Goal: Task Accomplishment & Management: Manage account settings

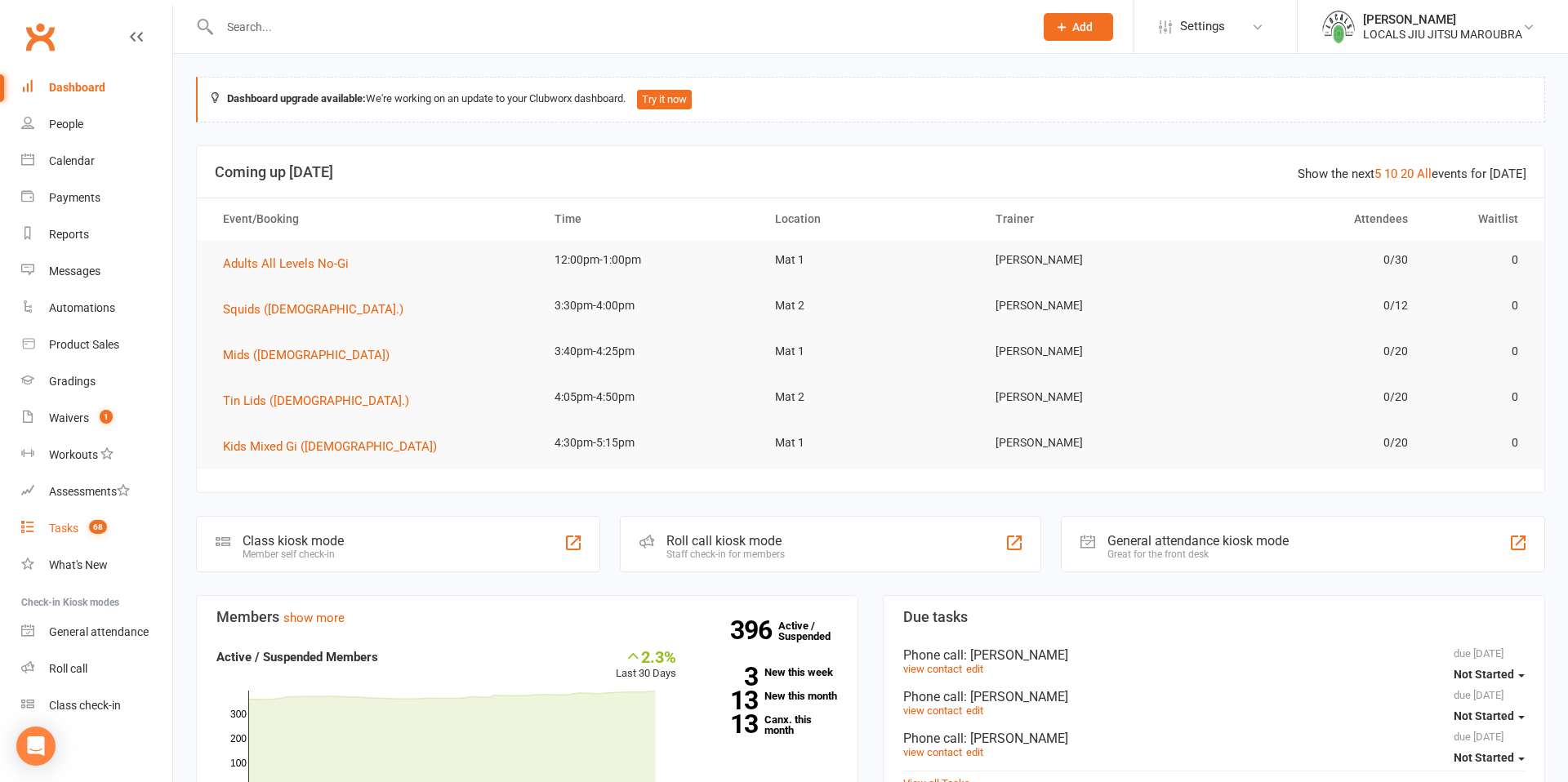
click at [73, 528] on div "Tasks" at bounding box center [63, 528] width 29 height 13
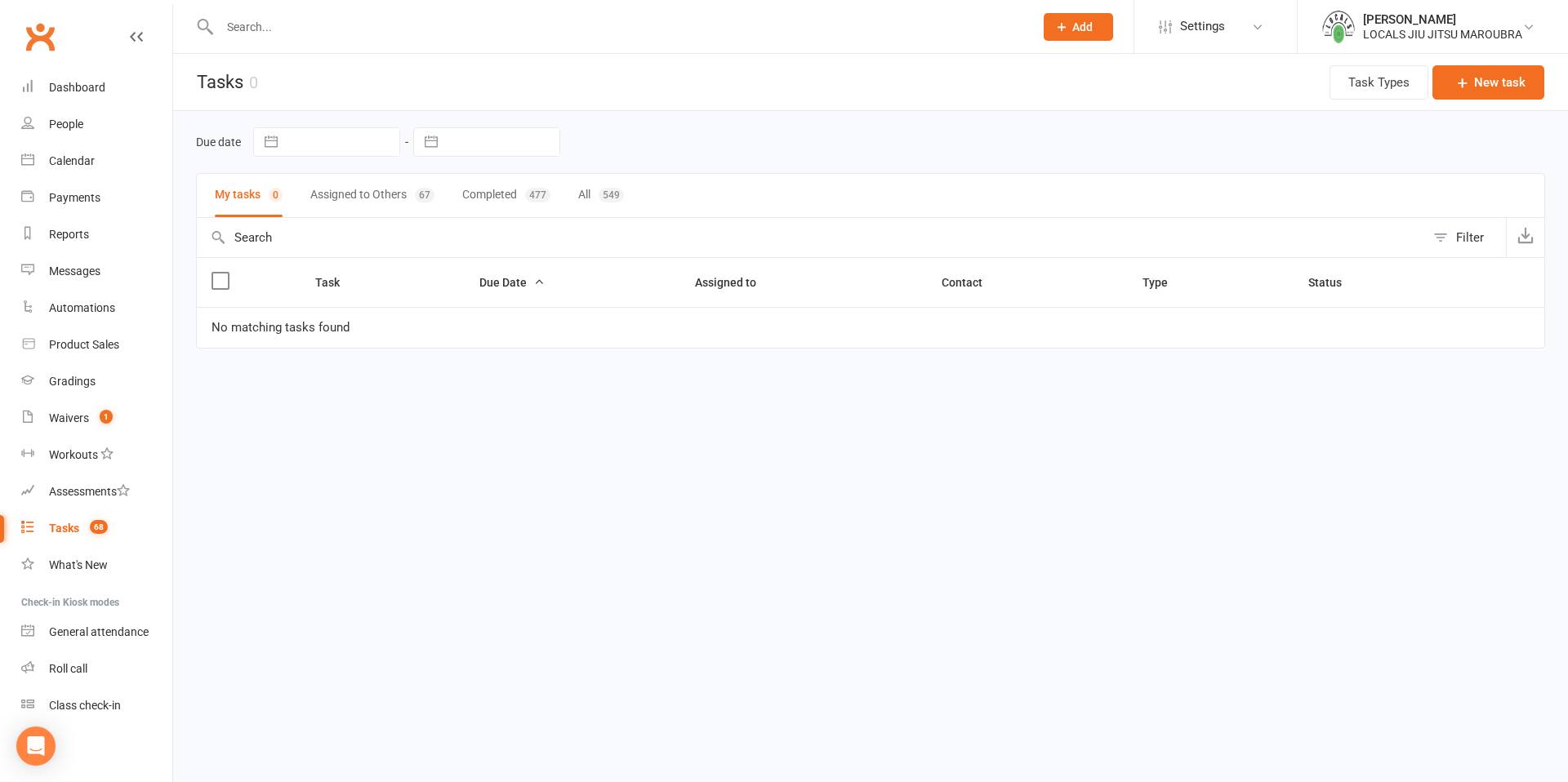
click at [366, 193] on button "Assigned to Others 67" at bounding box center [372, 195] width 124 height 43
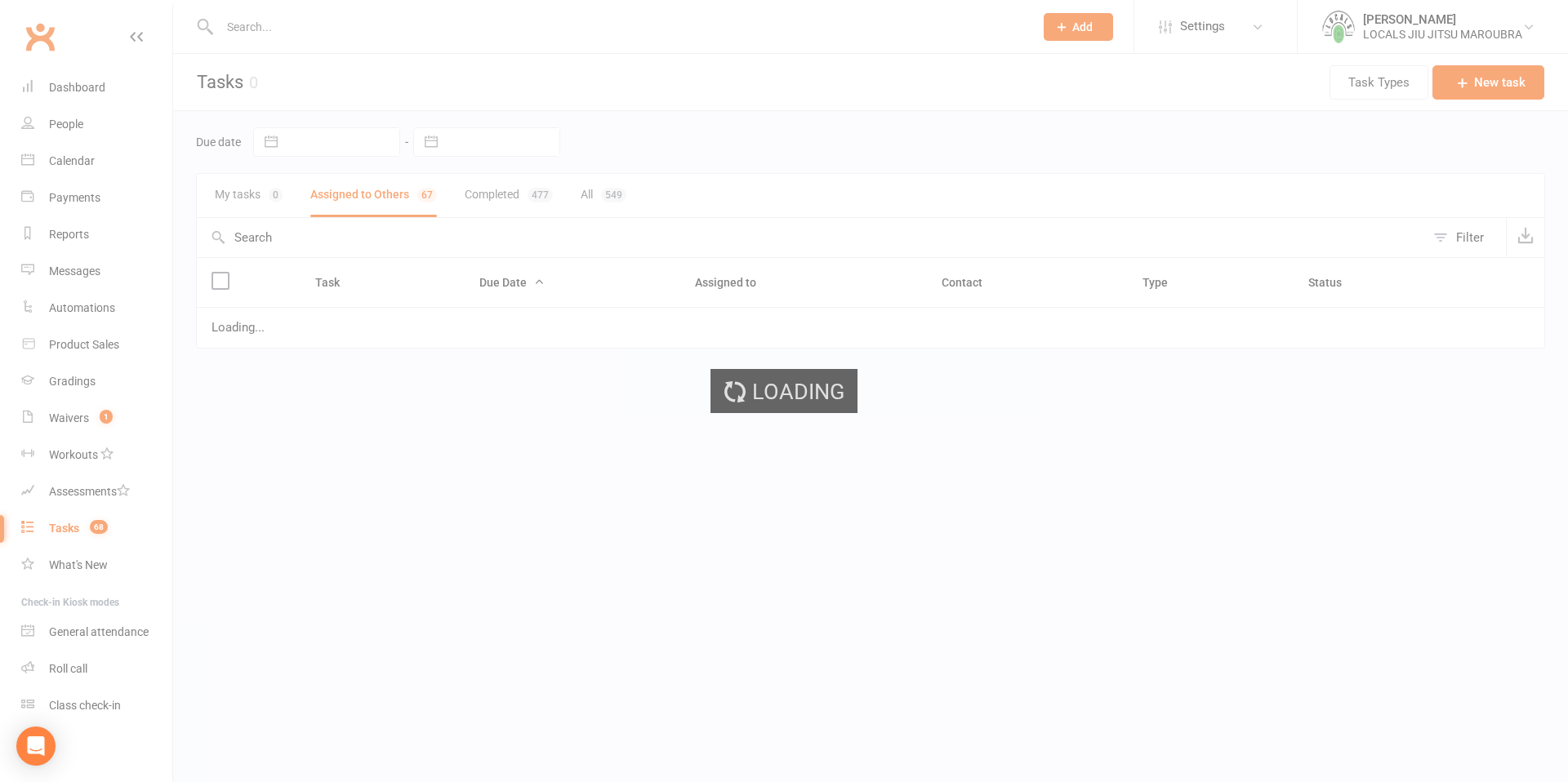
select select "started"
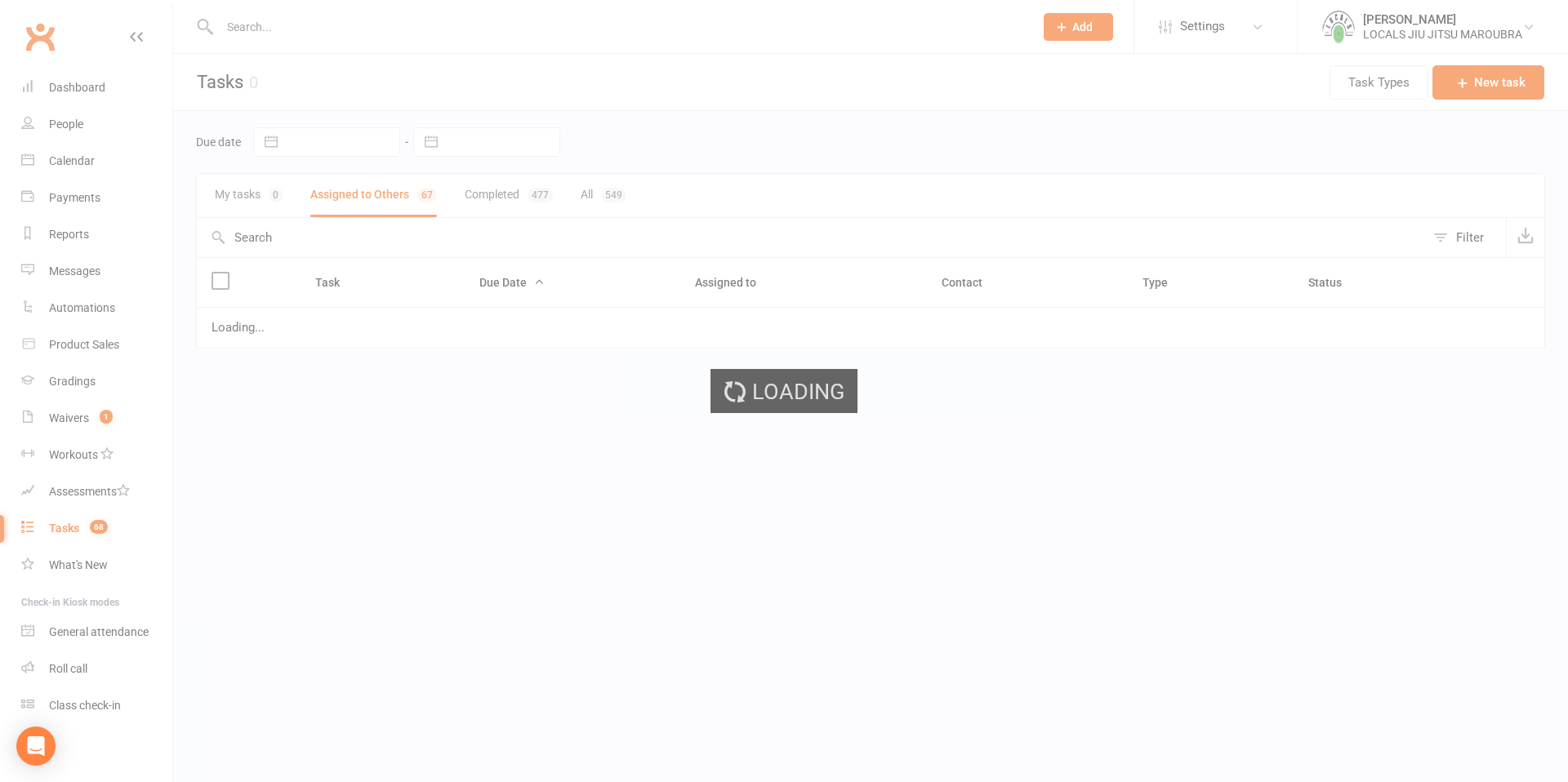
select select "started"
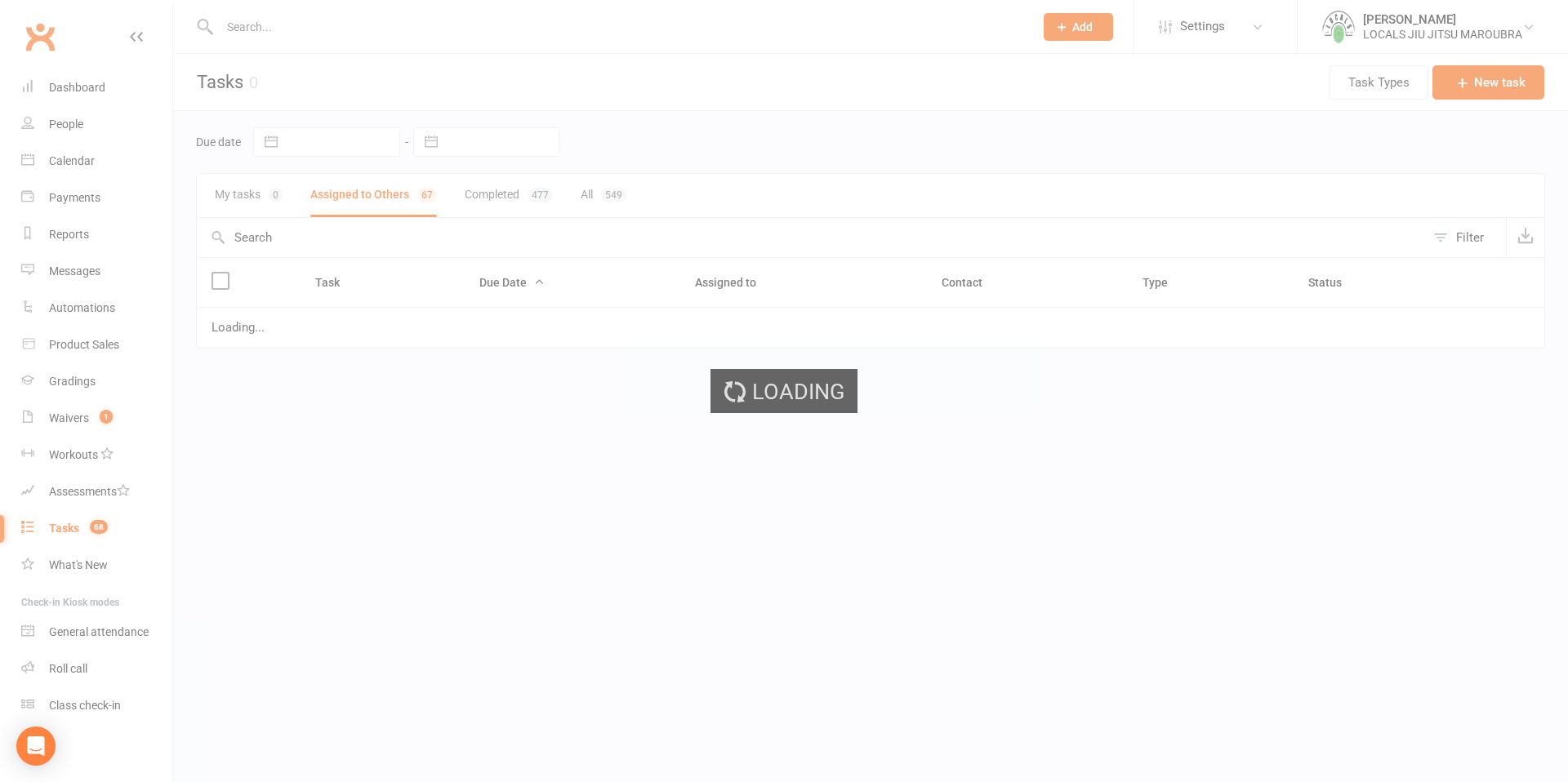
select select "started"
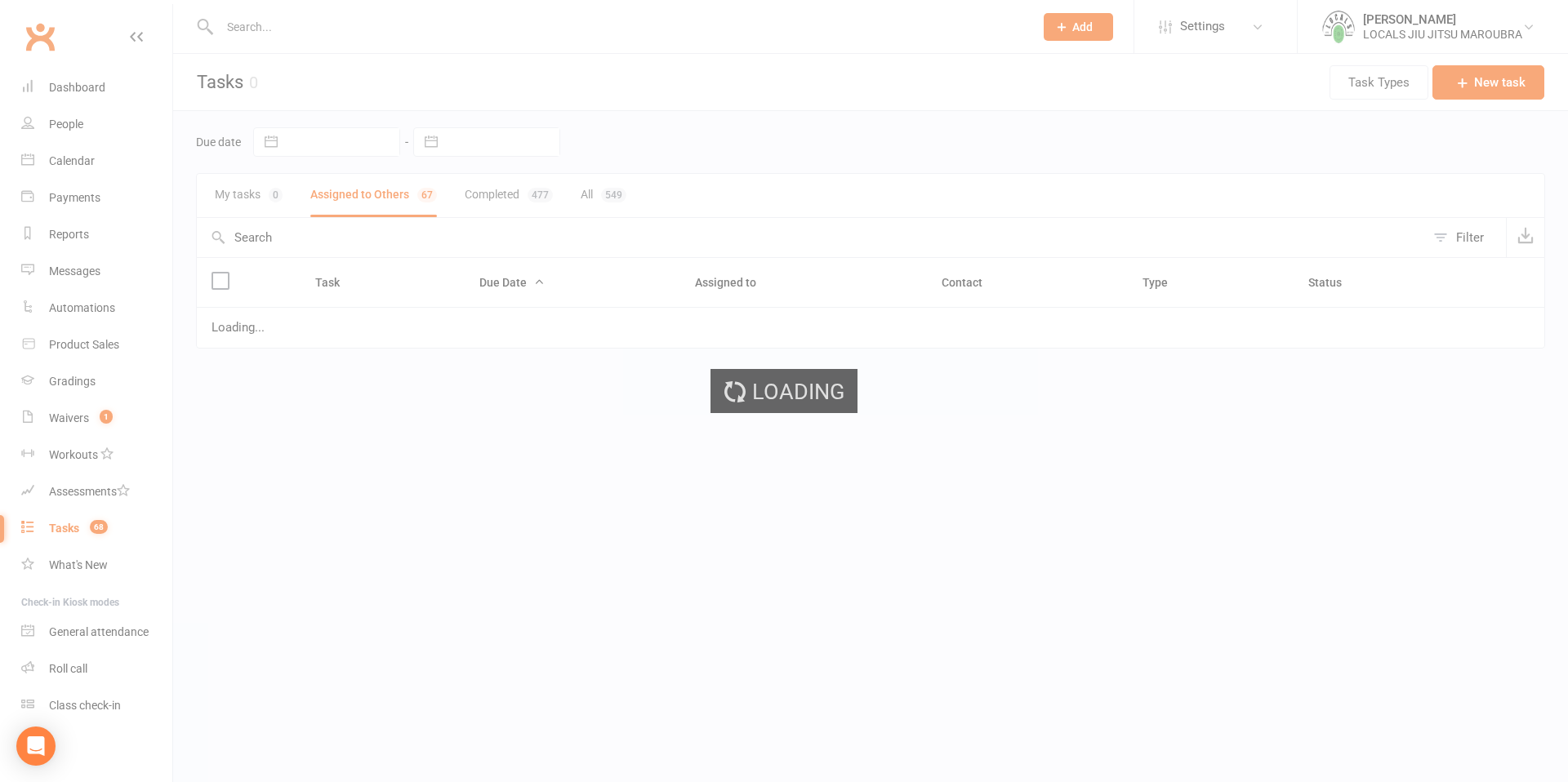
select select "started"
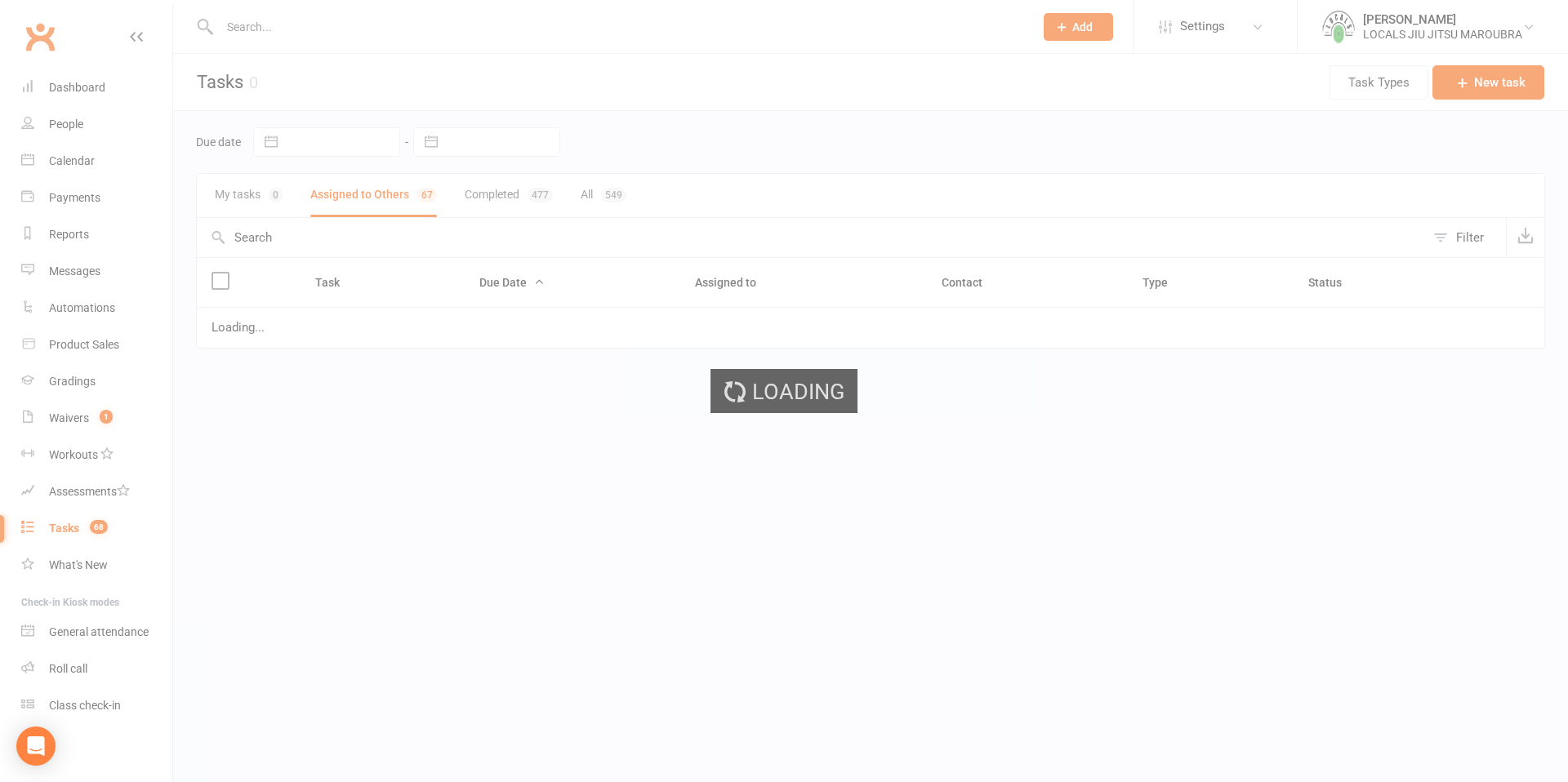
select select "started"
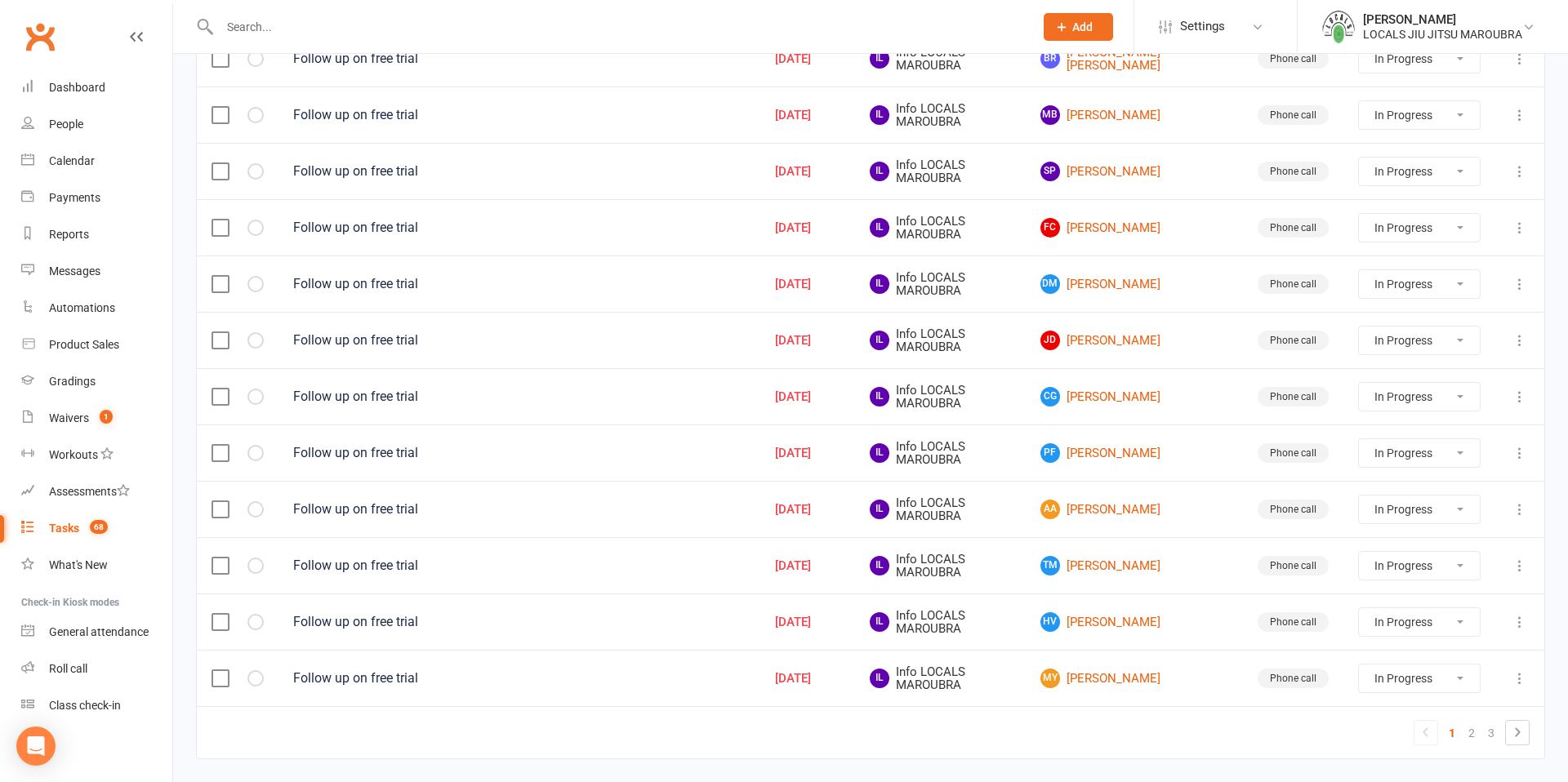
scroll to position [1056, 0]
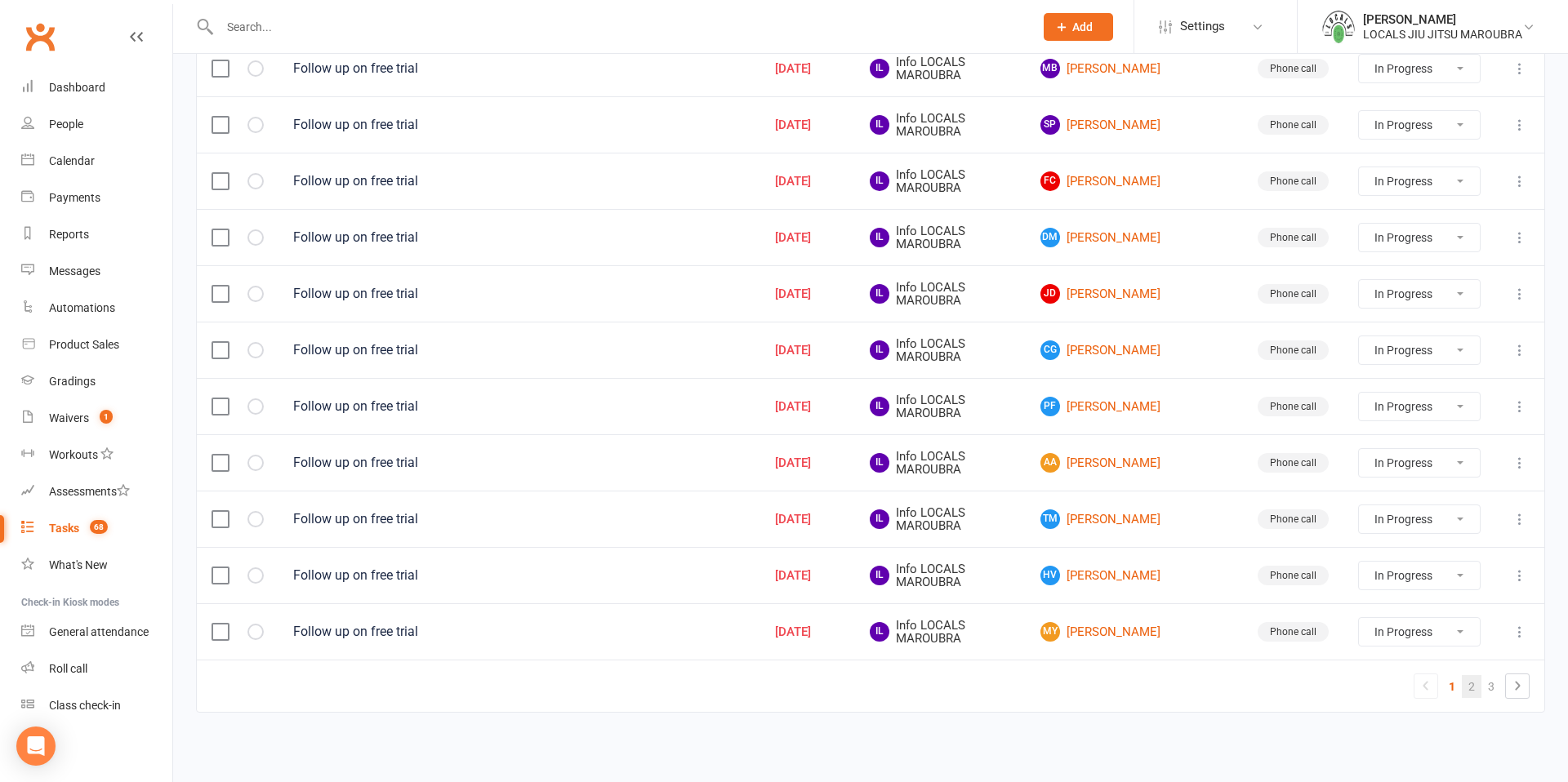
click at [1468, 687] on link "2" at bounding box center [1472, 686] width 20 height 23
select select "started"
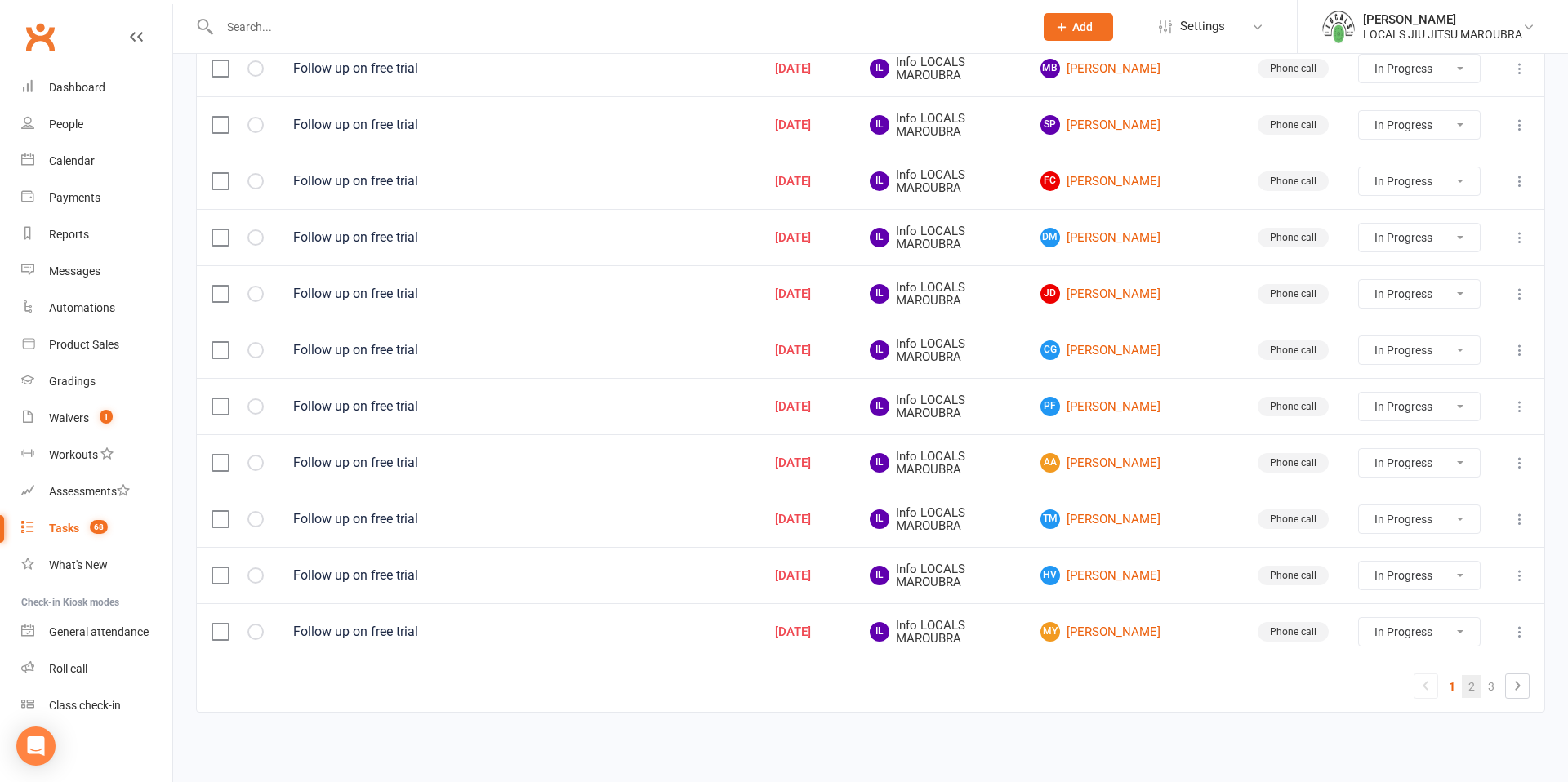
select select "started"
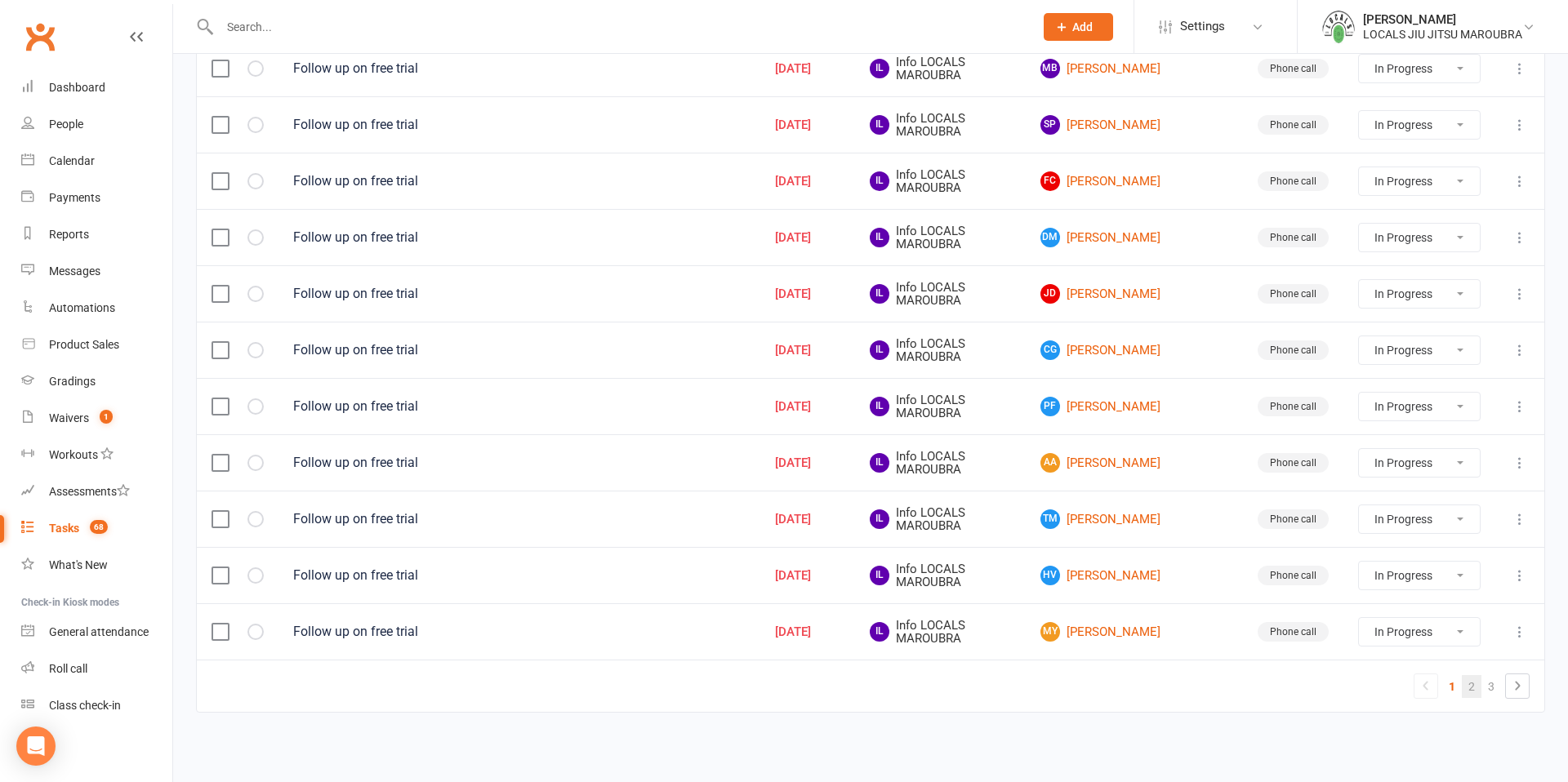
select select "started"
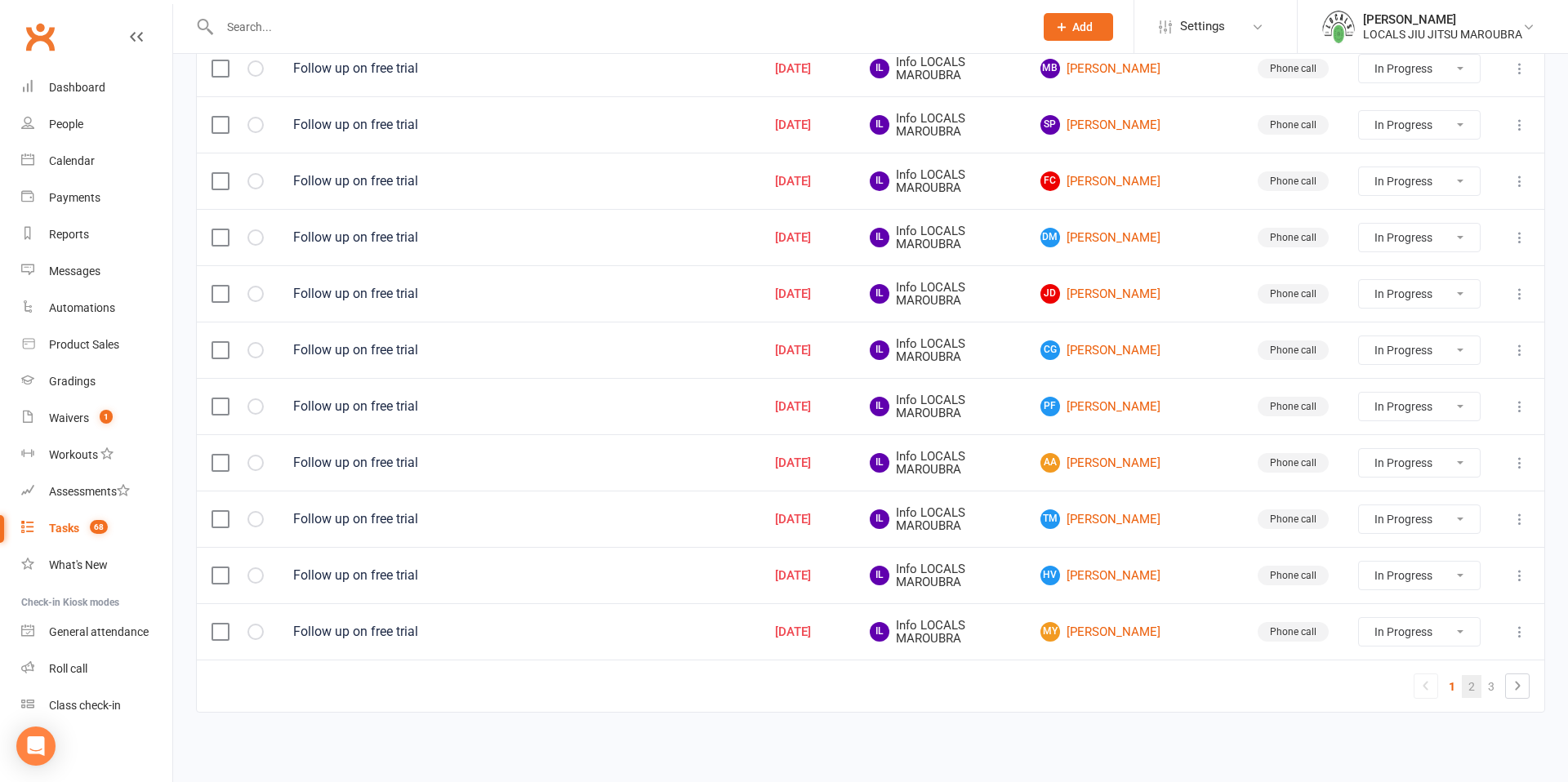
select select "started"
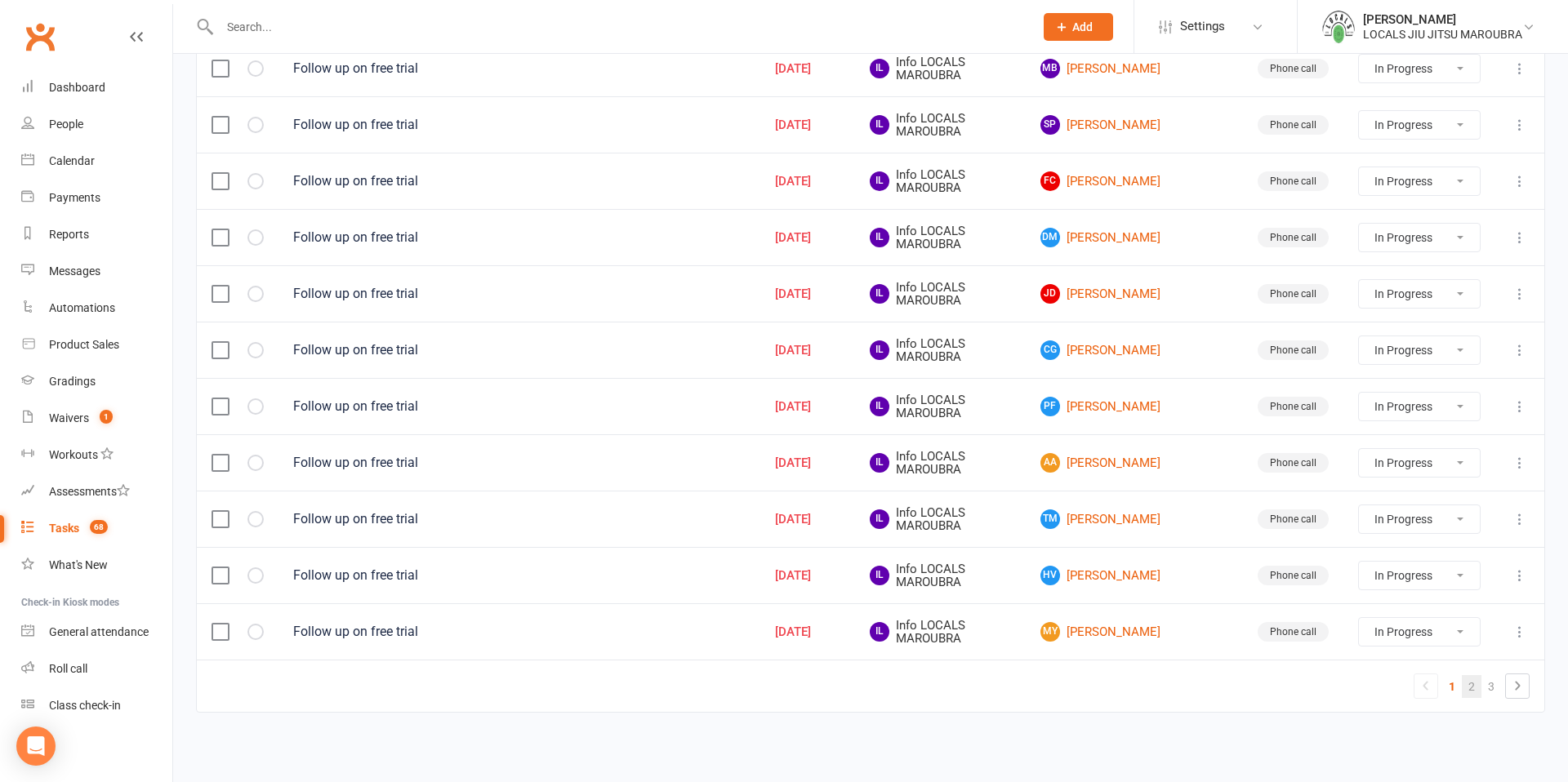
select select "started"
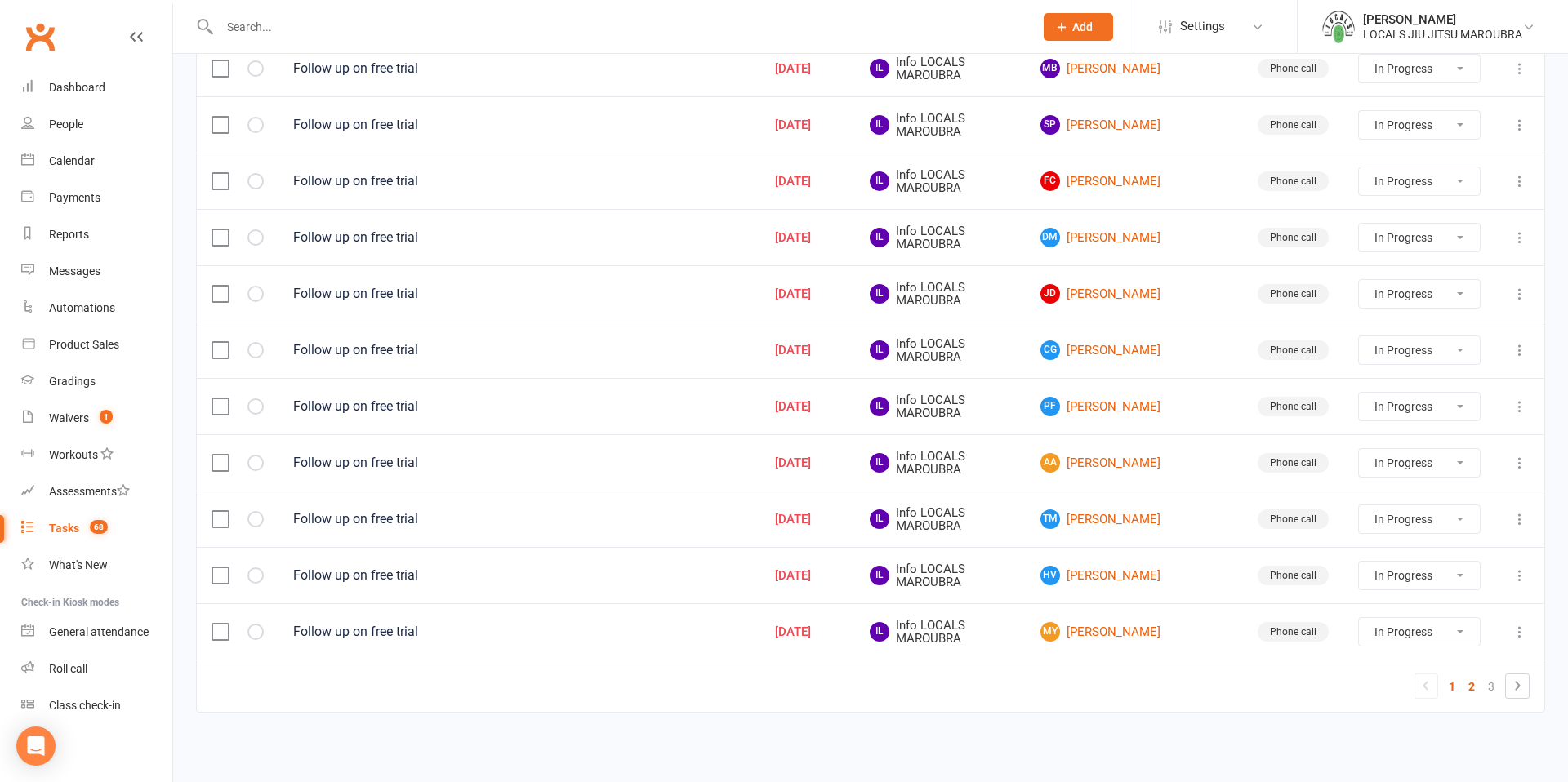
select select "started"
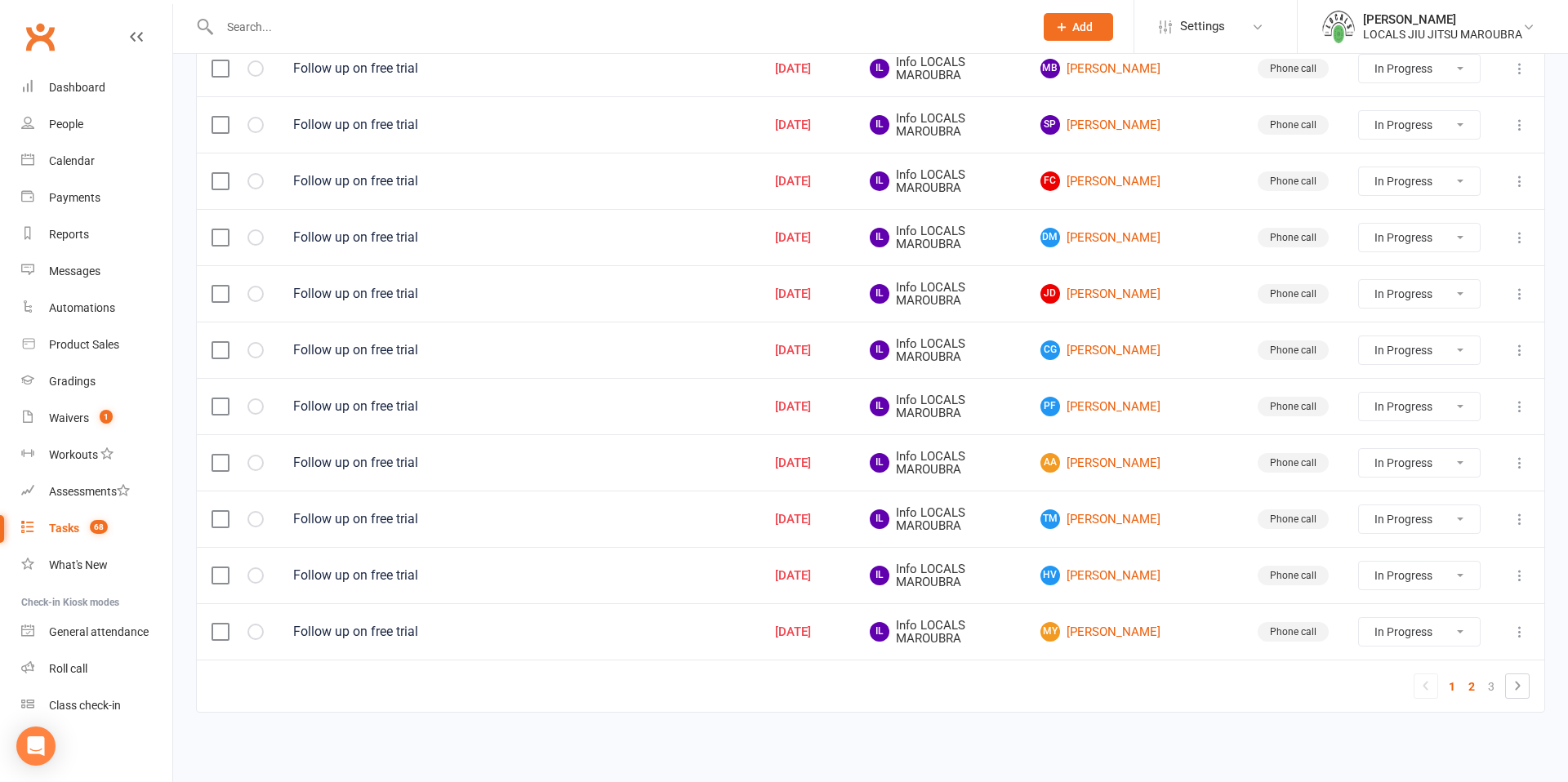
select select "started"
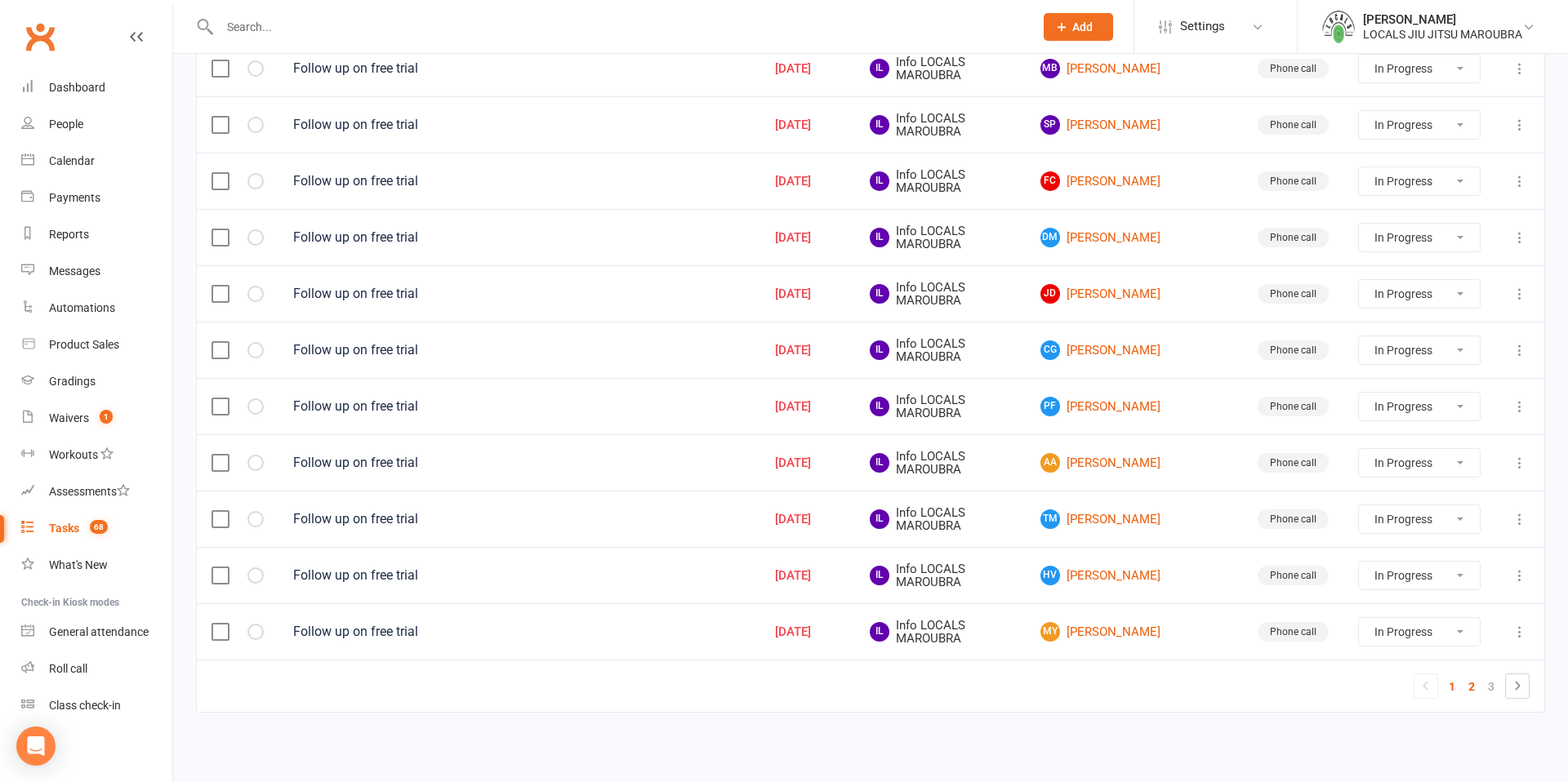
select select "started"
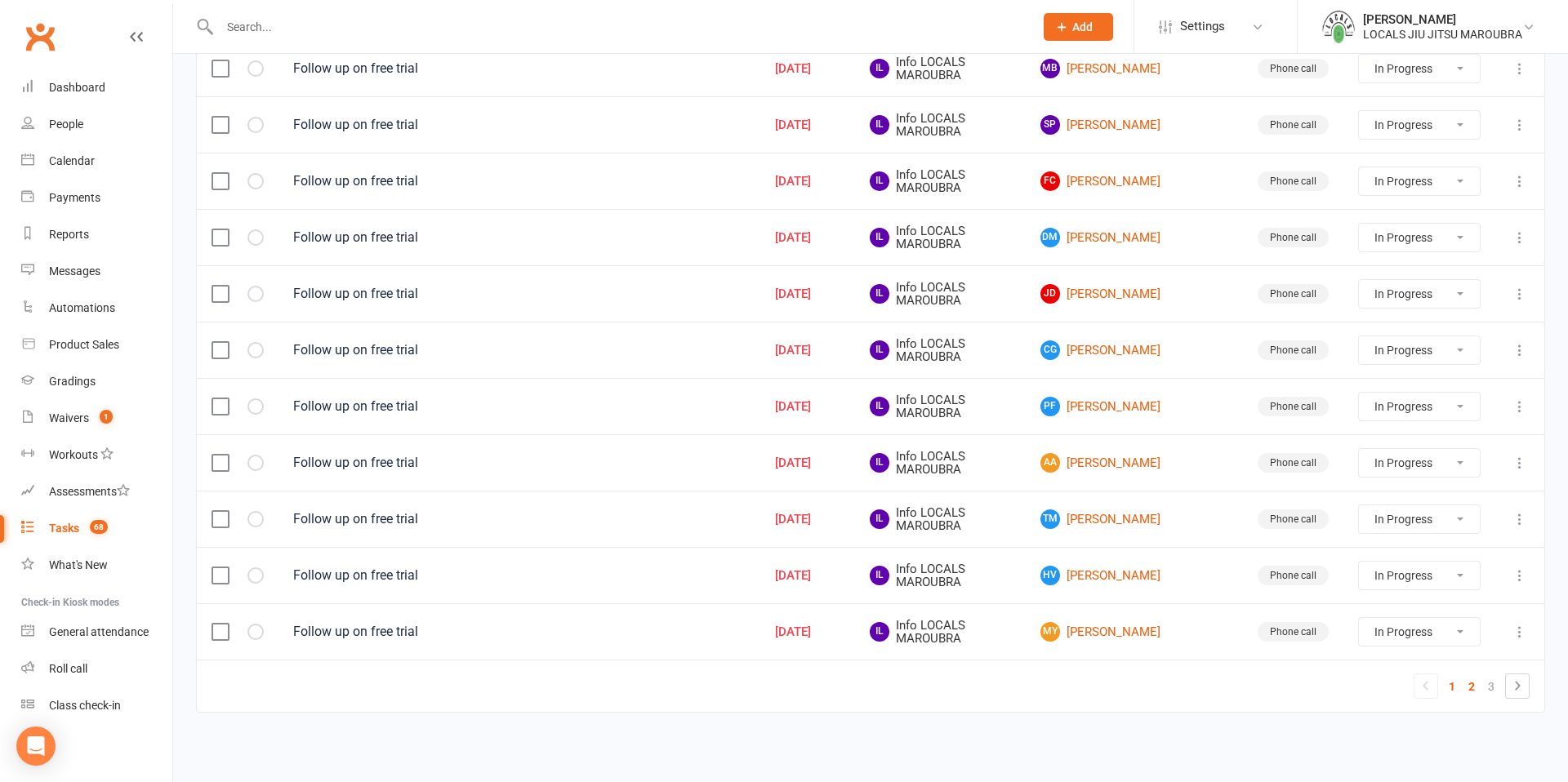
select select "started"
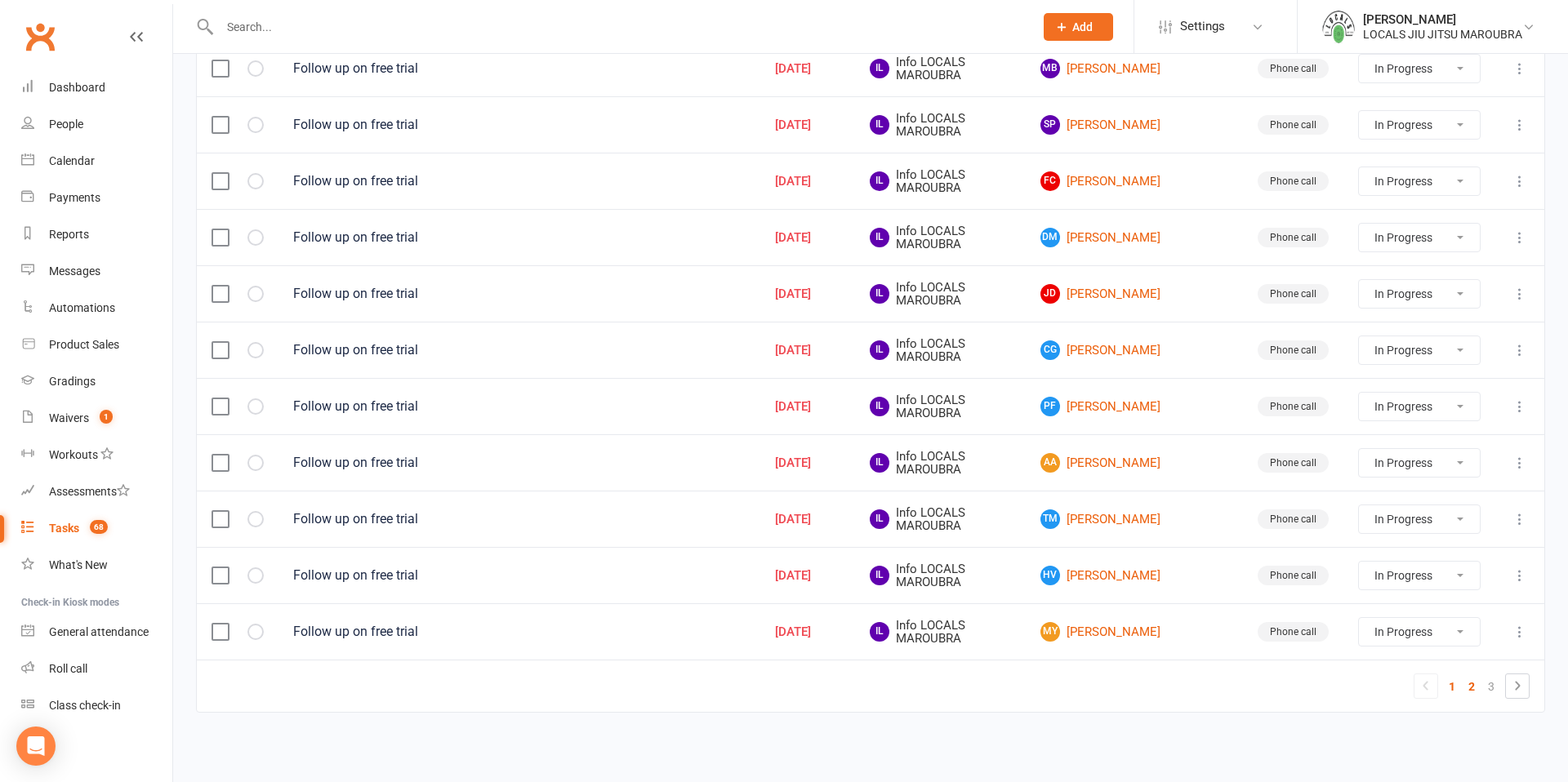
select select "started"
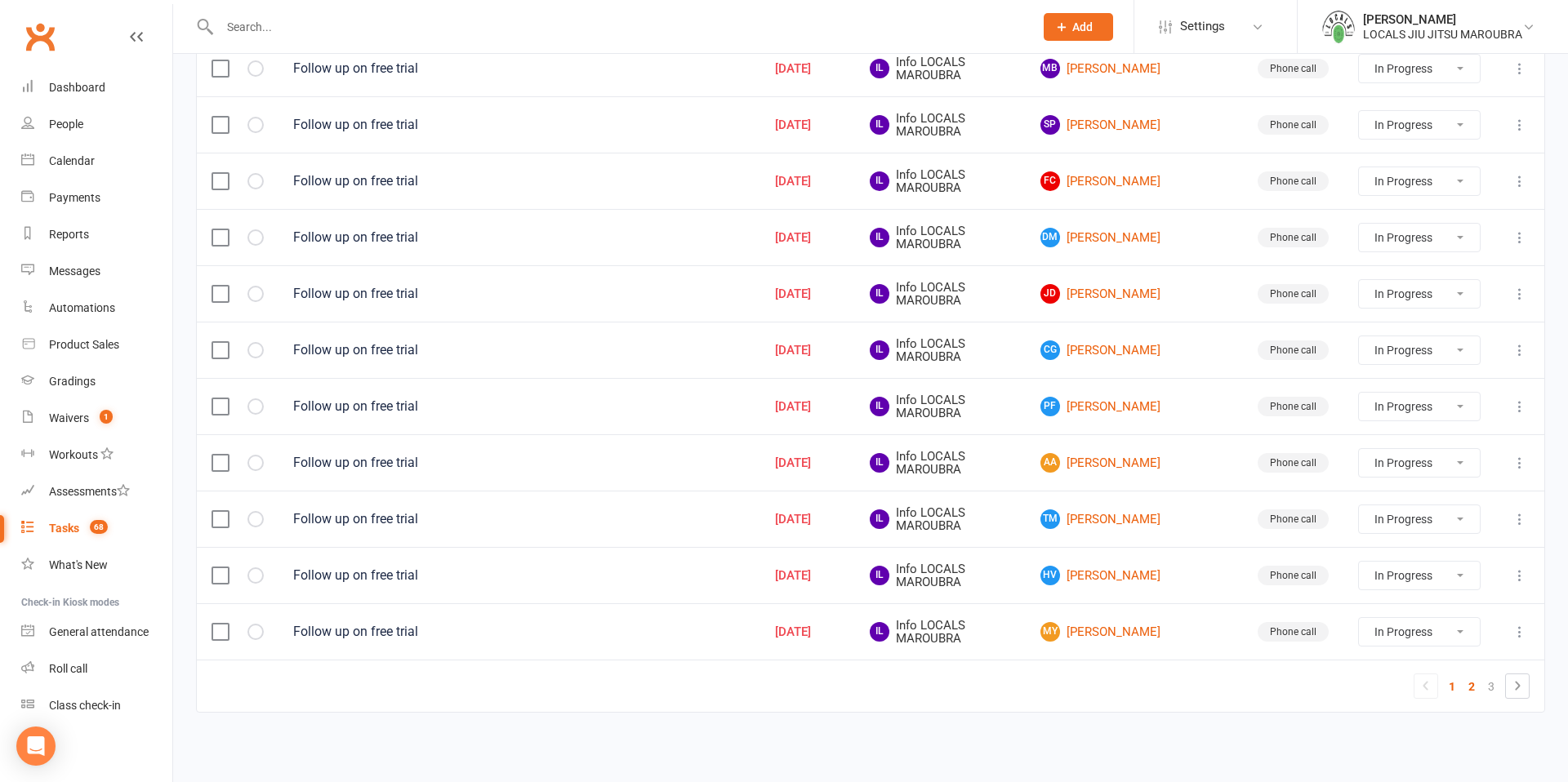
select select "started"
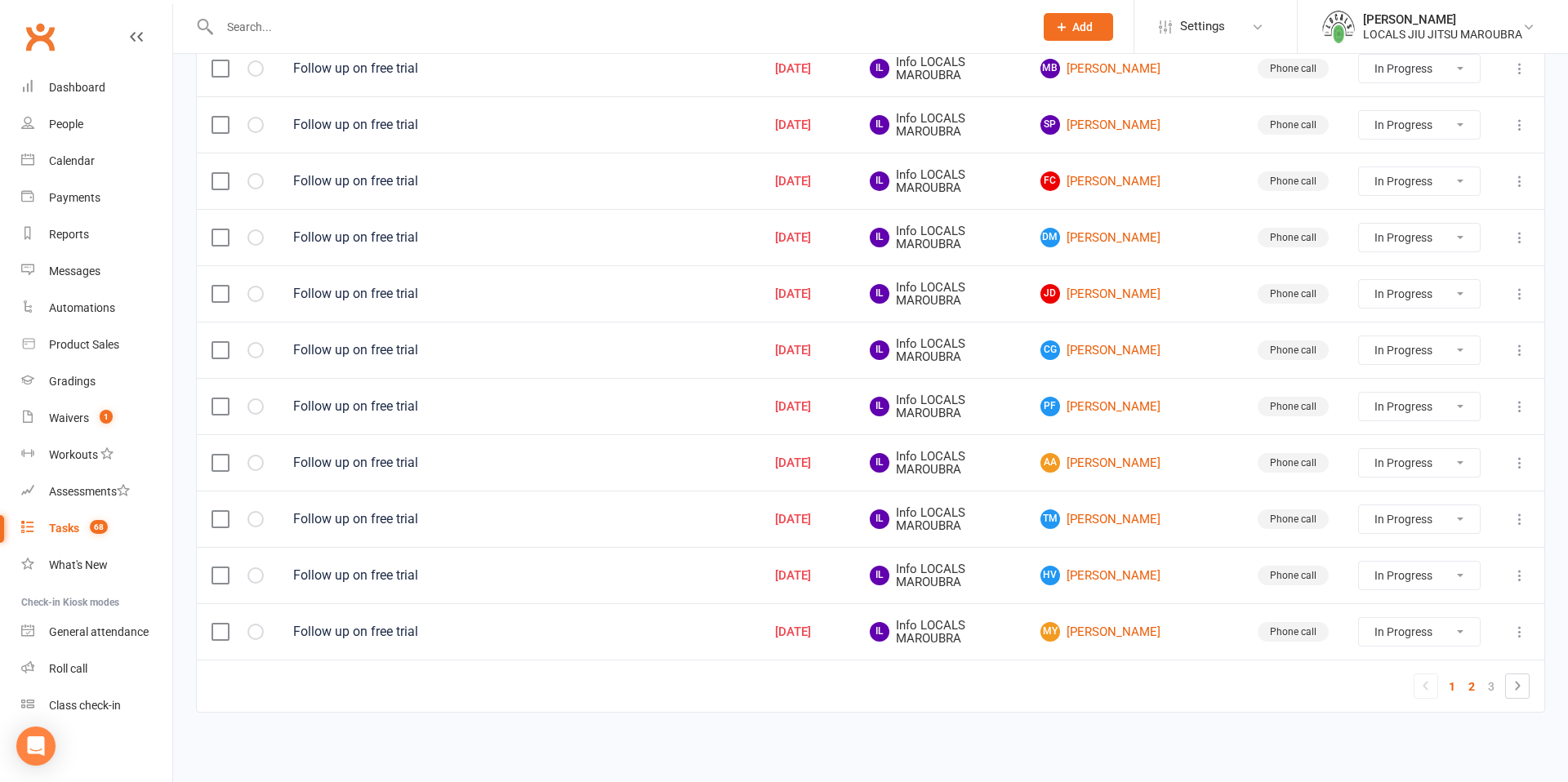
select select "started"
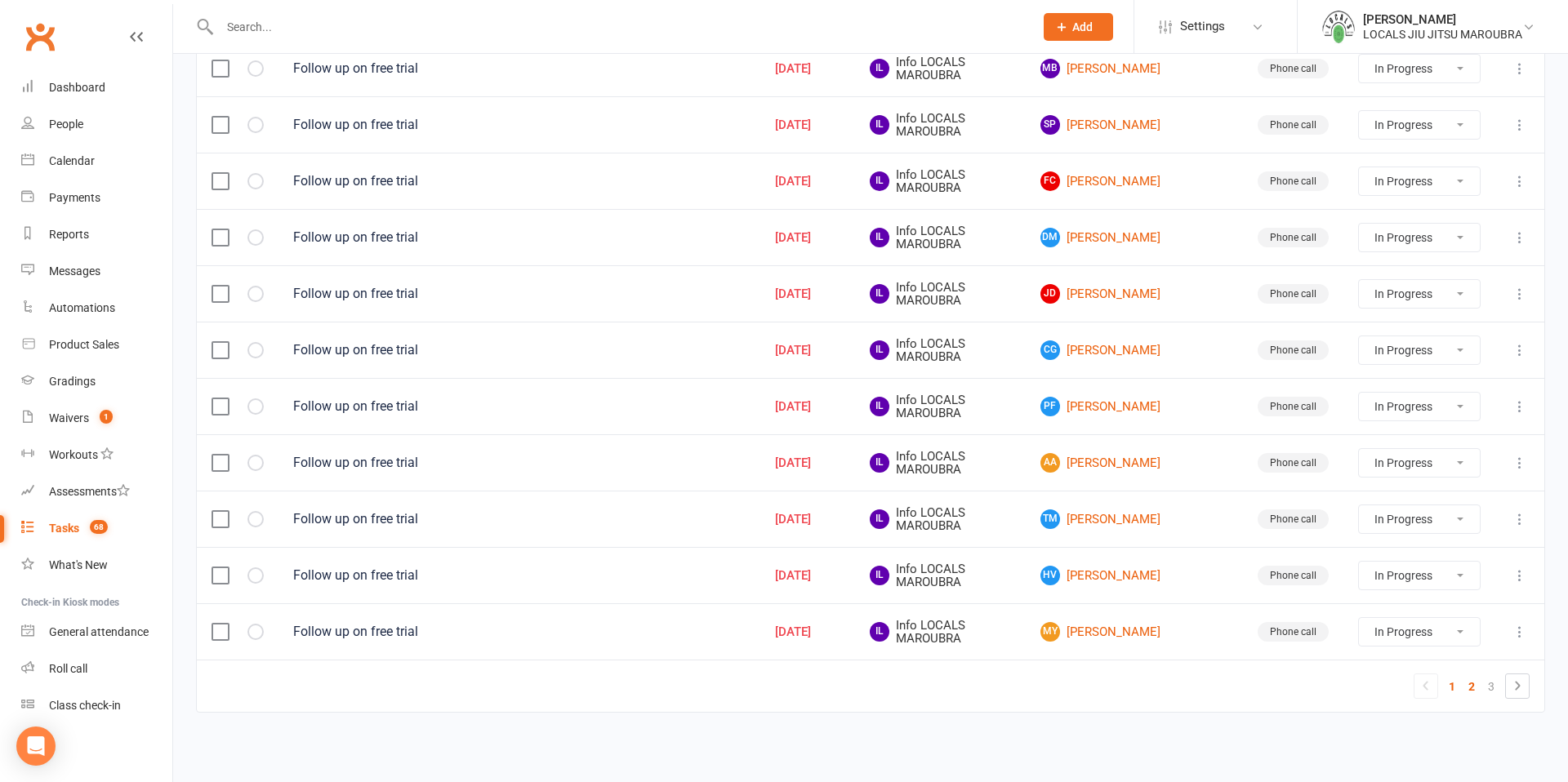
select select "started"
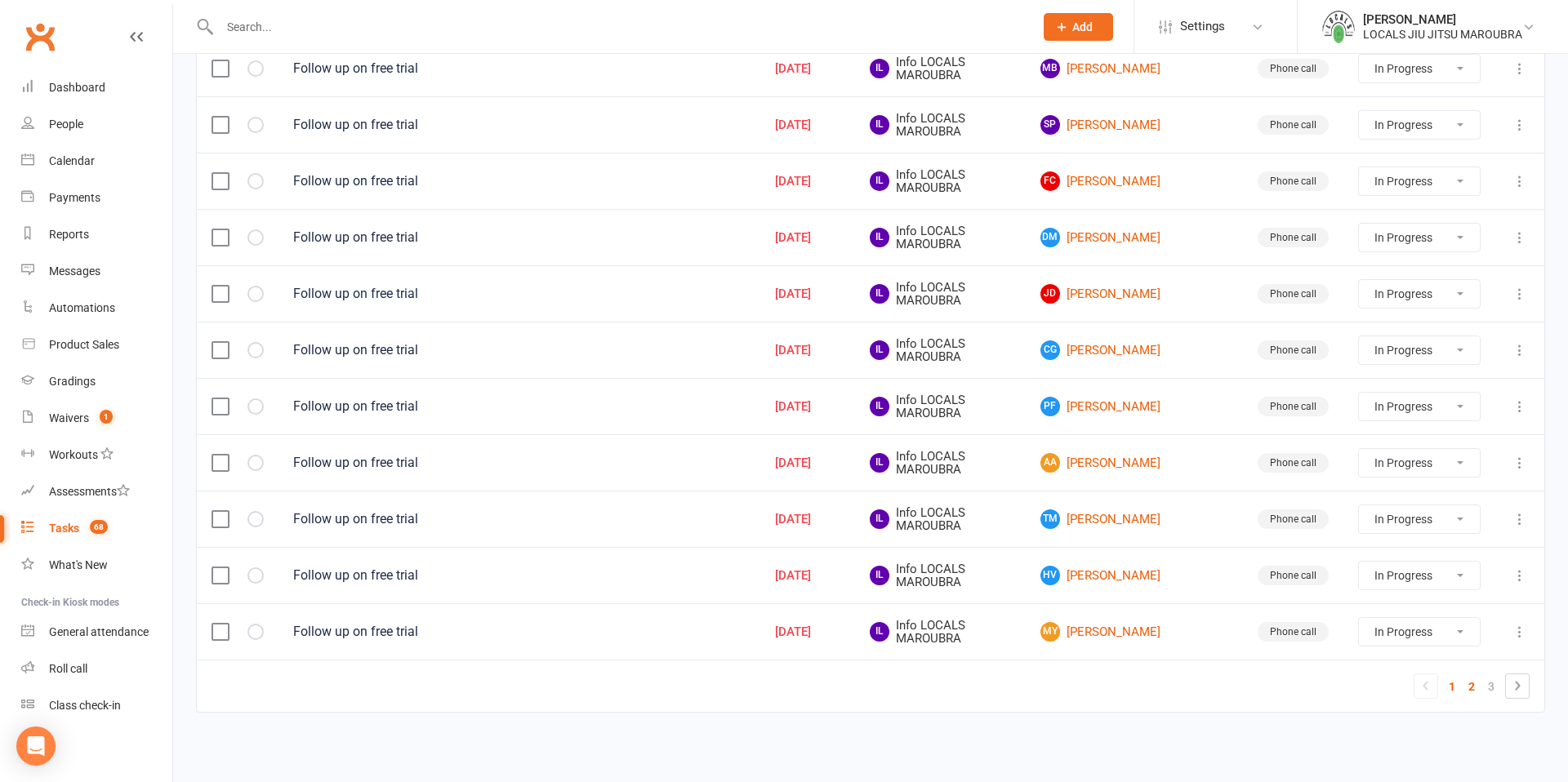
select select "started"
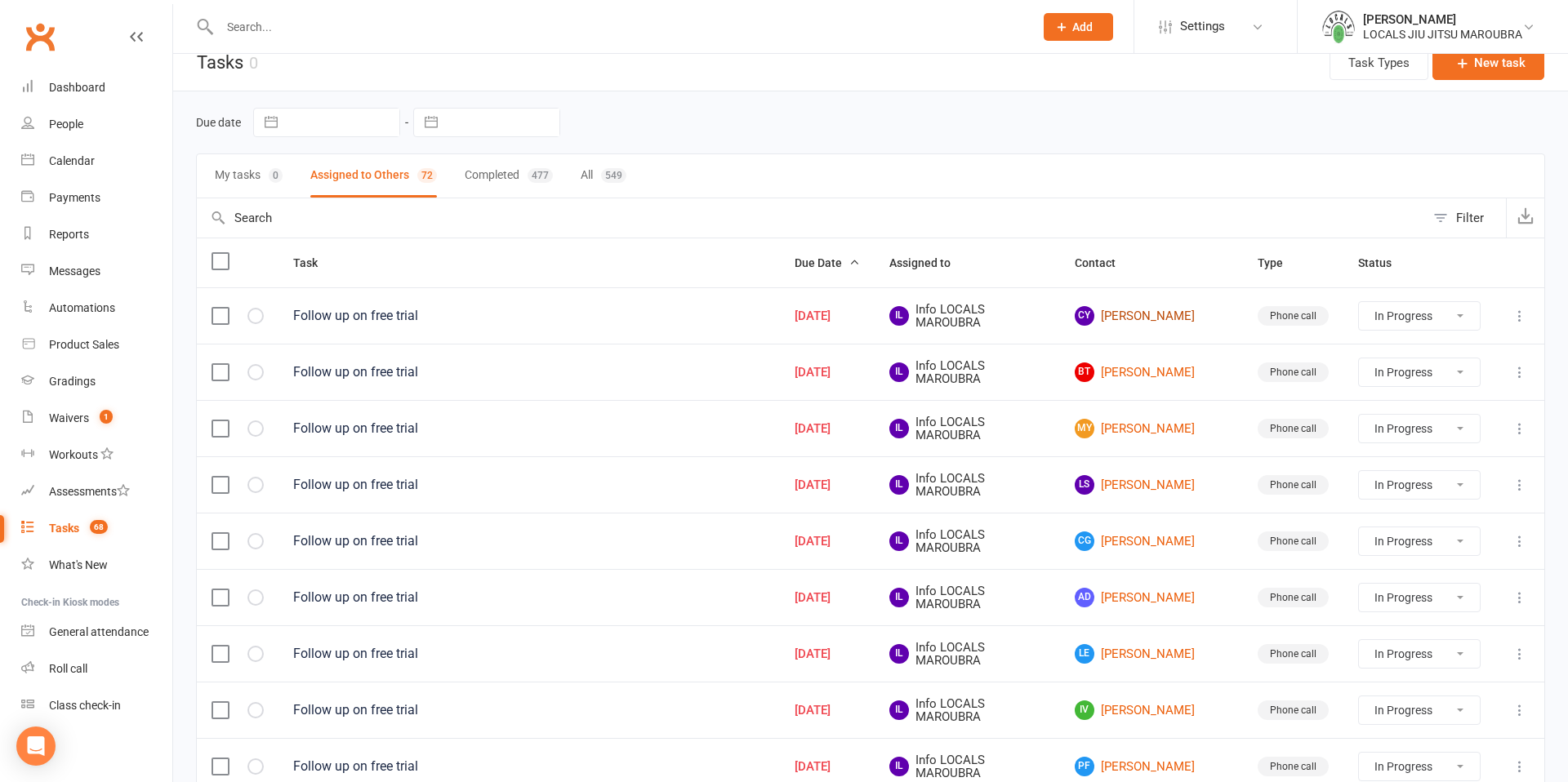
scroll to position [0, 0]
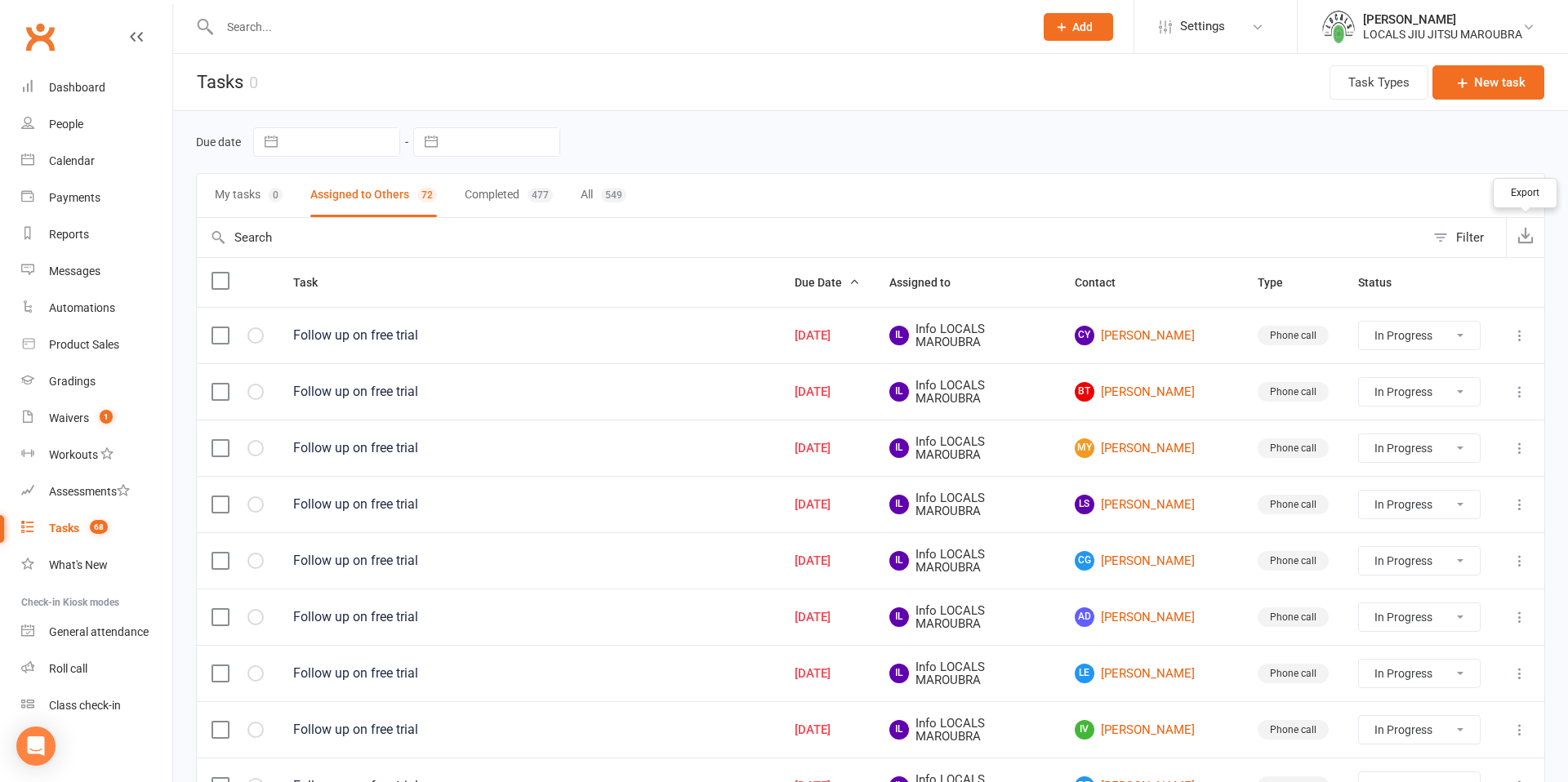
click at [1526, 231] on icon "button" at bounding box center [1525, 235] width 16 height 16
click at [1453, 238] on button "Filter" at bounding box center [1465, 237] width 81 height 39
select select "incomplete"
select select "-1620"
select select "started"
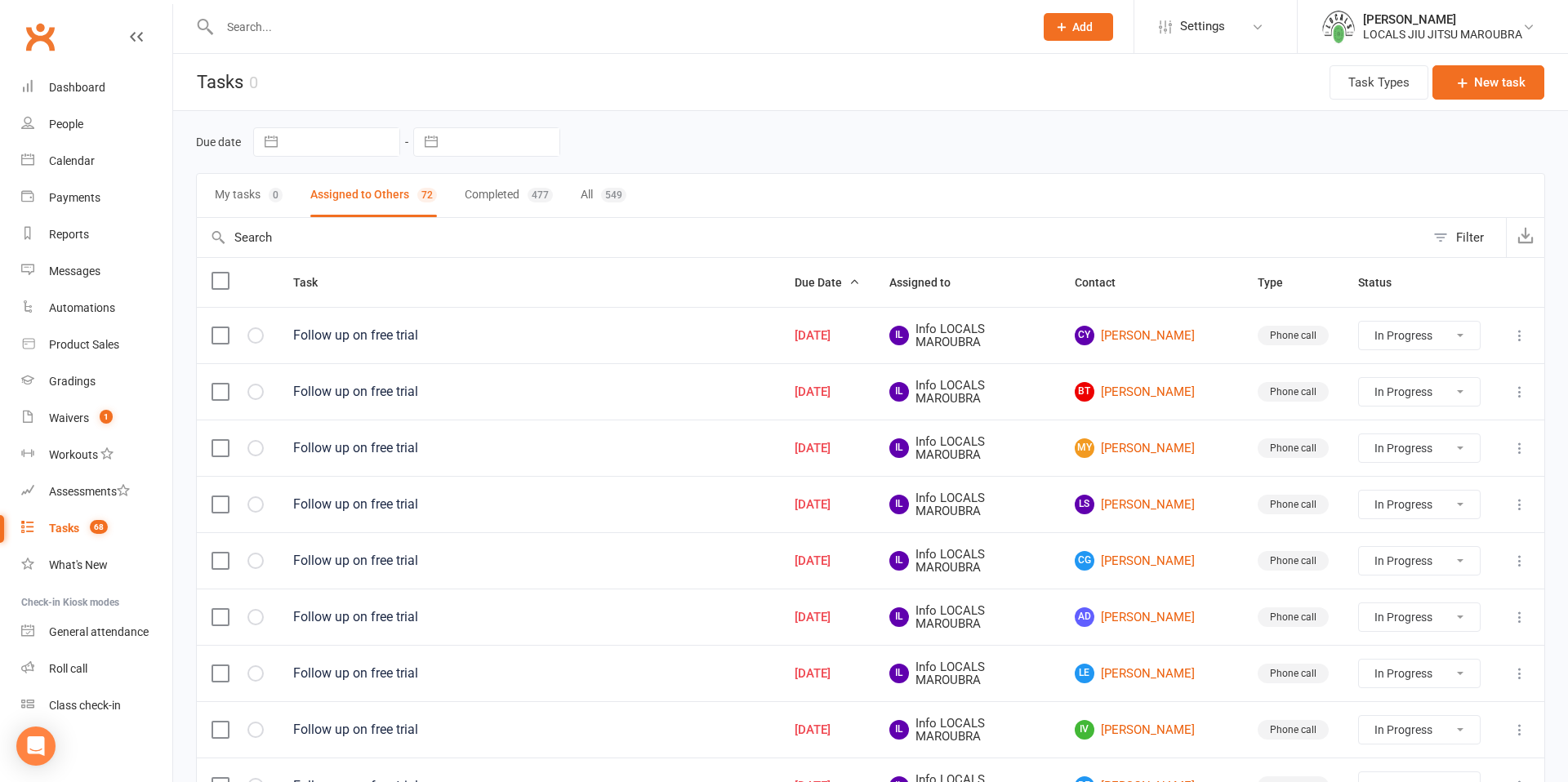
select select "started"
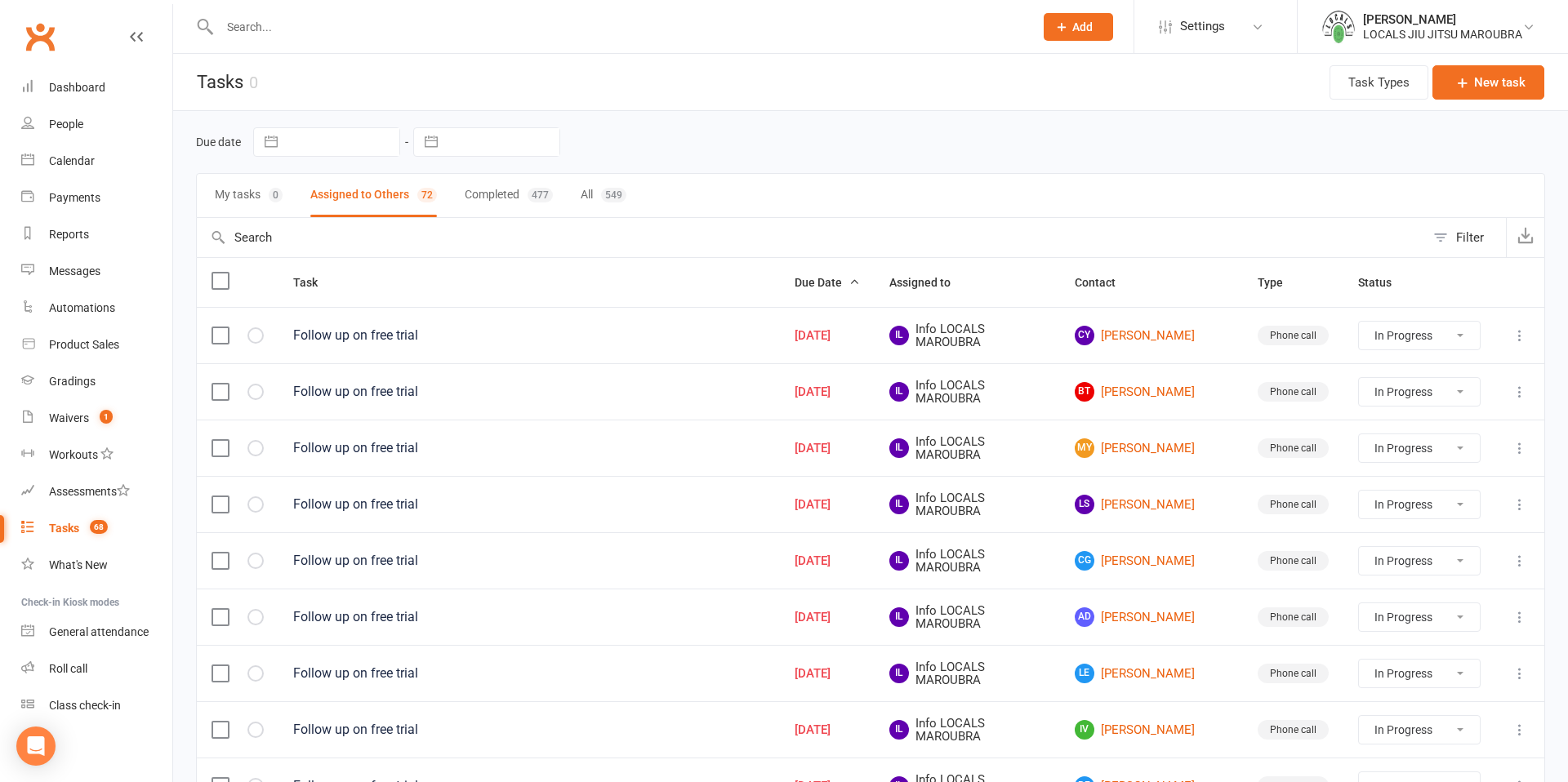
select select "started"
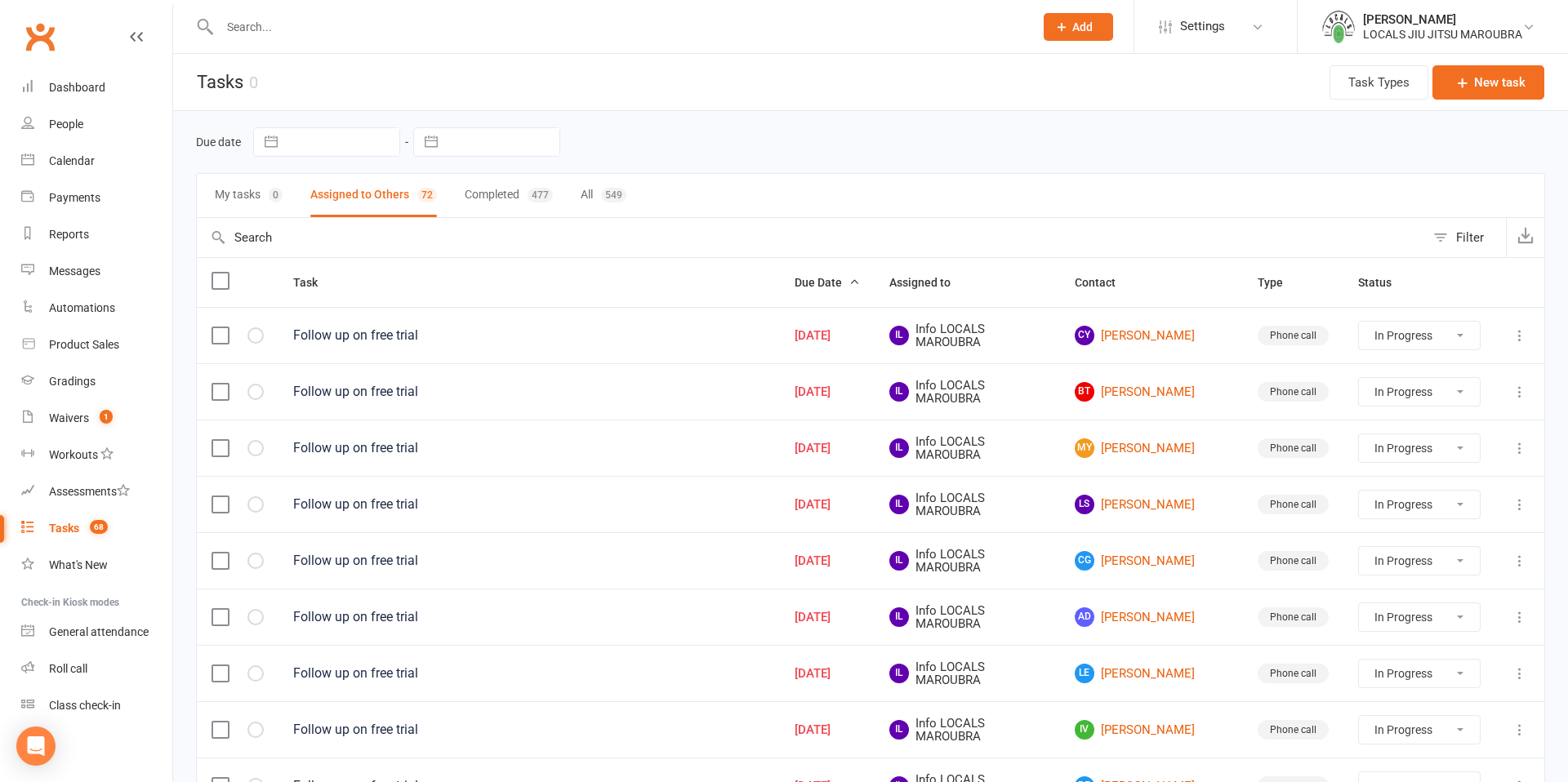
select select "started"
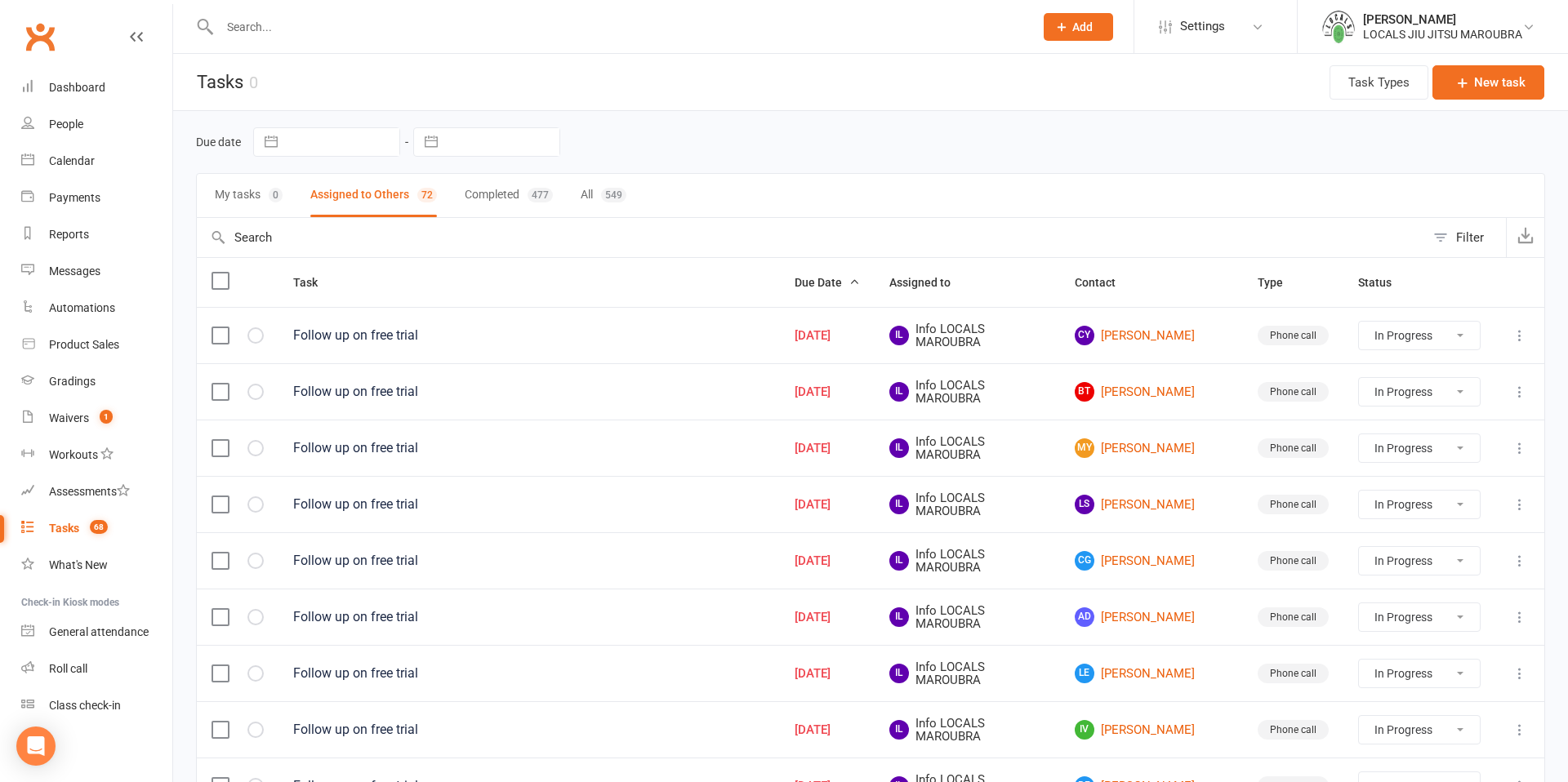
select select "started"
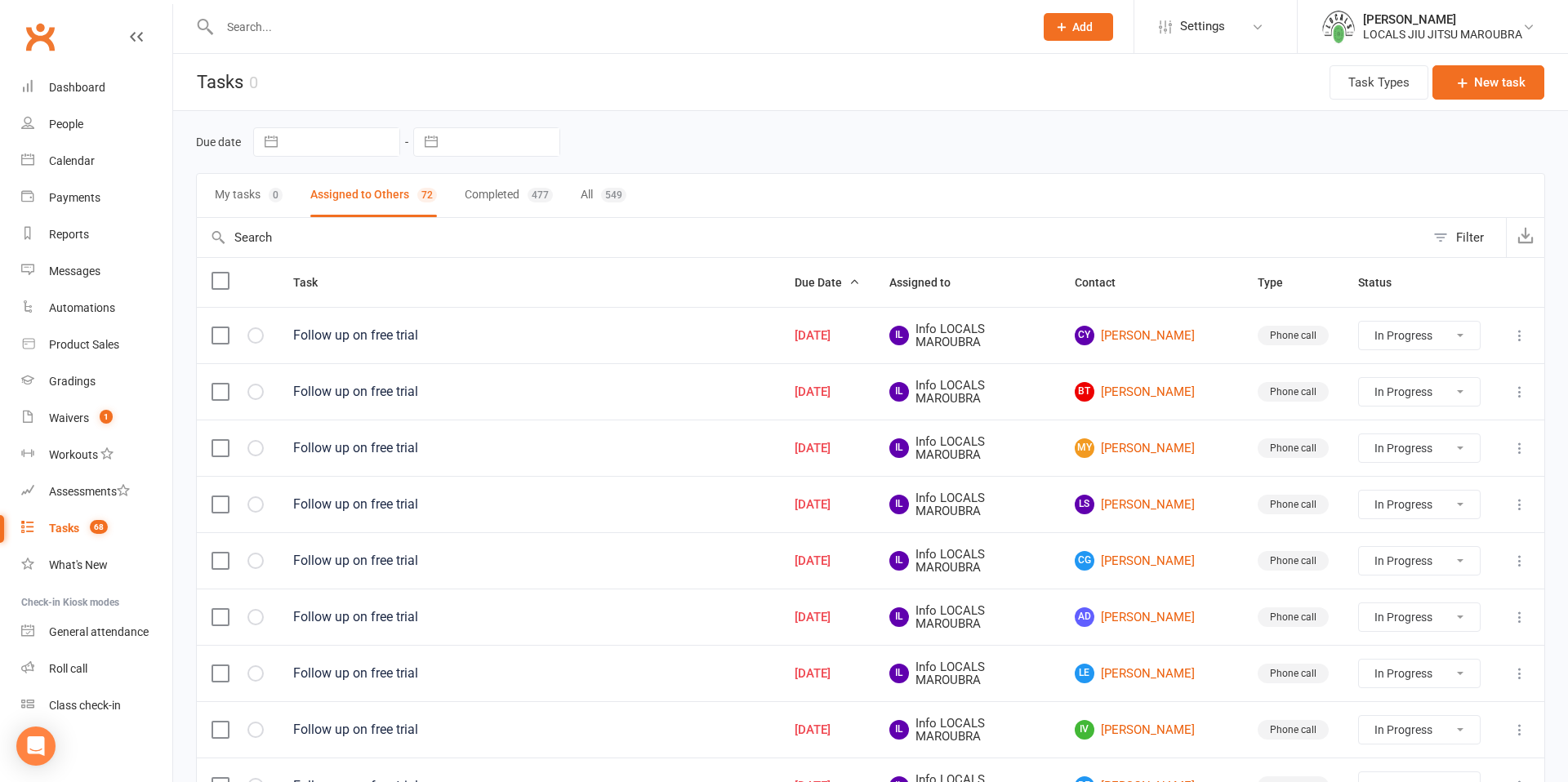
select select "started"
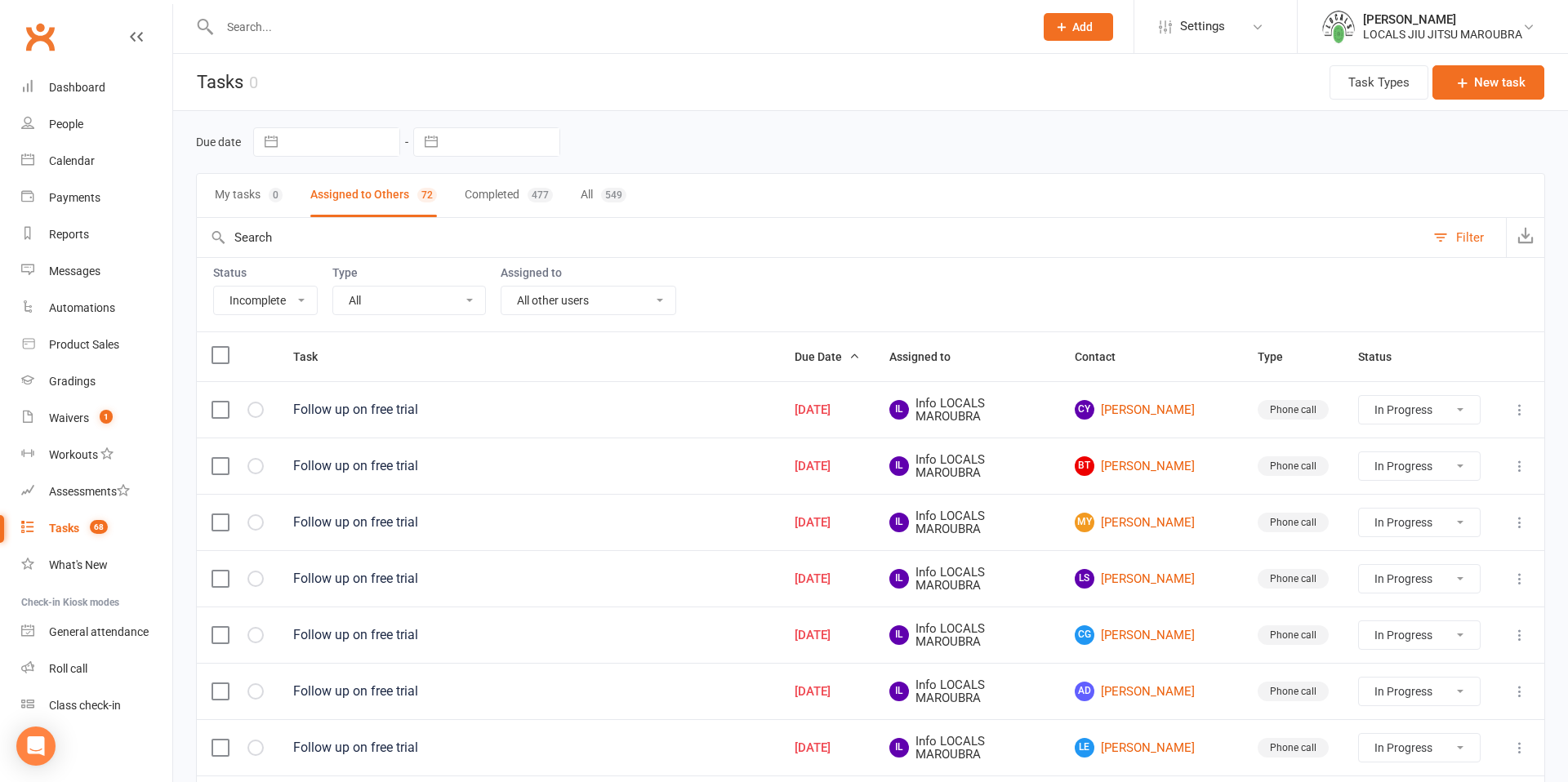
click at [1467, 234] on div "Filter" at bounding box center [1470, 238] width 28 height 20
select select "started"
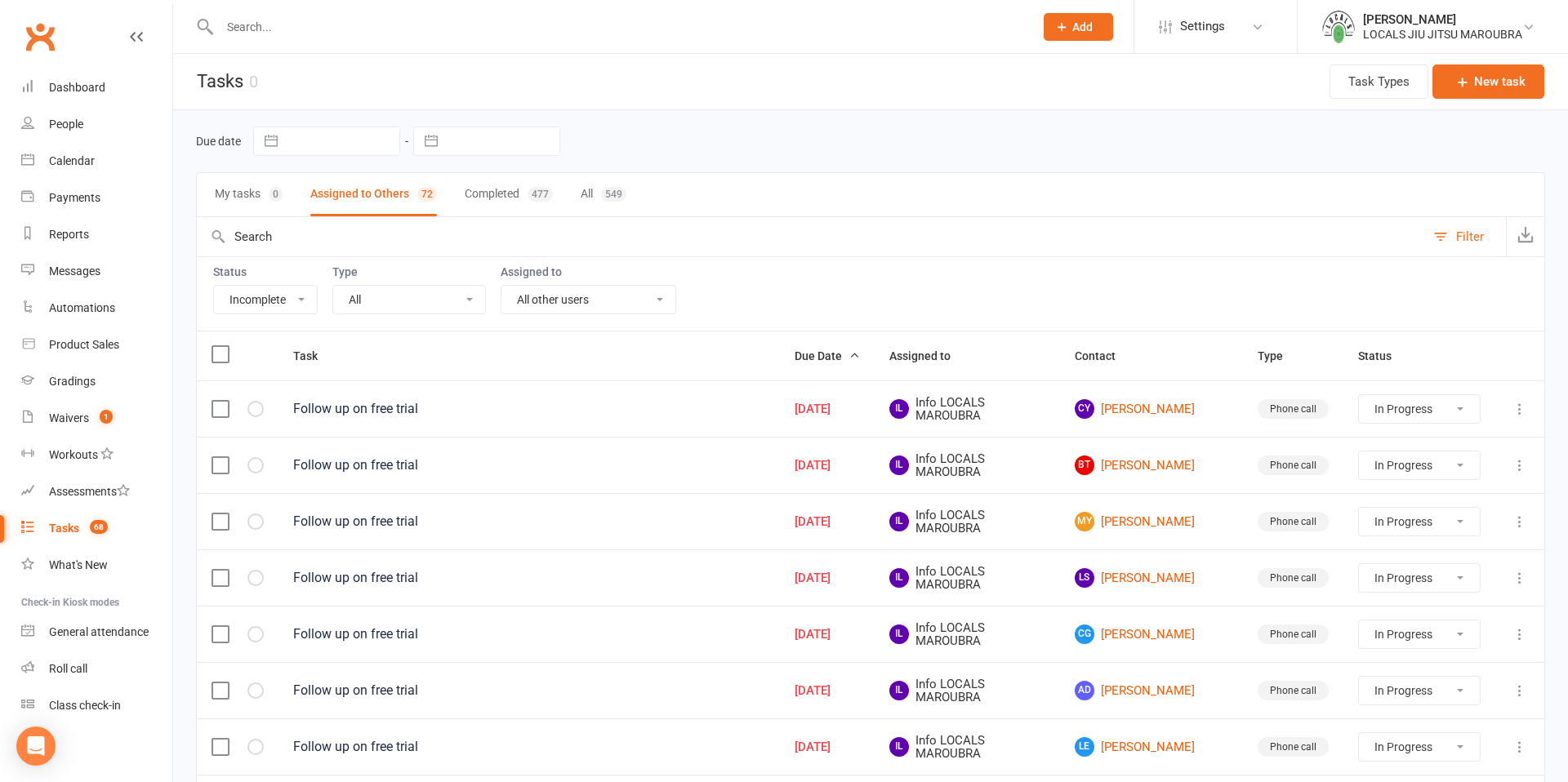
select select "started"
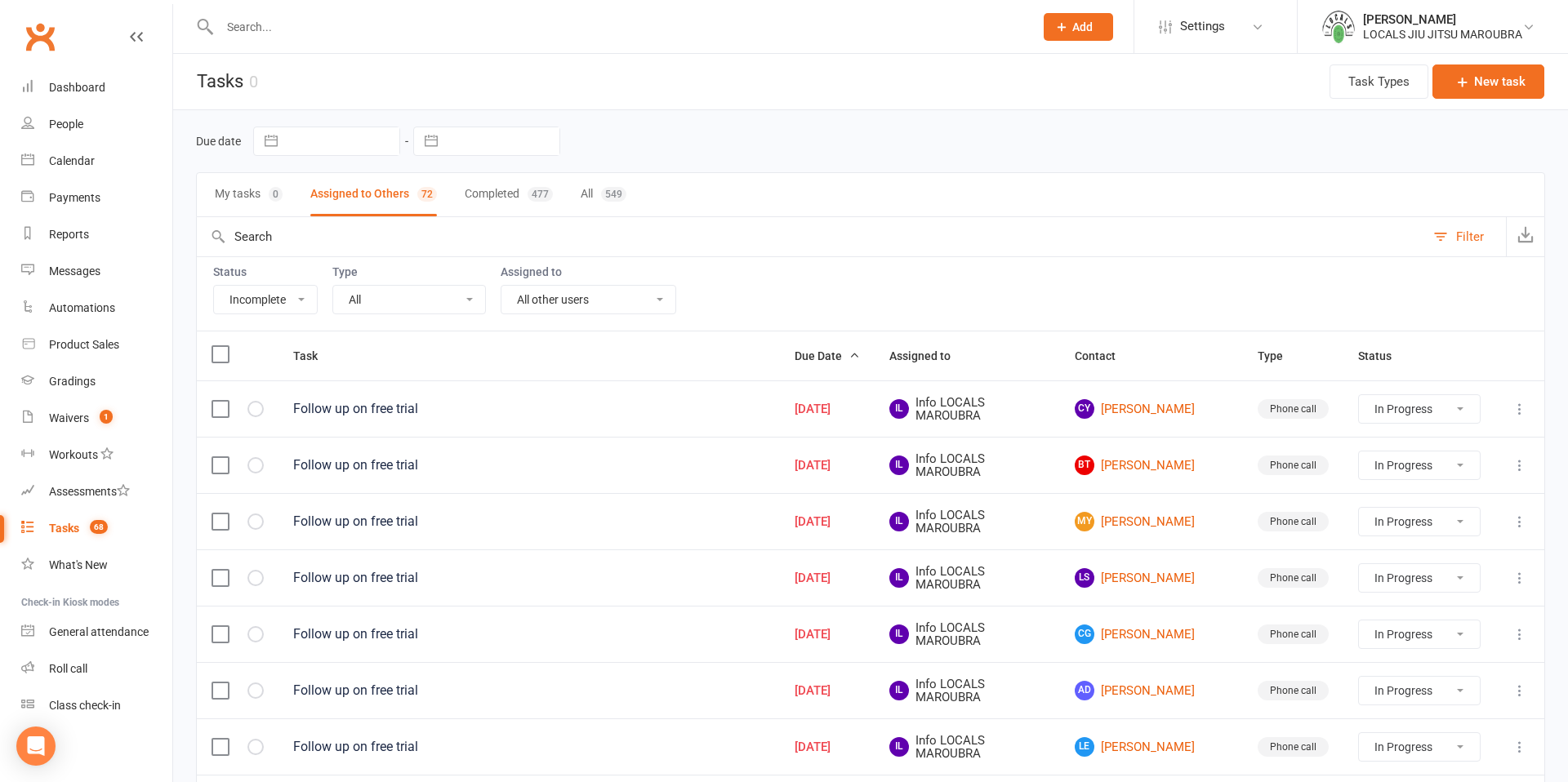
select select "started"
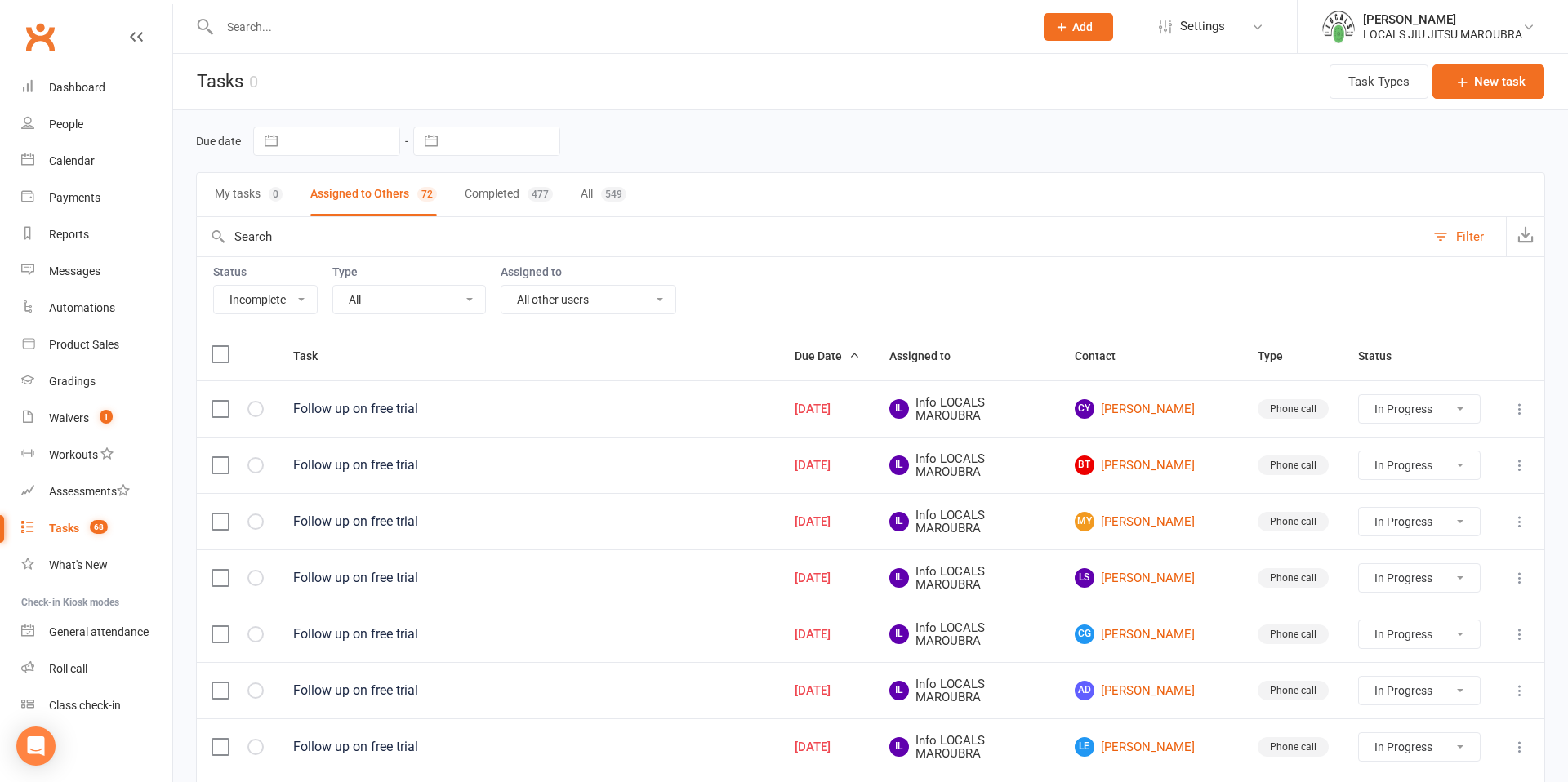
select select "started"
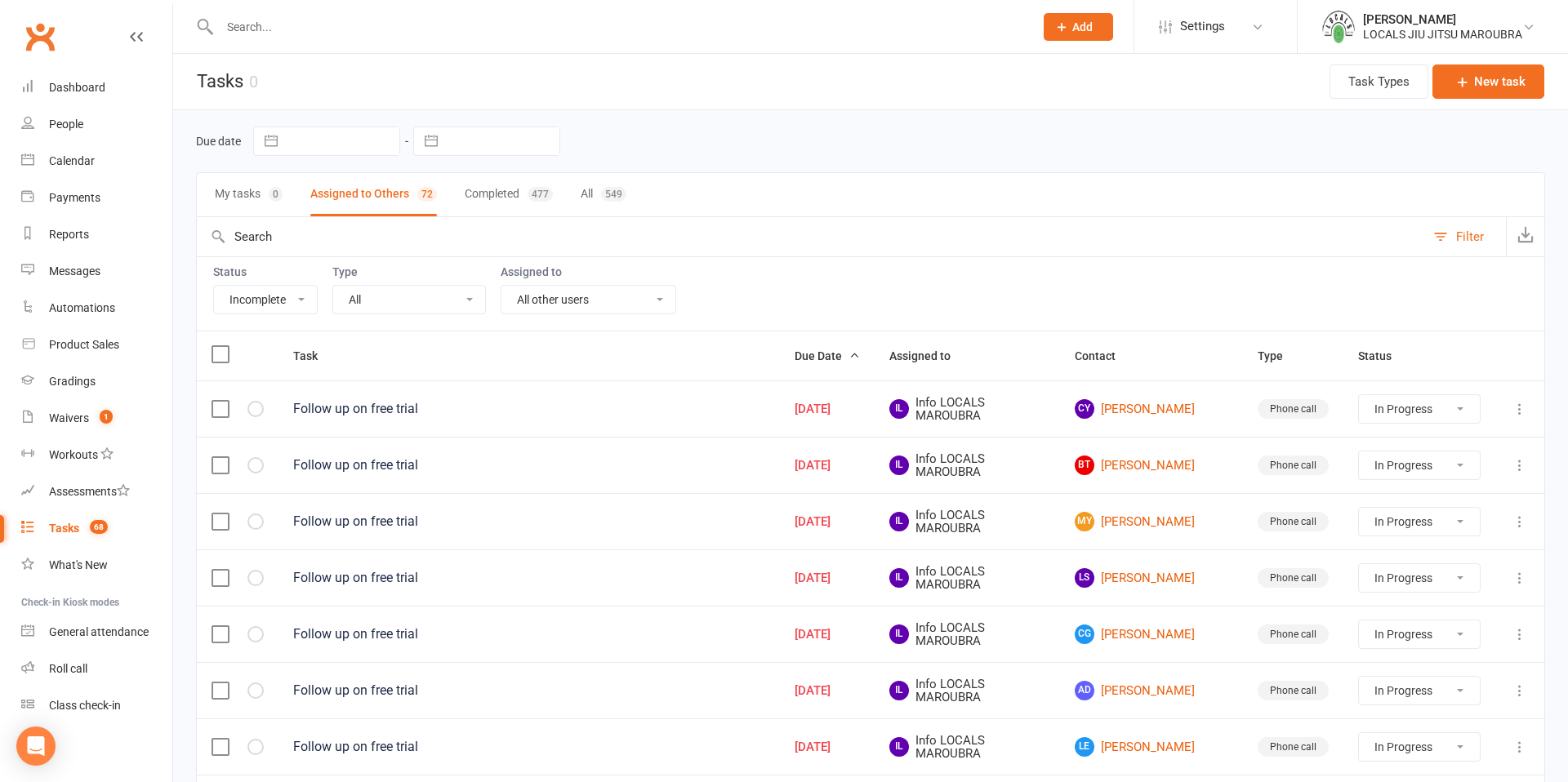
select select "started"
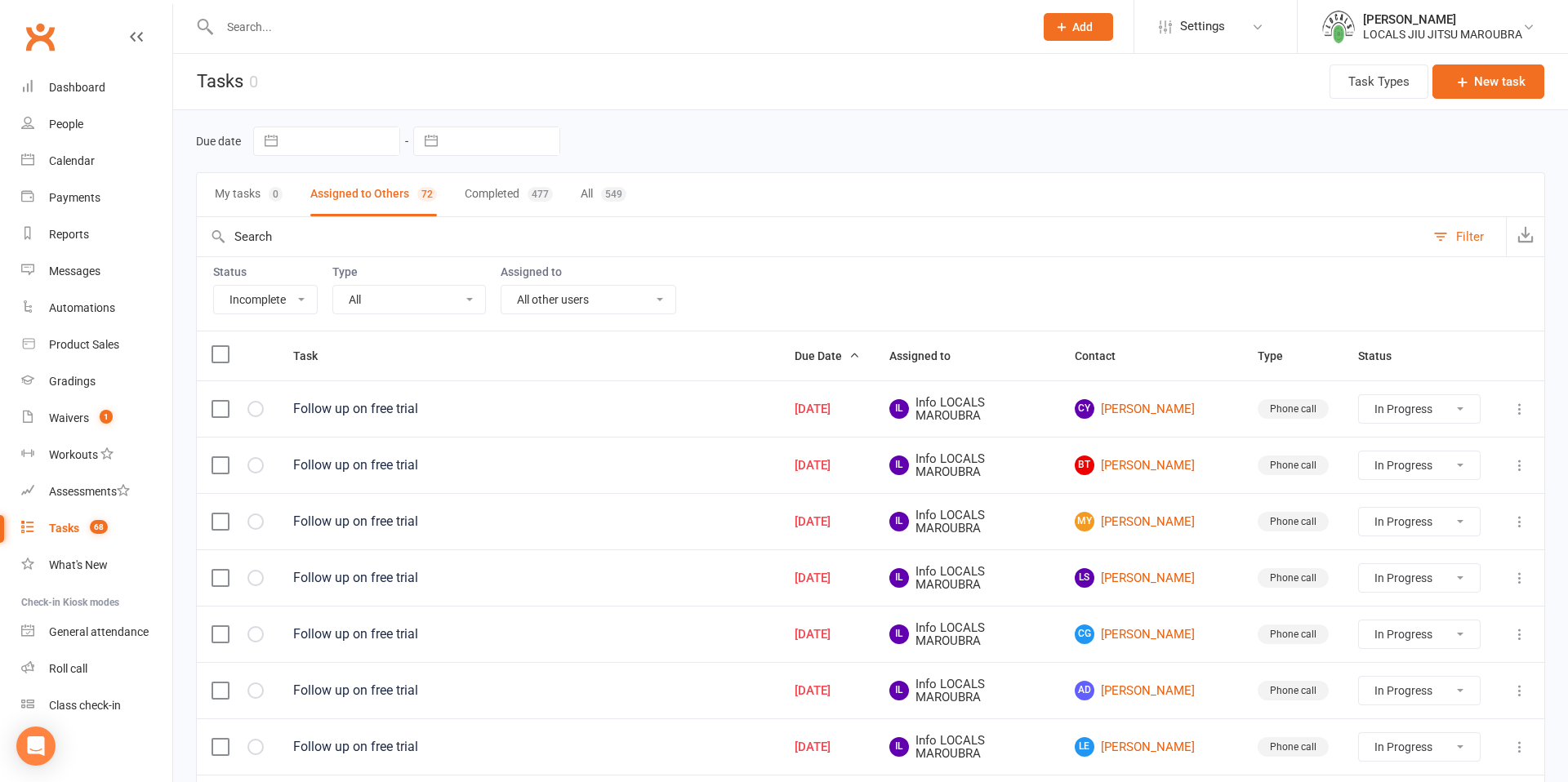
select select "started"
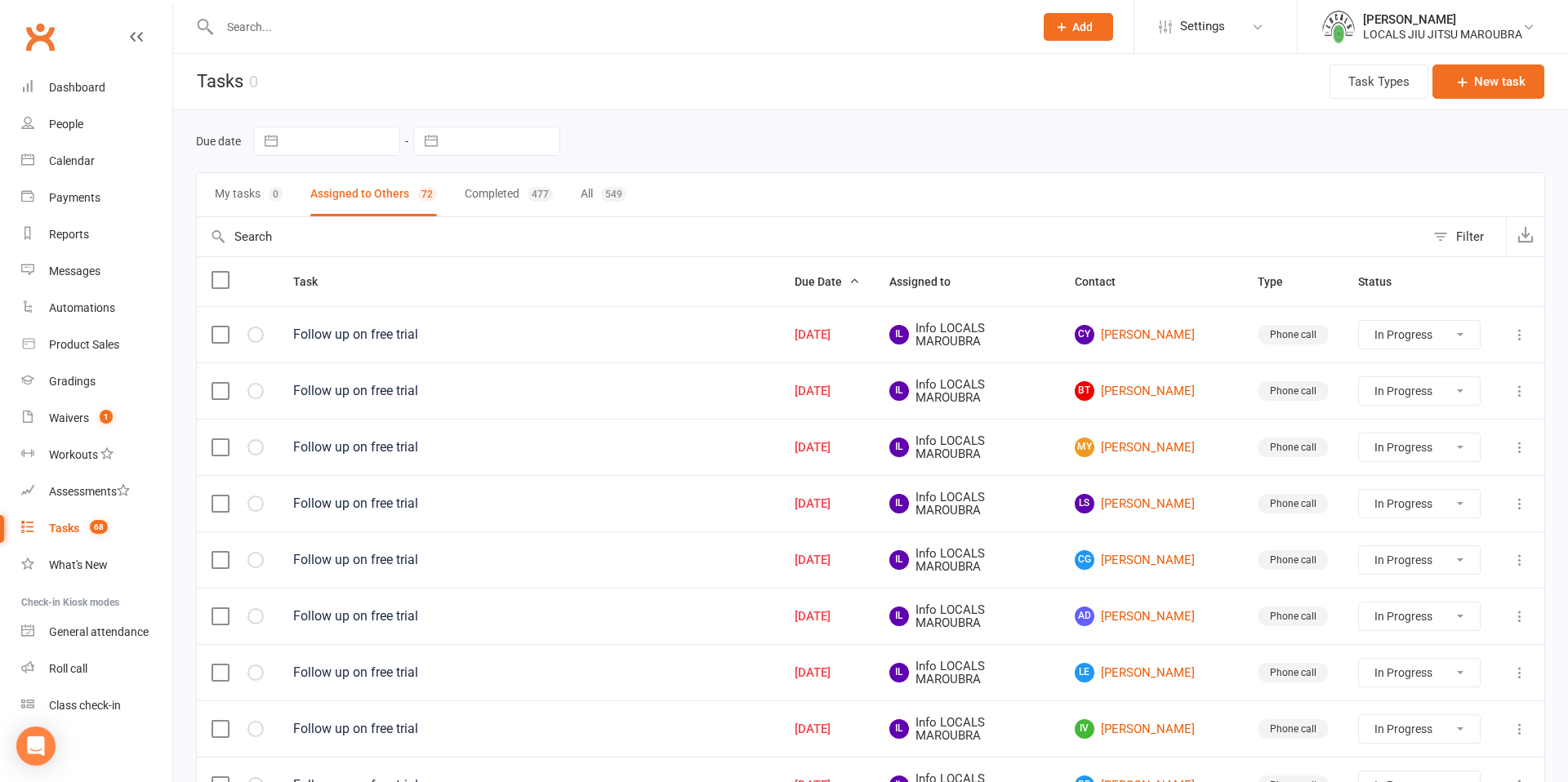
click at [1467, 234] on div "Filter" at bounding box center [1470, 237] width 28 height 20
select select "incomplete"
select select "-1620"
select select "started"
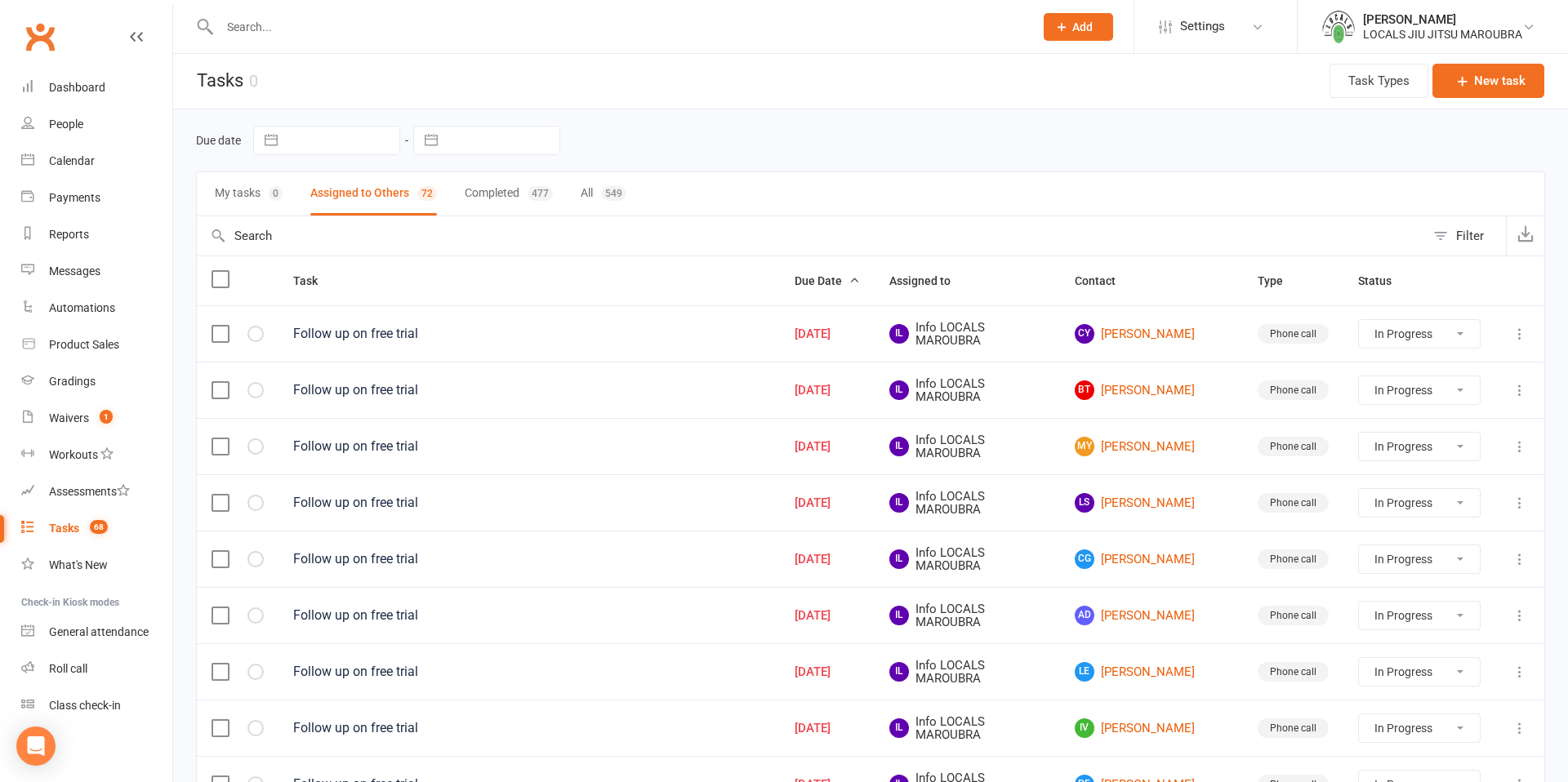
select select "started"
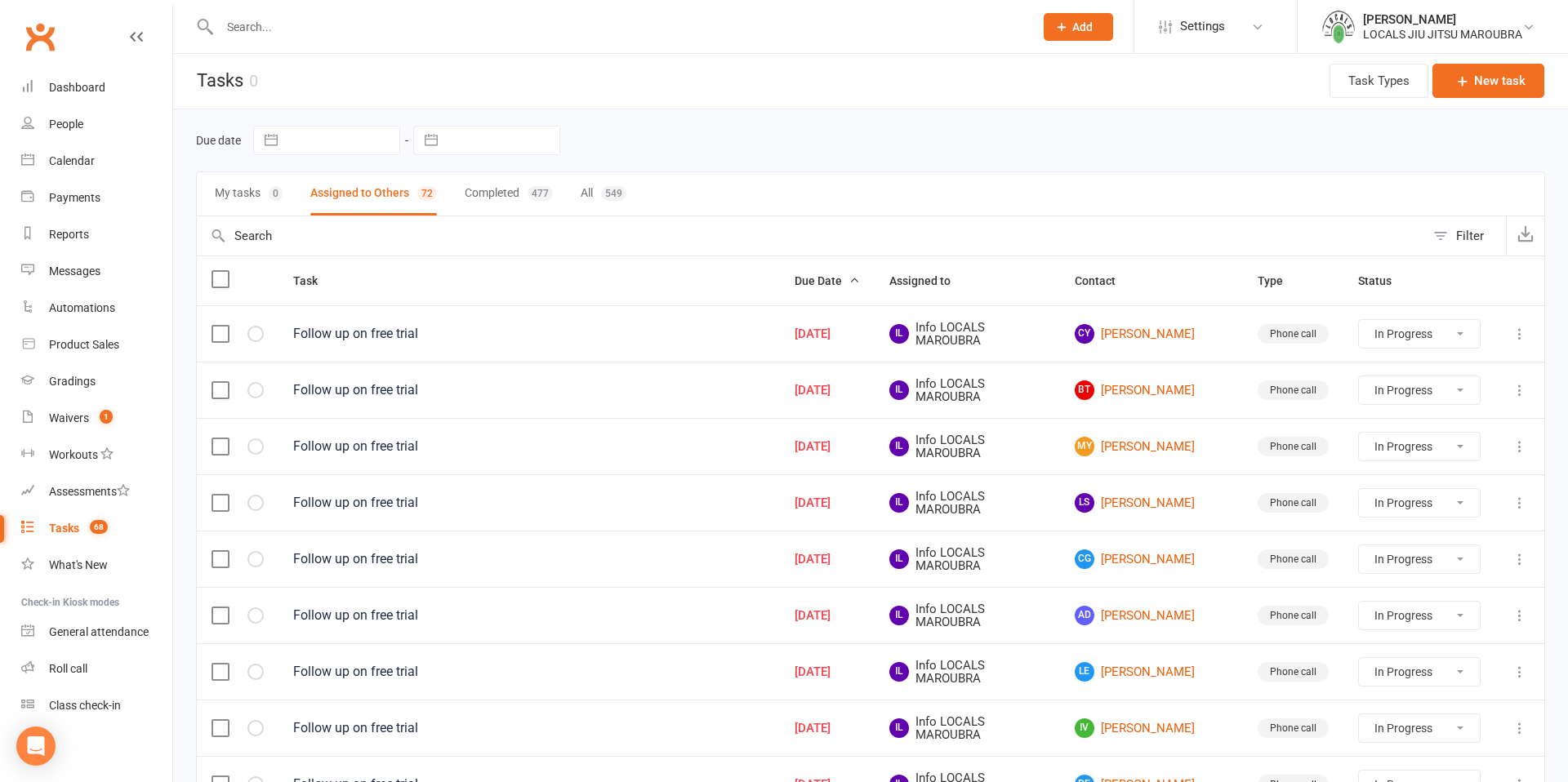
select select "started"
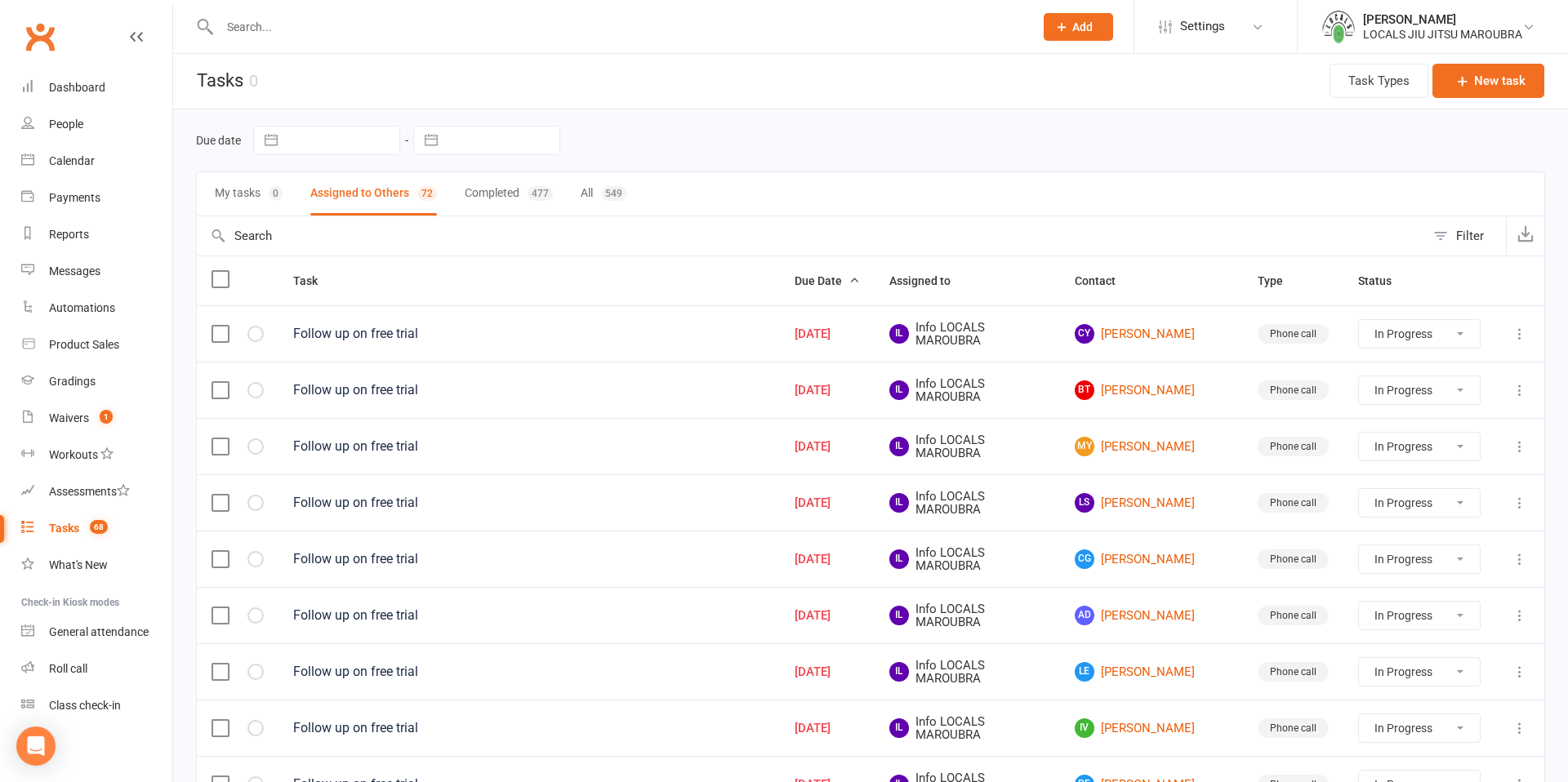
select select "started"
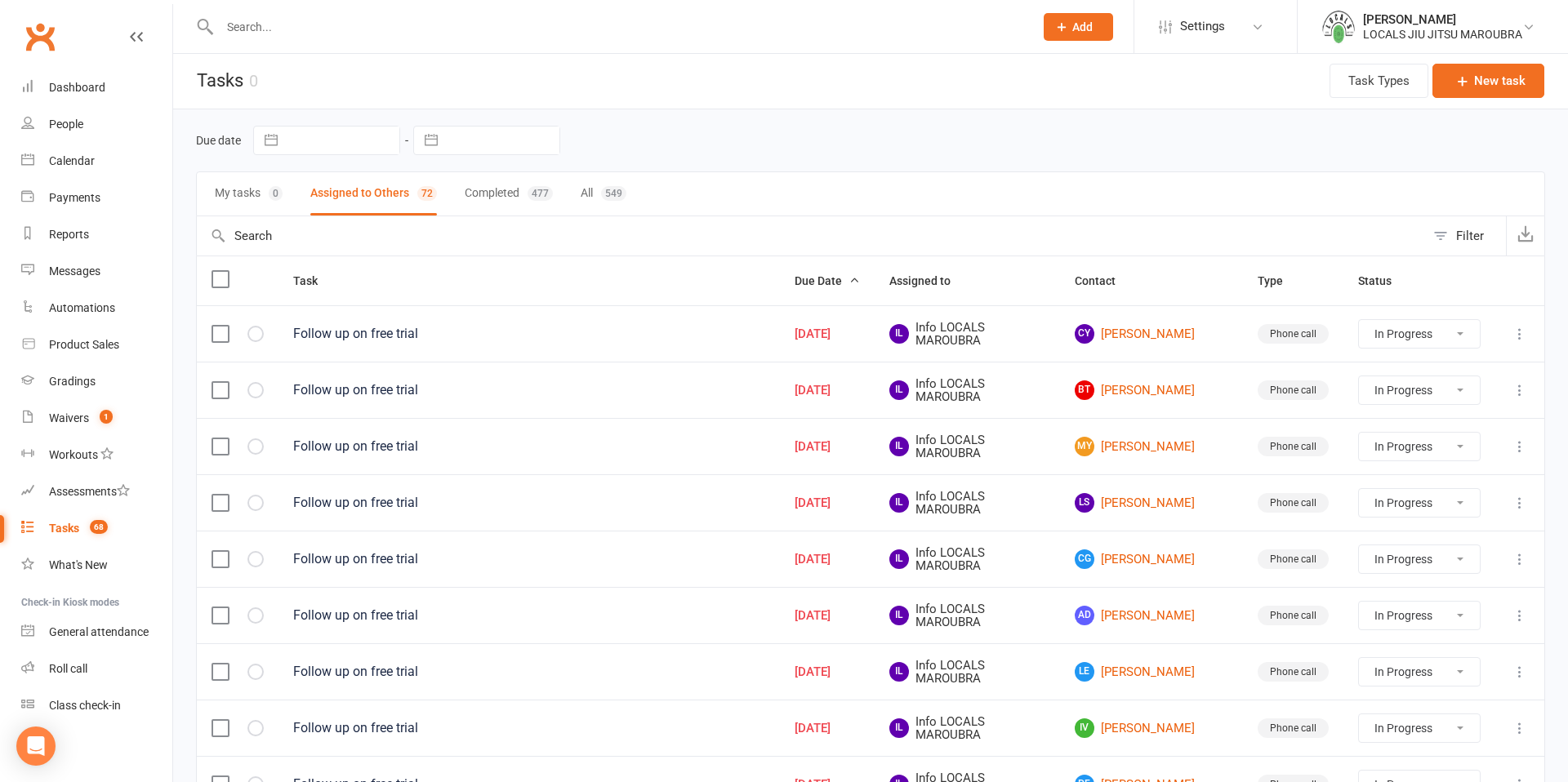
select select "started"
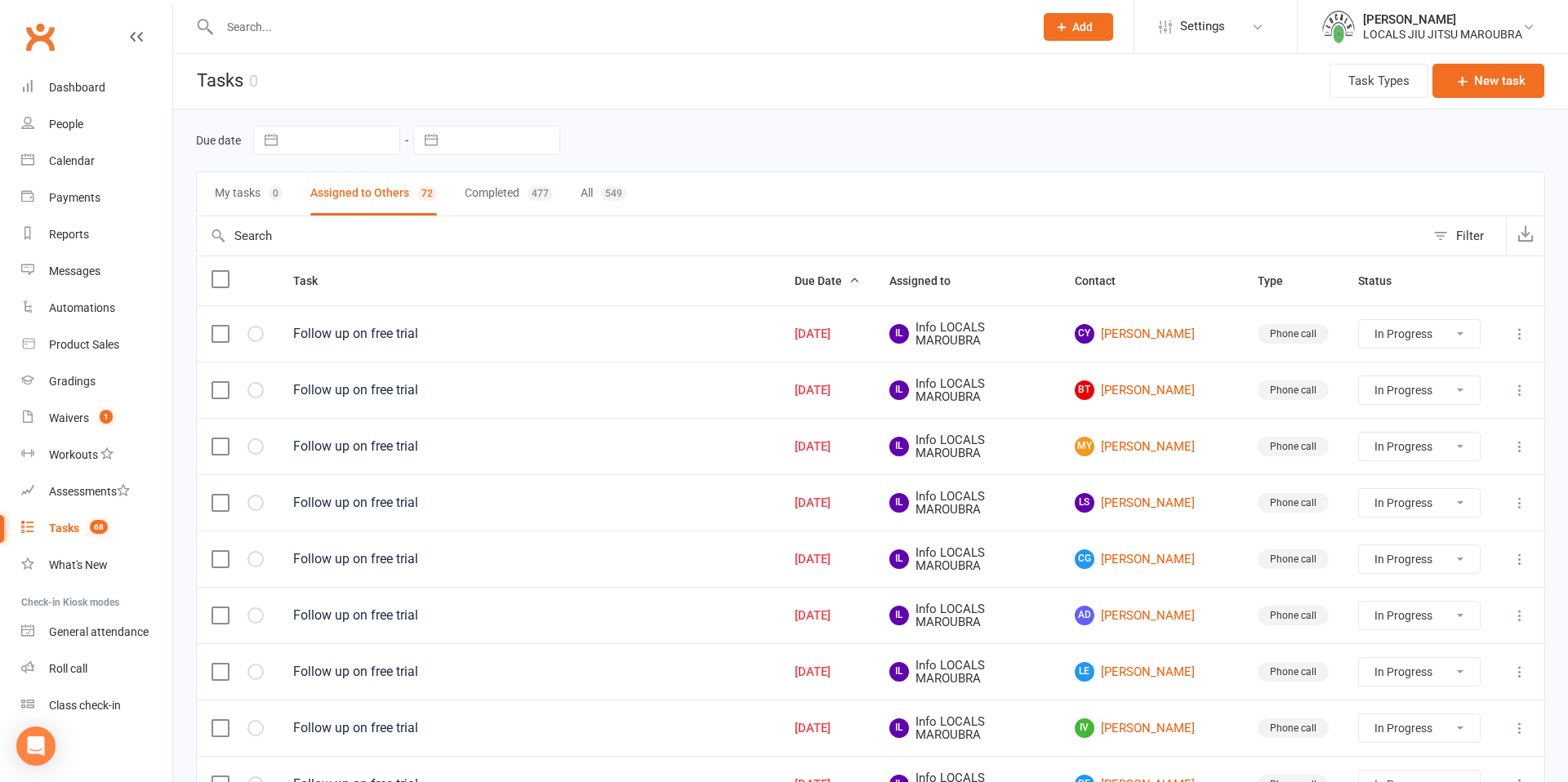
select select "started"
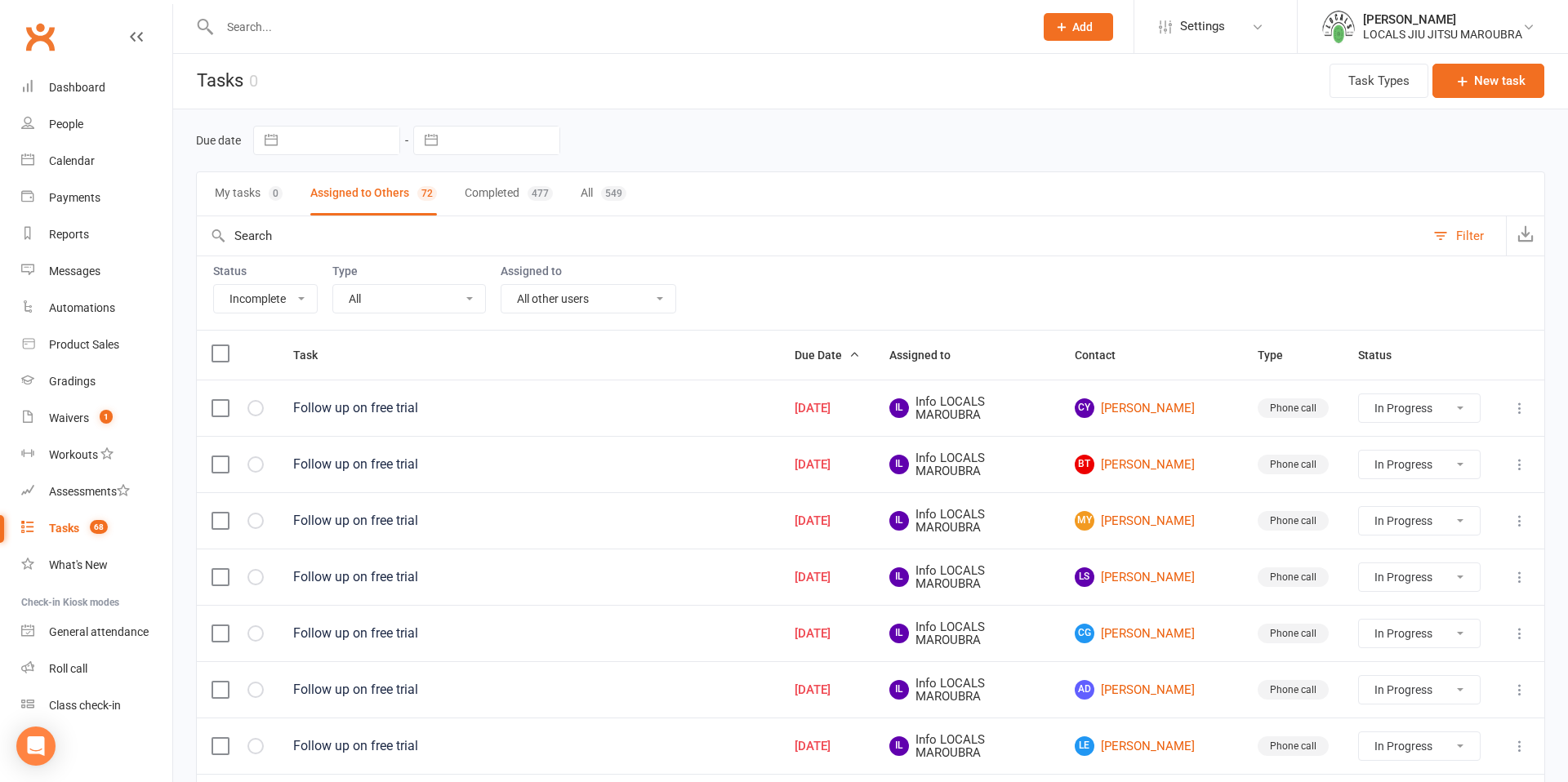
click at [1467, 234] on div "Filter" at bounding box center [1470, 236] width 28 height 20
select select "started"
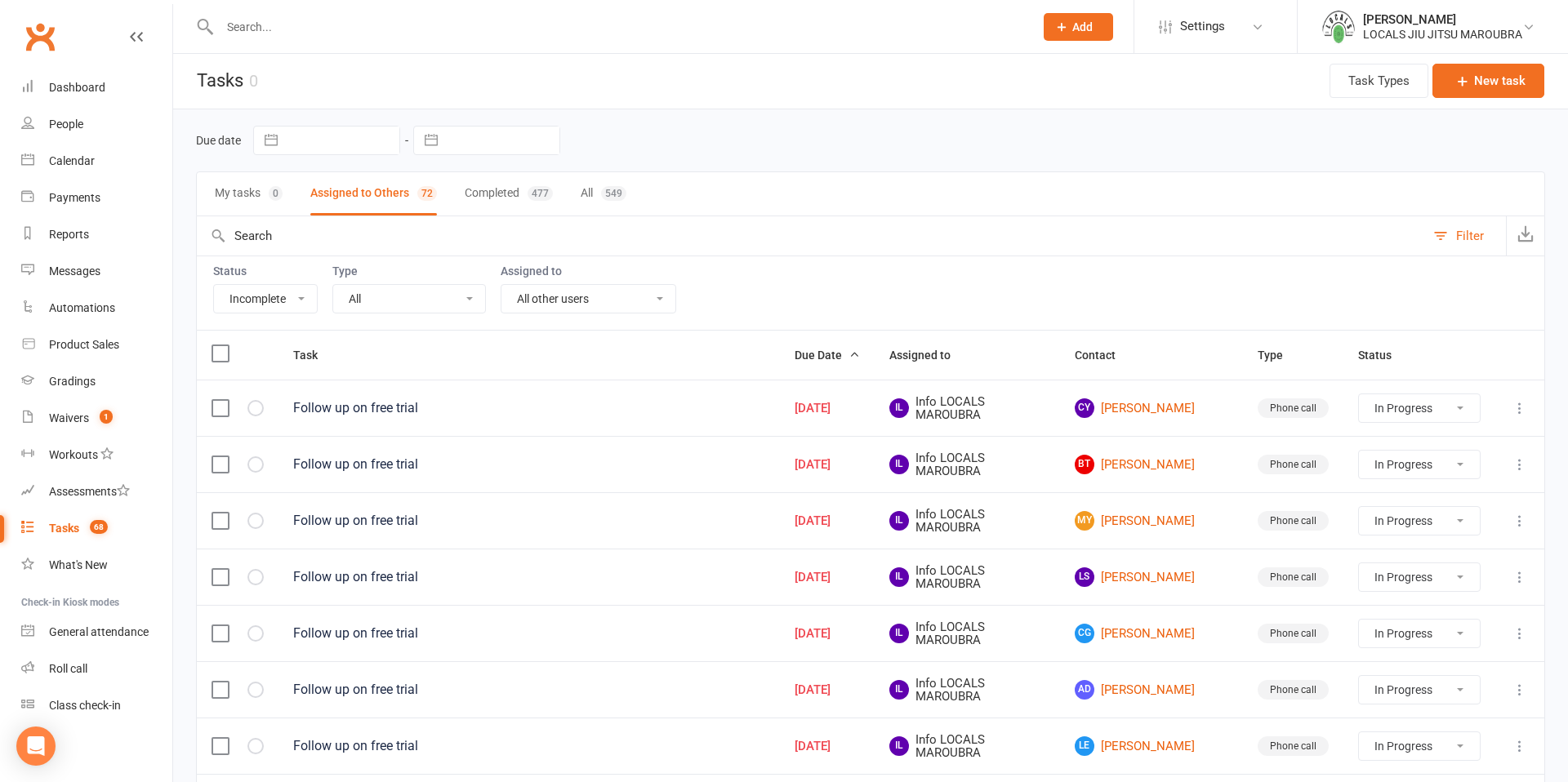
select select "started"
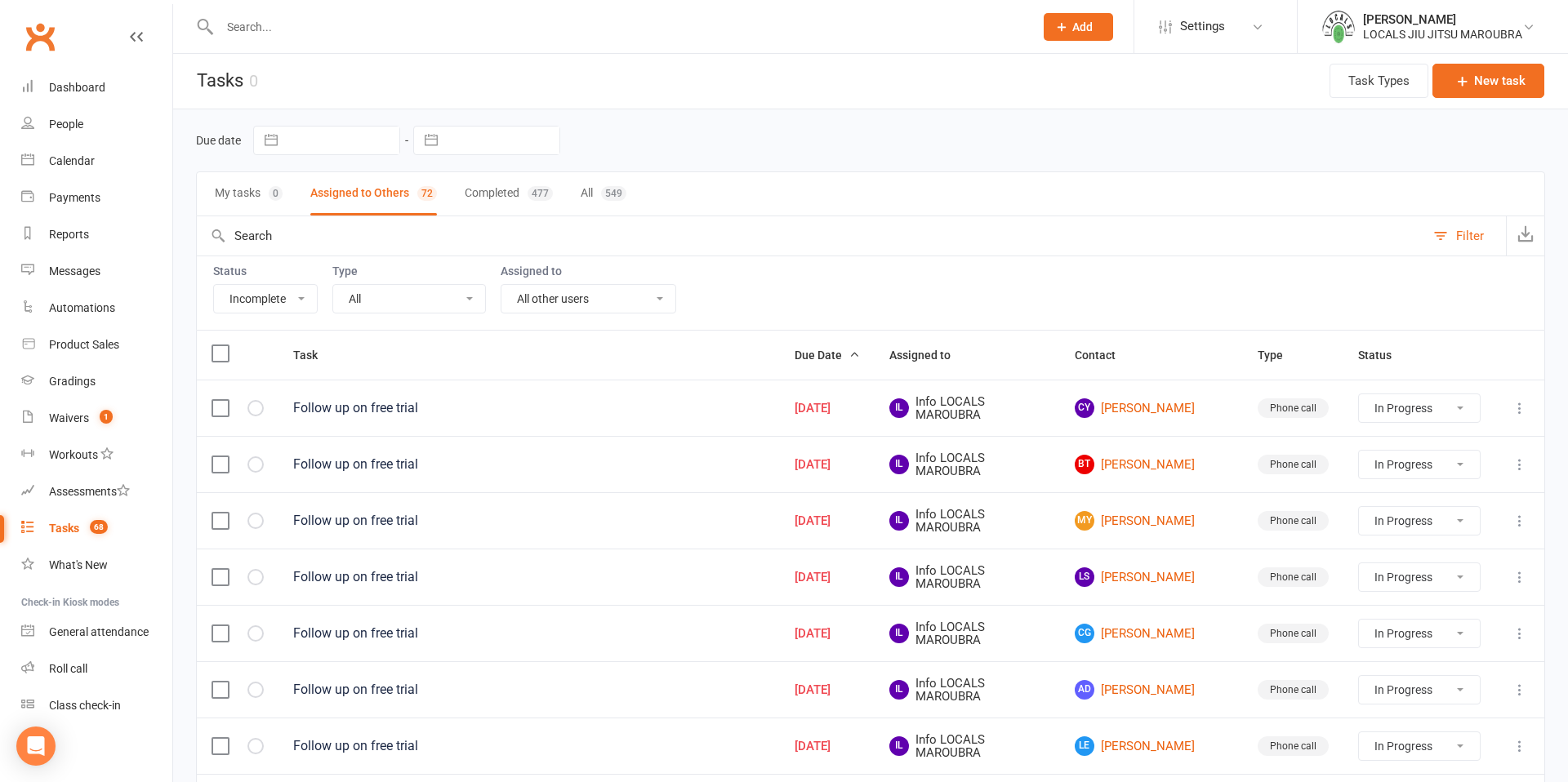
select select "started"
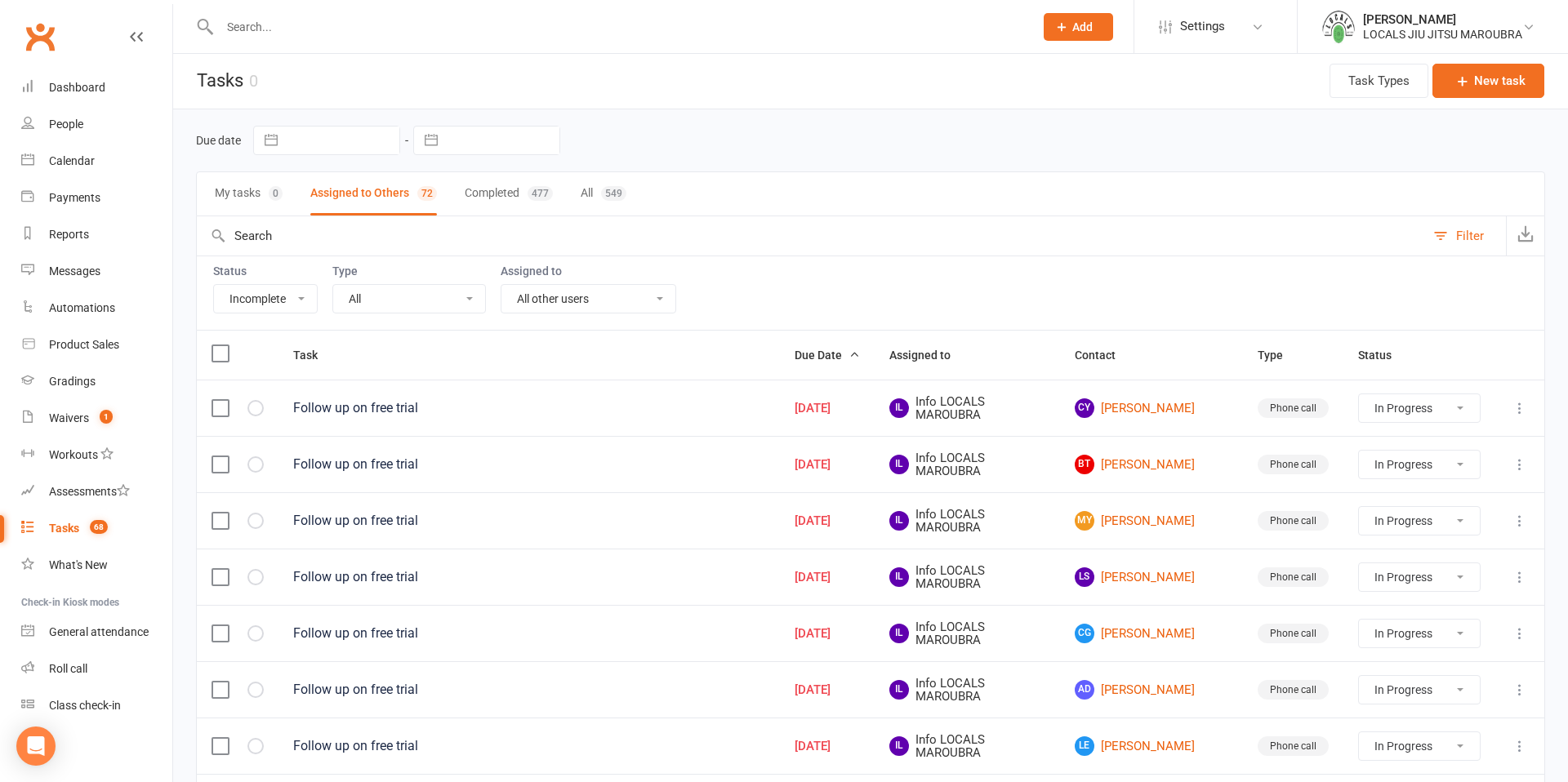
select select "started"
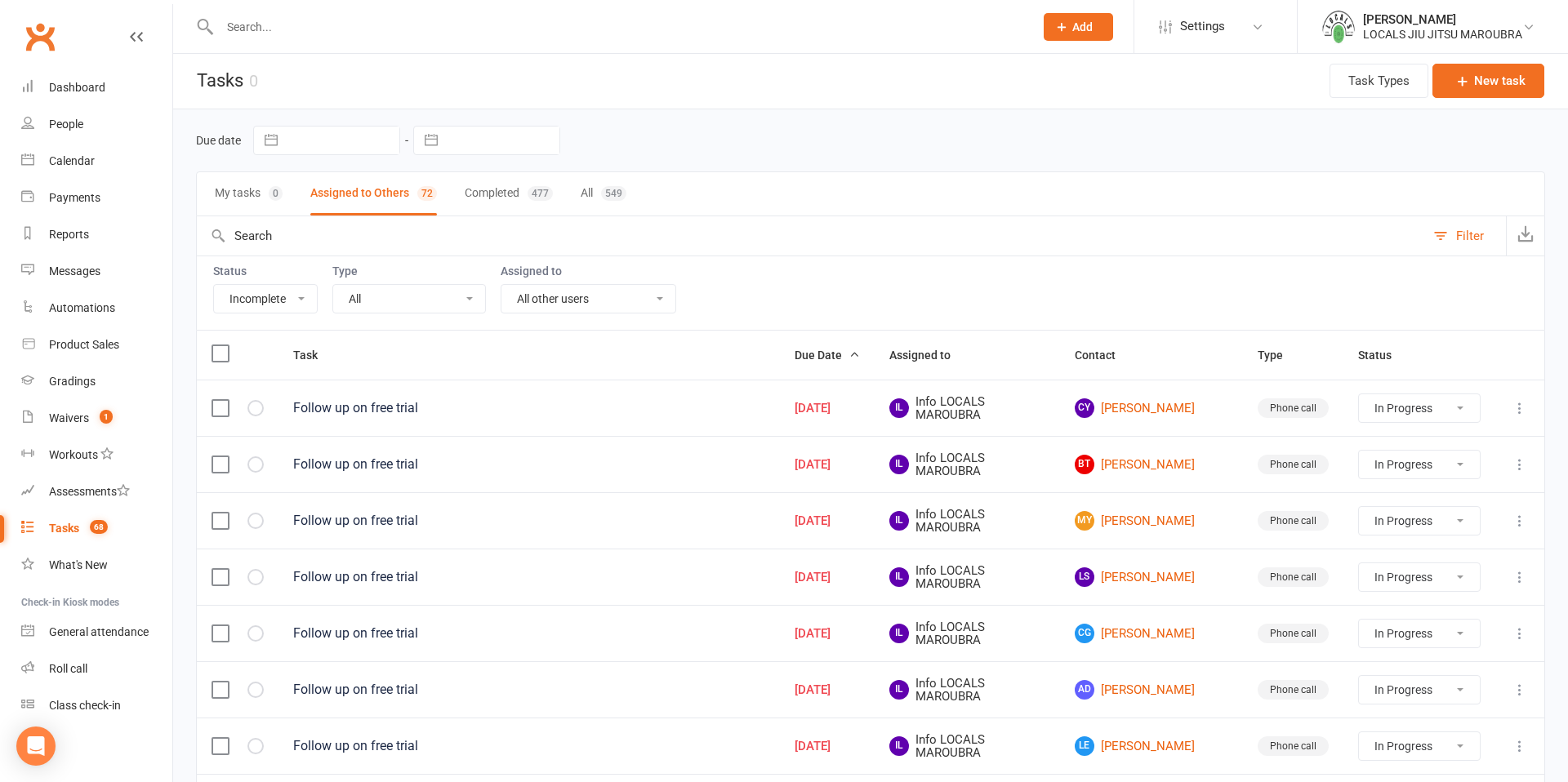
select select "started"
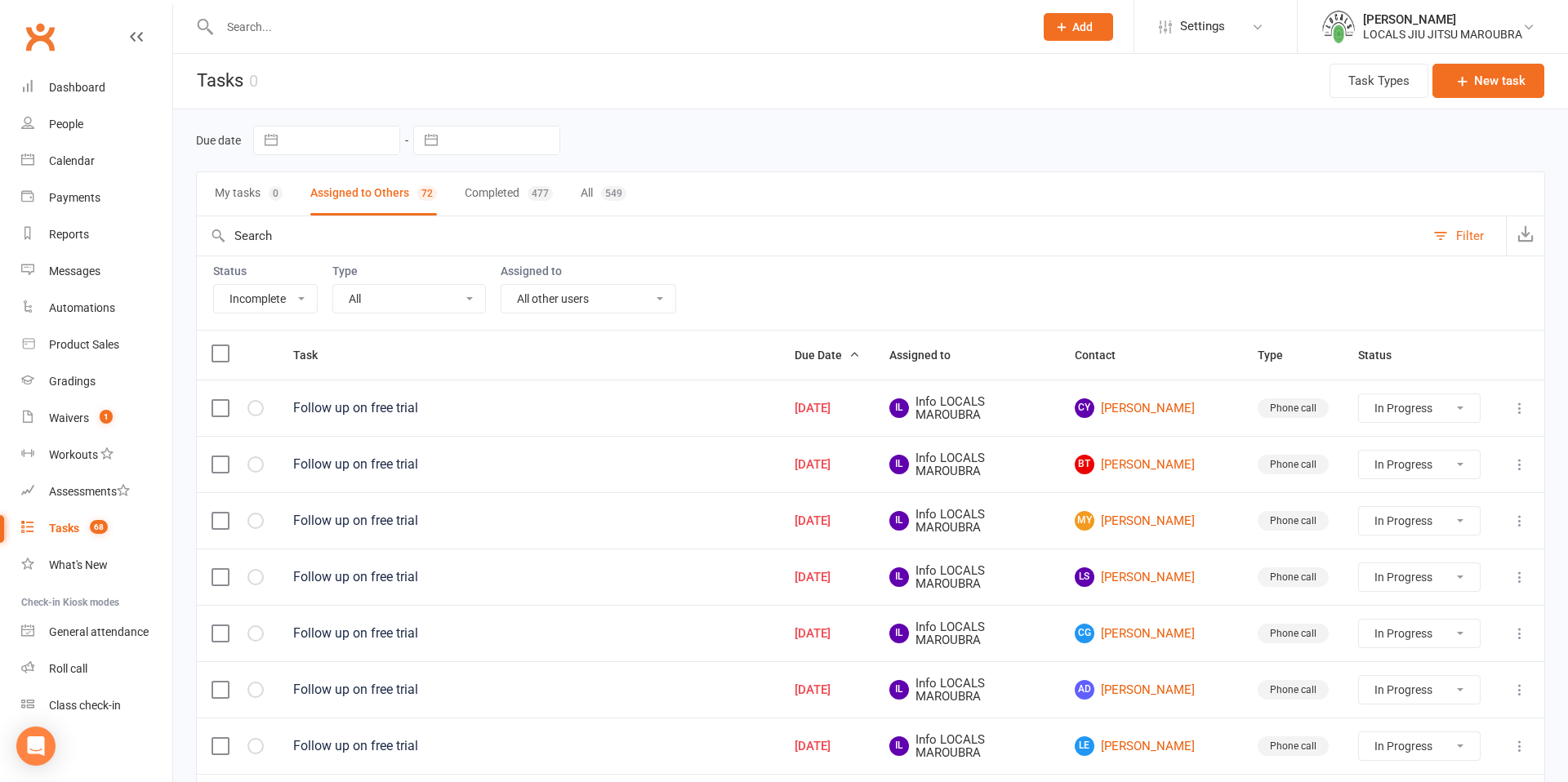
select select "started"
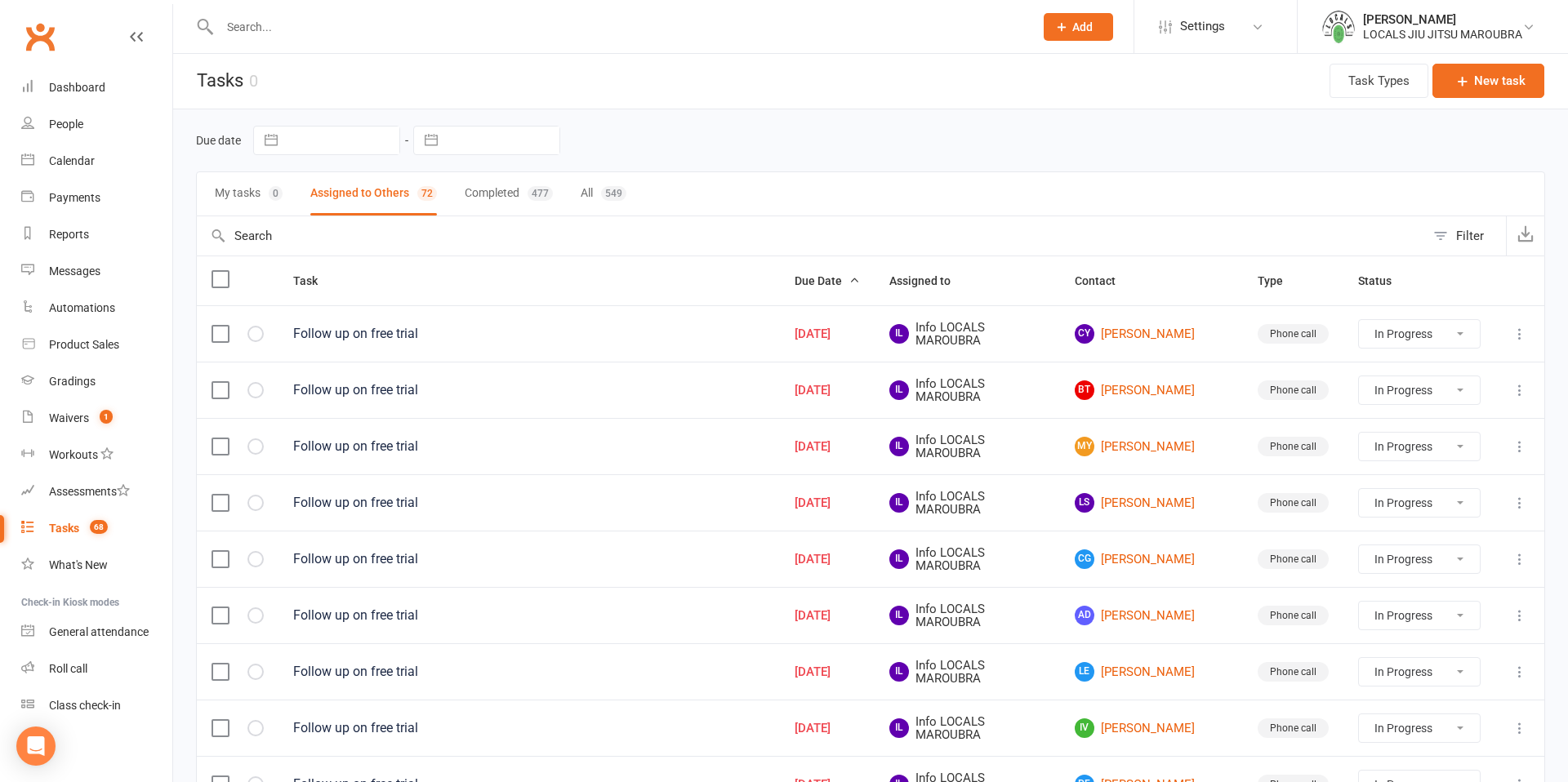
click at [1467, 234] on div "Filter" at bounding box center [1470, 236] width 28 height 20
select select "incomplete"
select select "-1620"
select select "started"
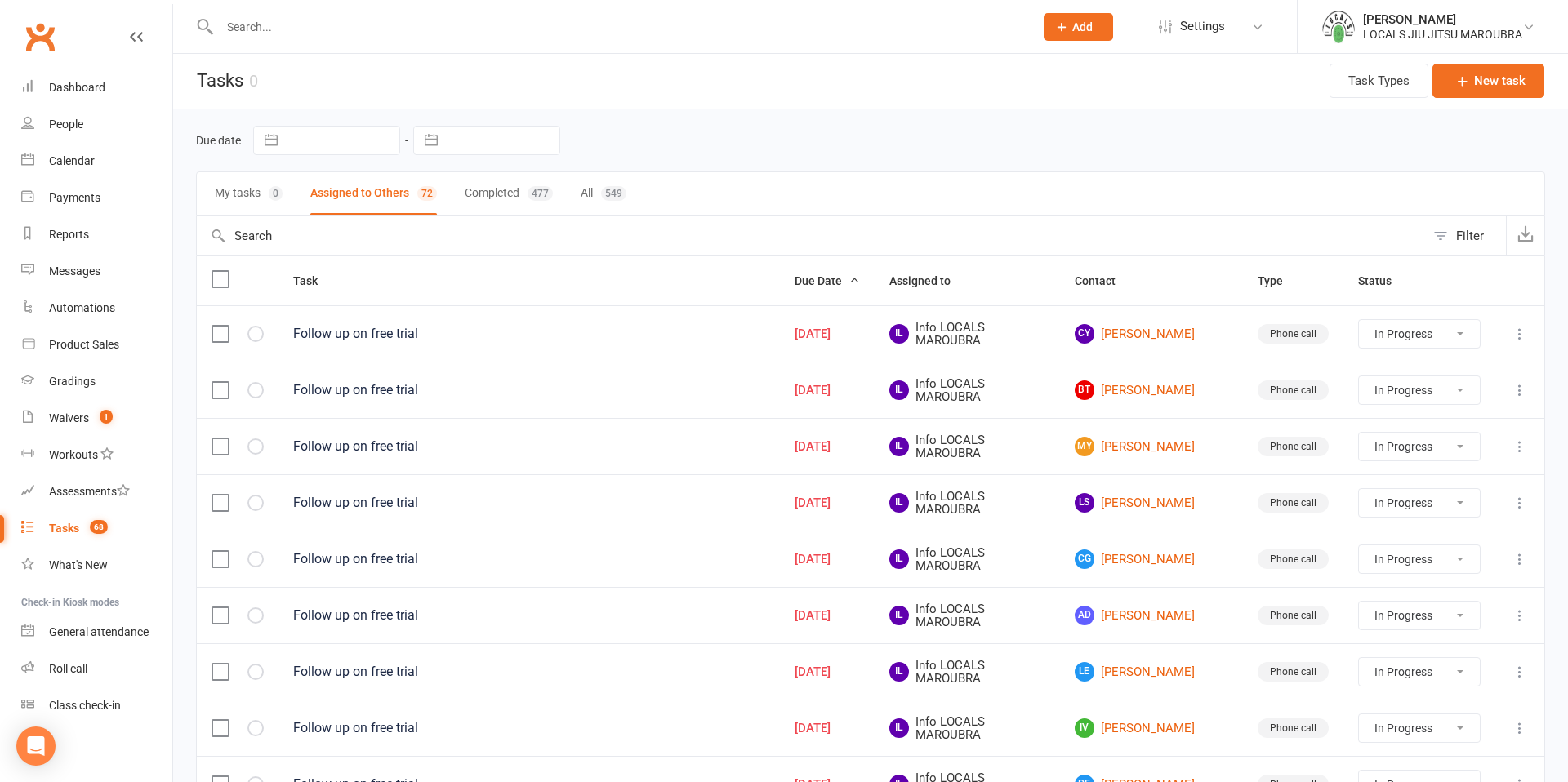
select select "started"
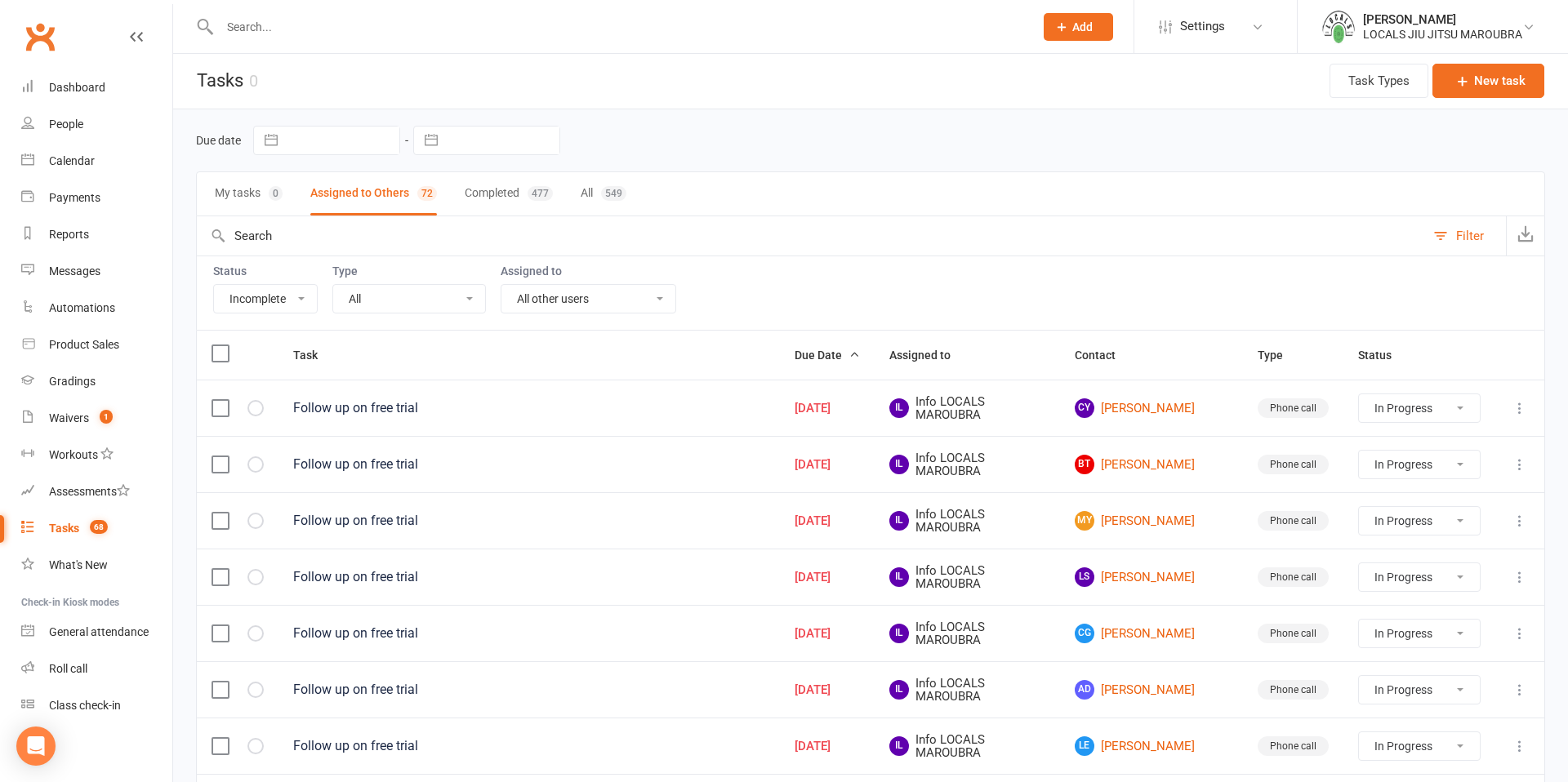
click at [452, 301] on select "All Book another trial Call regarding rebook Check membership Check payments Cl…" at bounding box center [409, 299] width 152 height 28
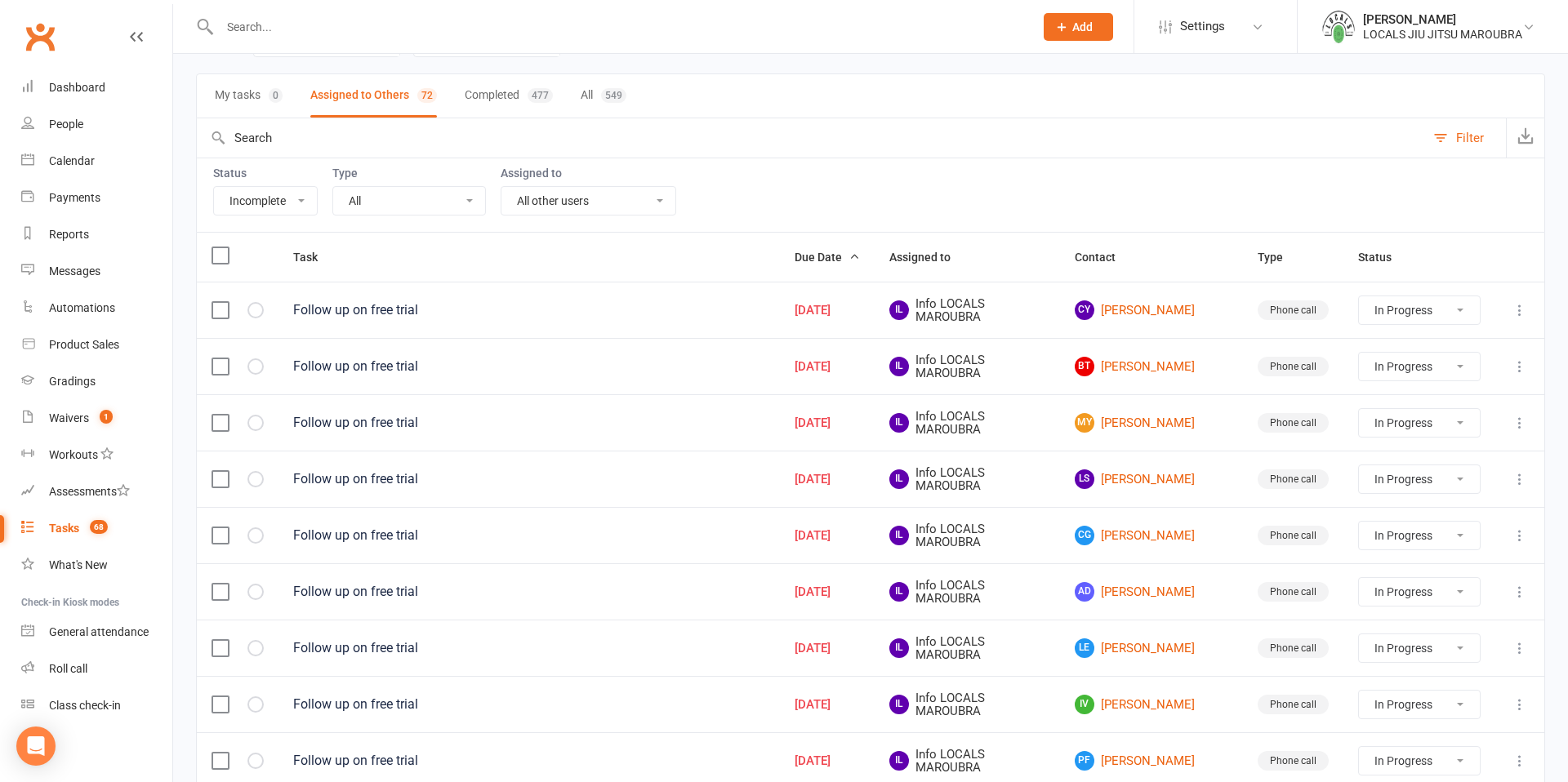
click at [1523, 318] on button at bounding box center [1520, 311] width 20 height 20
click at [1411, 343] on link "View" at bounding box center [1448, 341] width 162 height 33
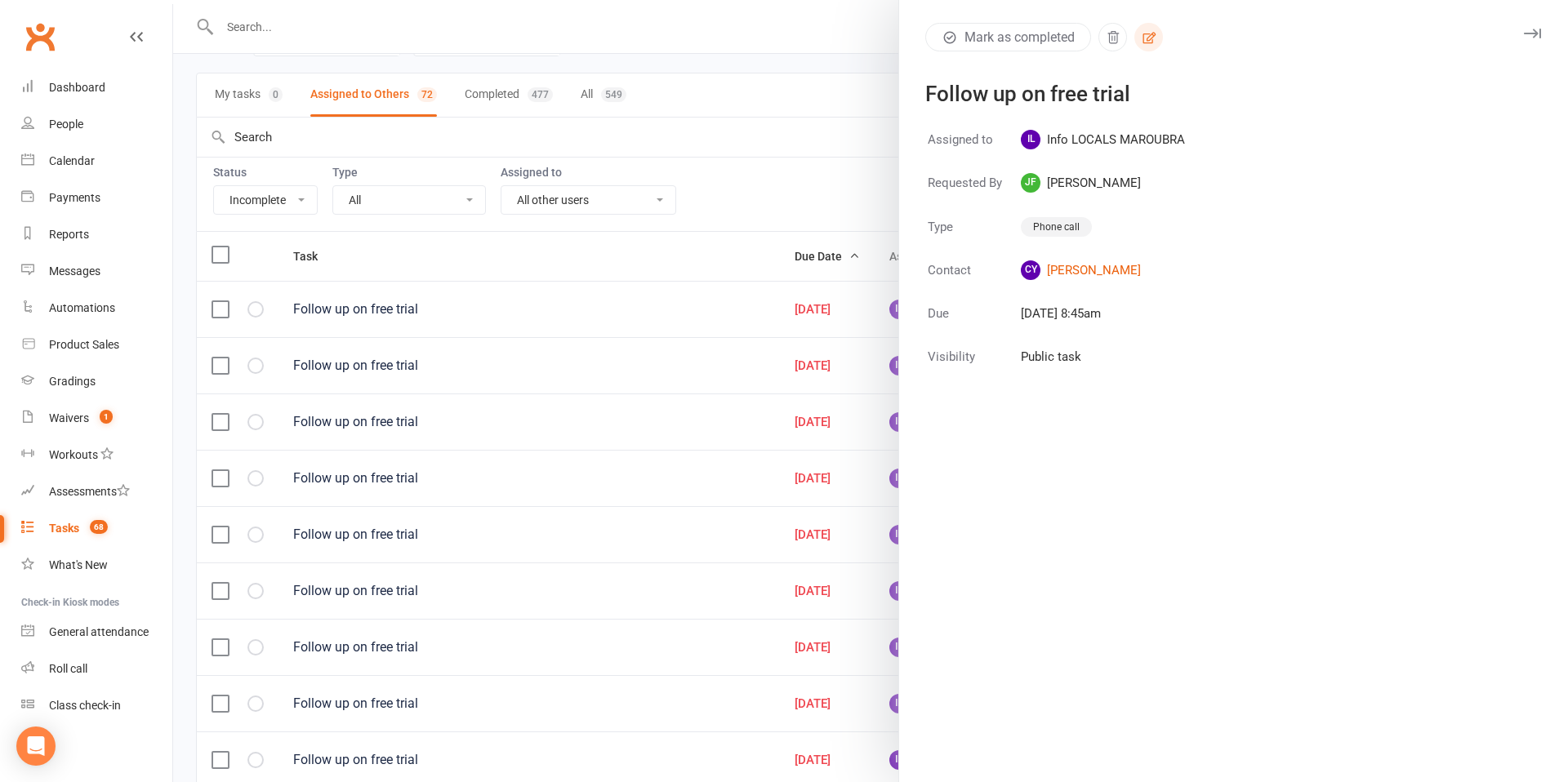
click at [1153, 33] on icon "button" at bounding box center [1148, 37] width 13 height 11
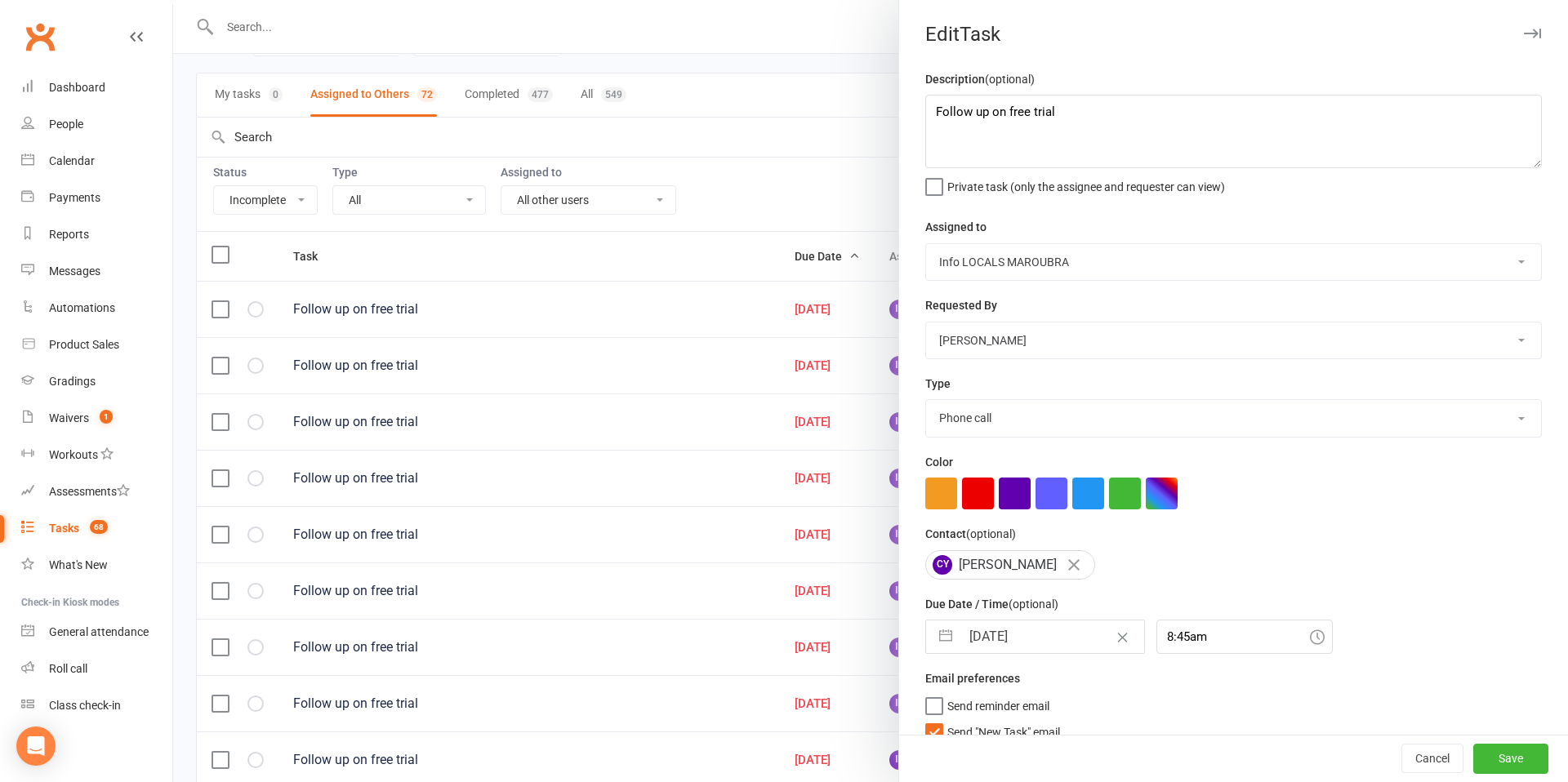
scroll to position [20, 0]
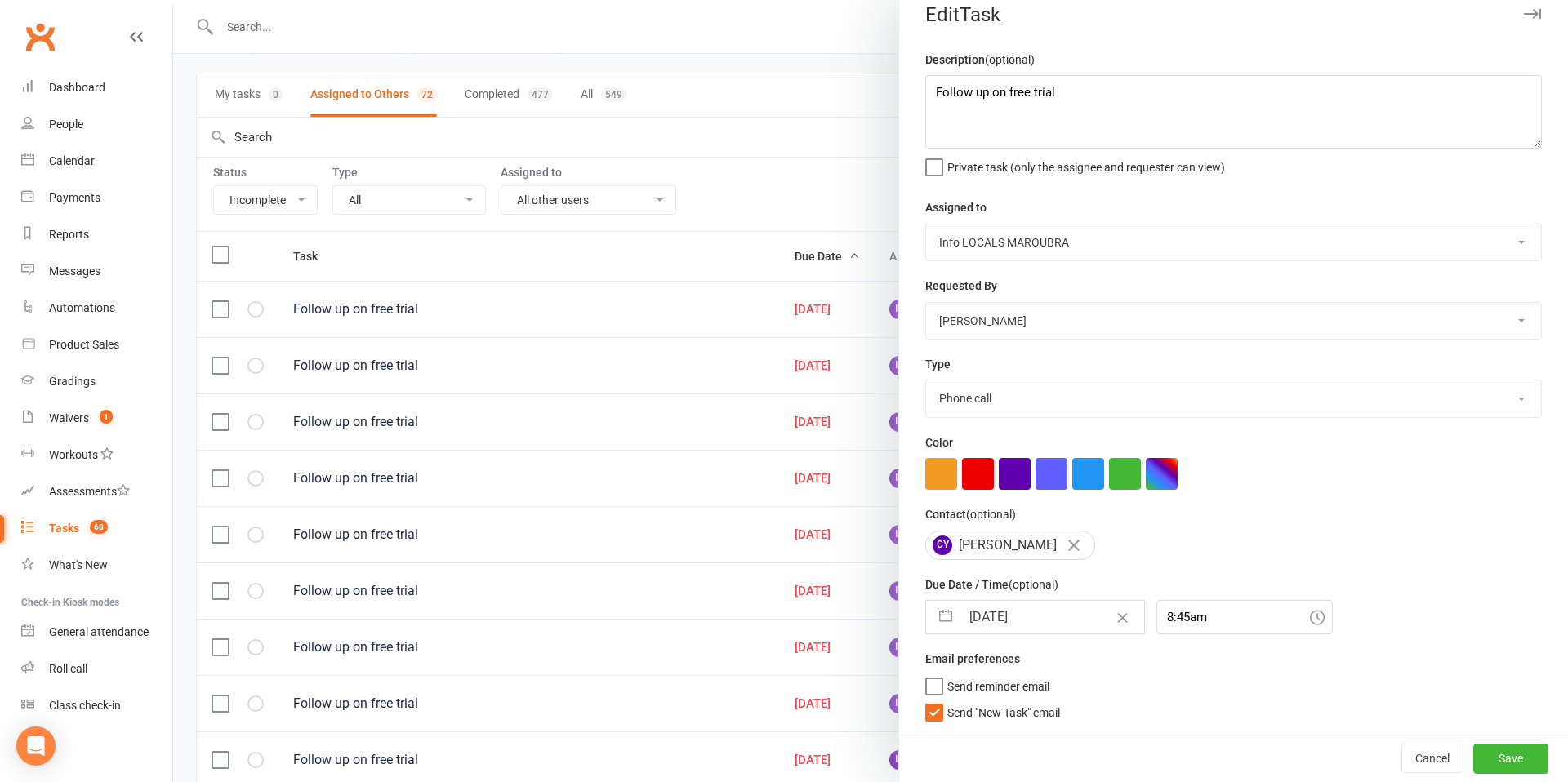
click at [1540, 16] on icon "button" at bounding box center [1532, 14] width 17 height 10
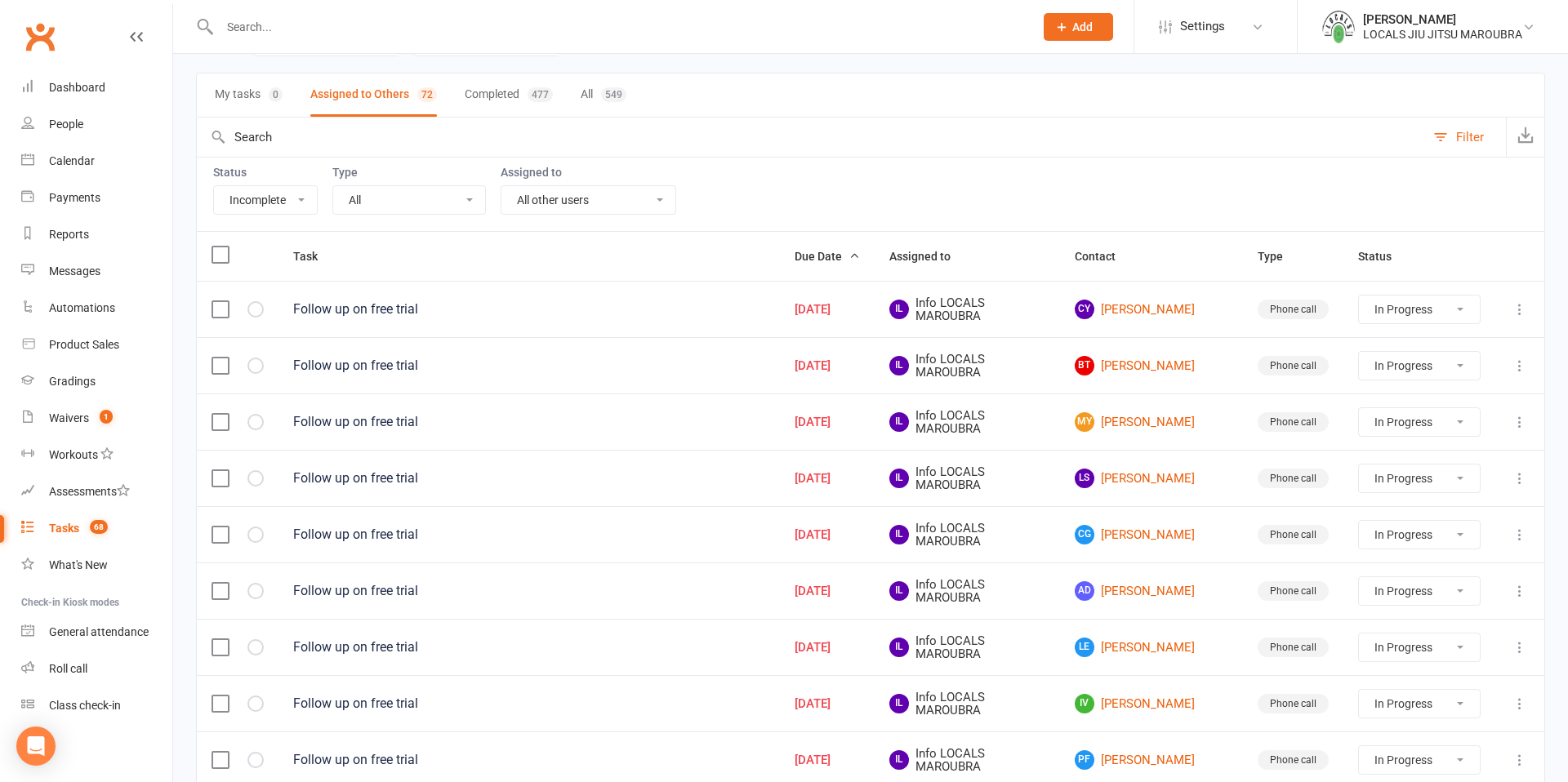
click at [1476, 136] on div "Filter" at bounding box center [1470, 137] width 28 height 20
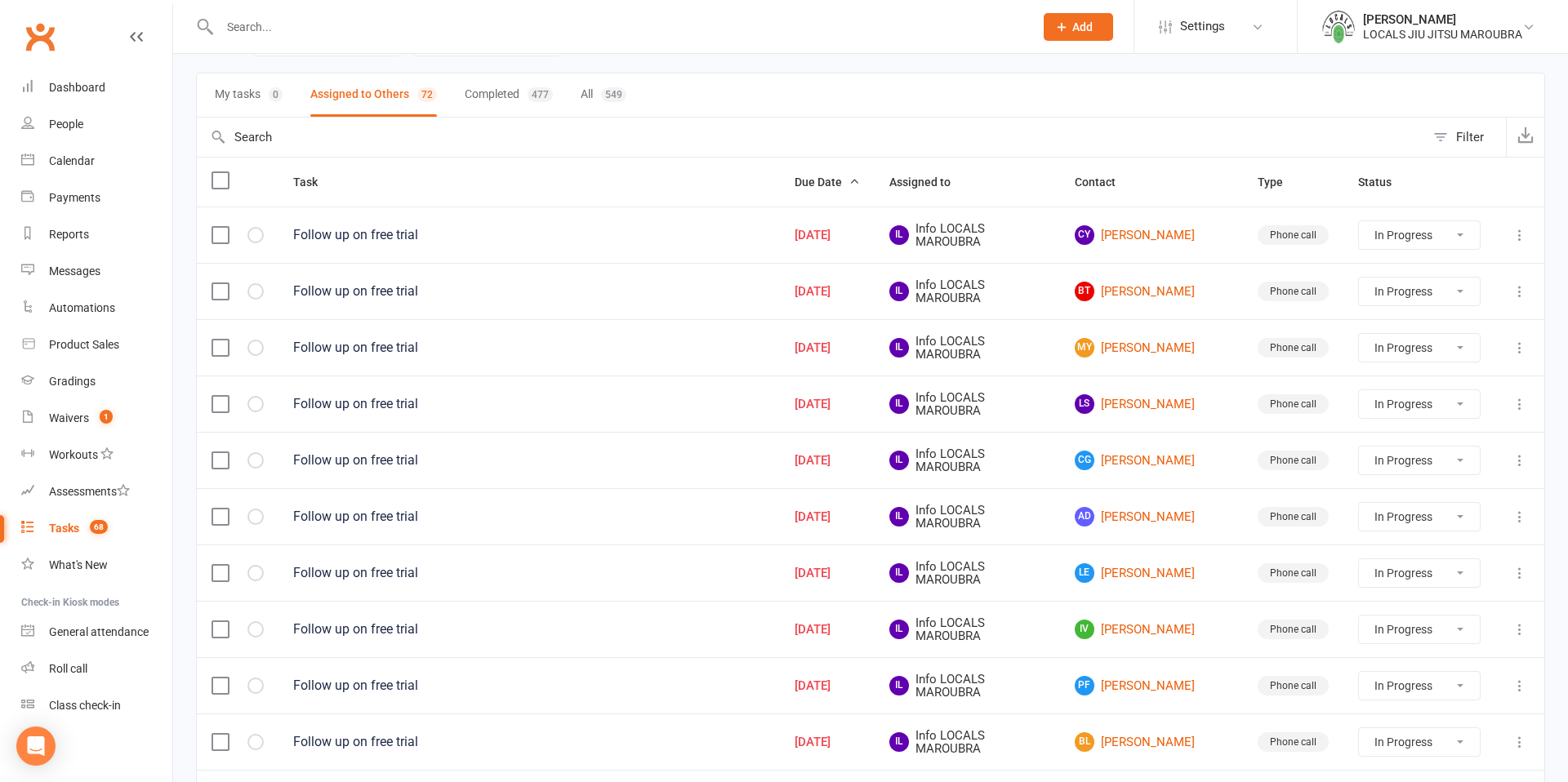
click at [1520, 231] on icon at bounding box center [1520, 235] width 16 height 16
click at [1426, 299] on link "Edit" at bounding box center [1448, 299] width 162 height 33
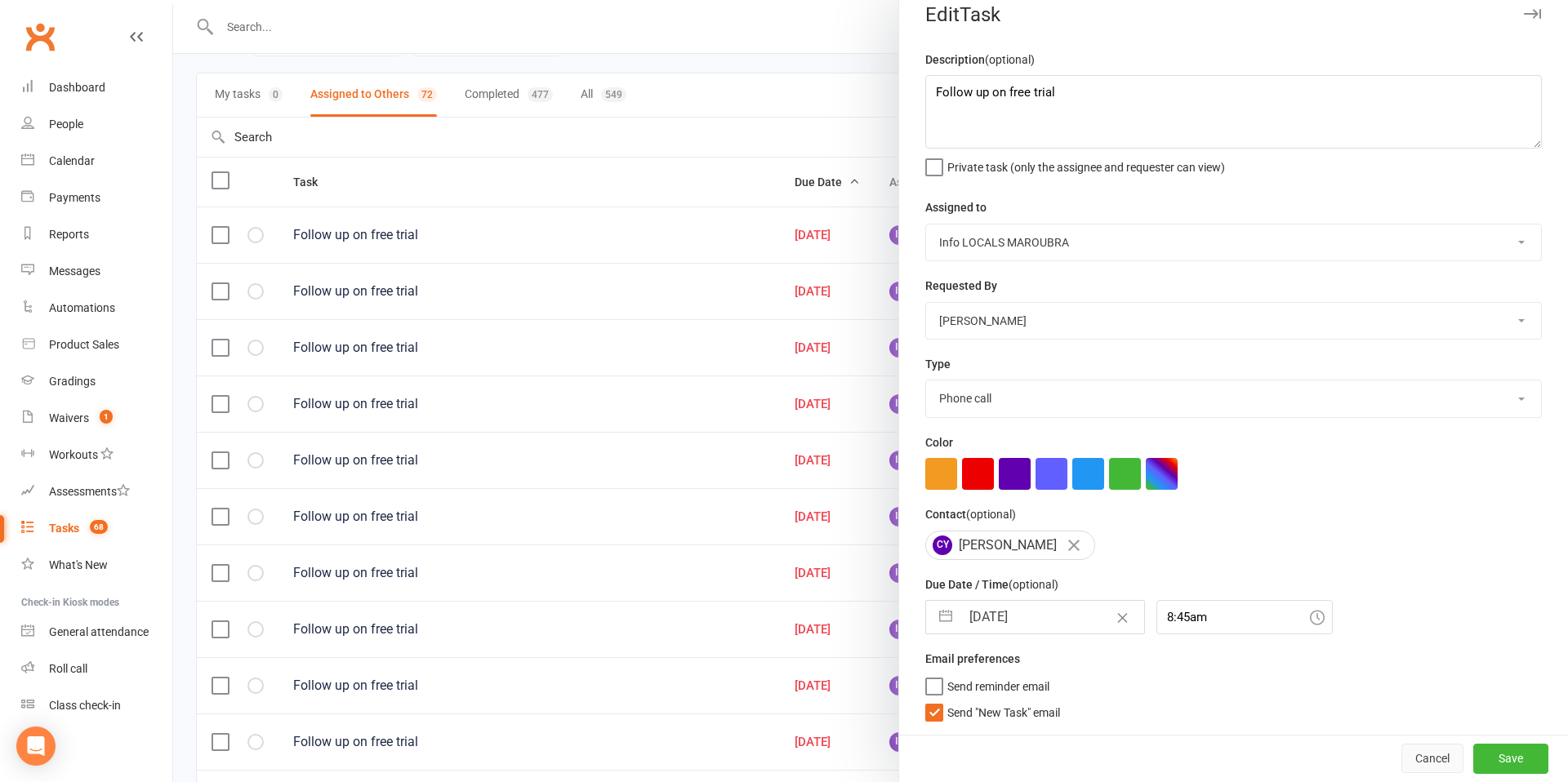
click at [1427, 758] on button "Cancel" at bounding box center [1432, 758] width 62 height 29
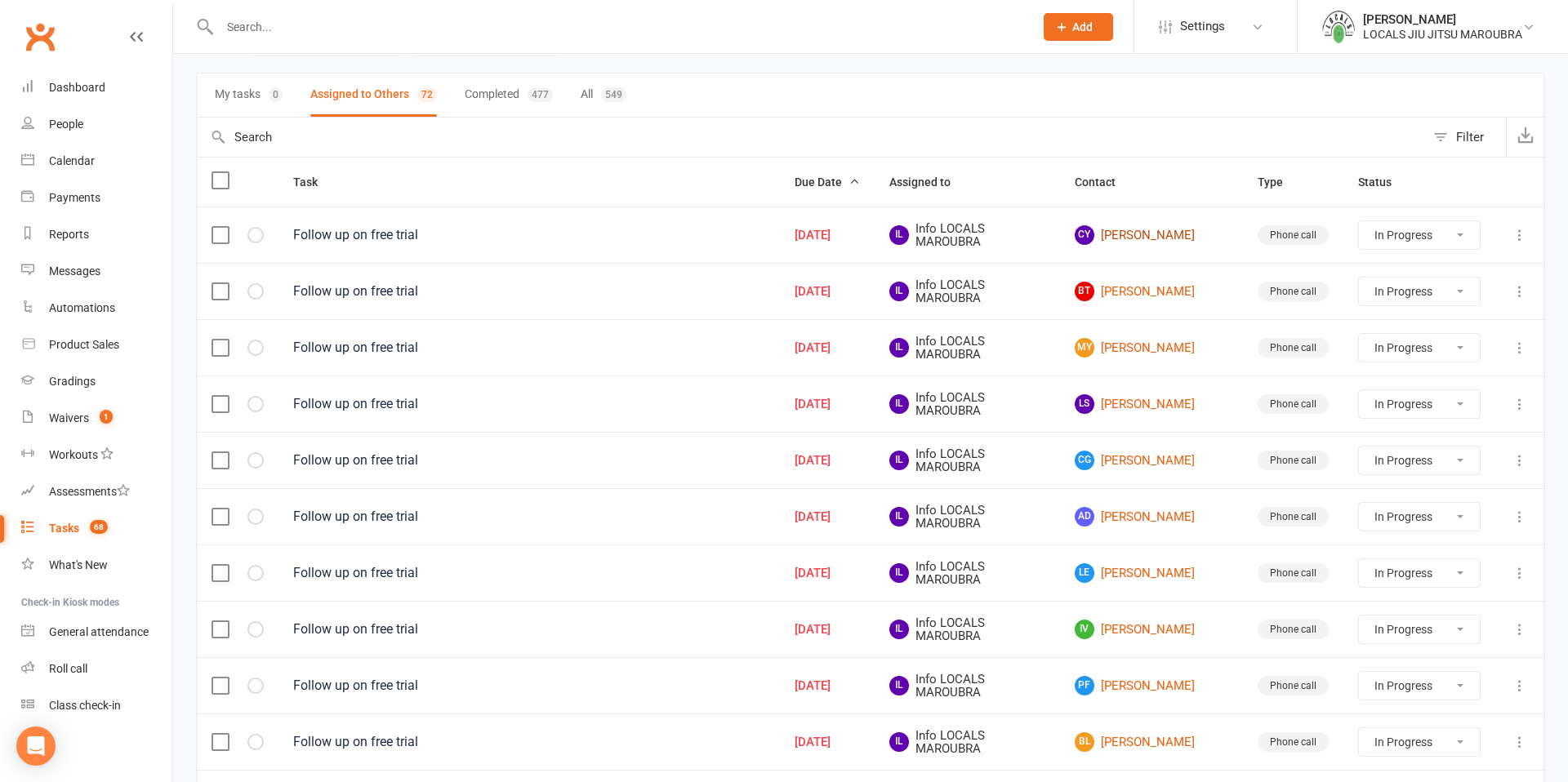
click at [1126, 234] on link "[PERSON_NAME]" at bounding box center [1152, 235] width 154 height 20
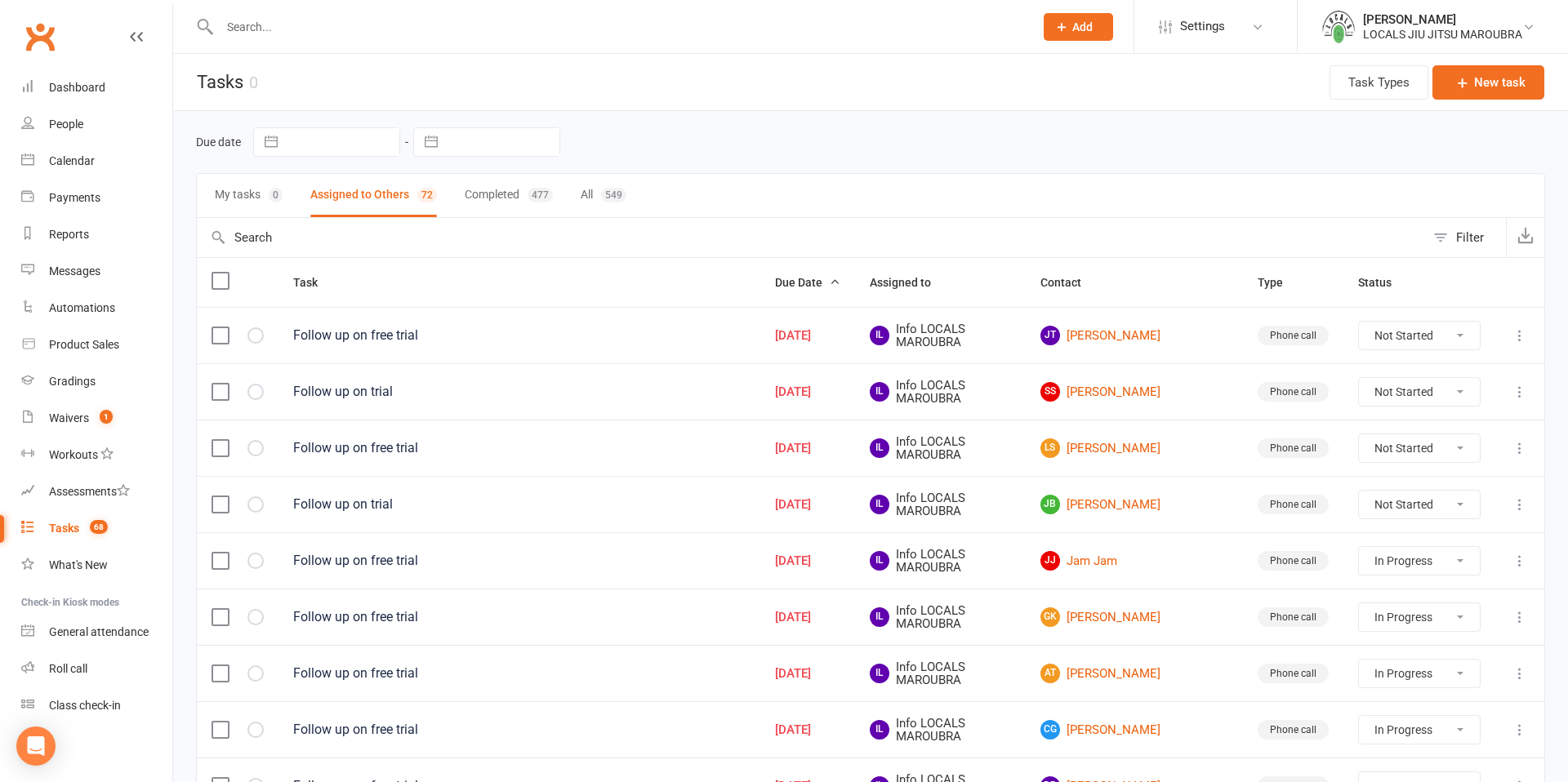
click at [1517, 336] on icon at bounding box center [1520, 335] width 16 height 16
click at [1414, 365] on link "View" at bounding box center [1448, 367] width 162 height 33
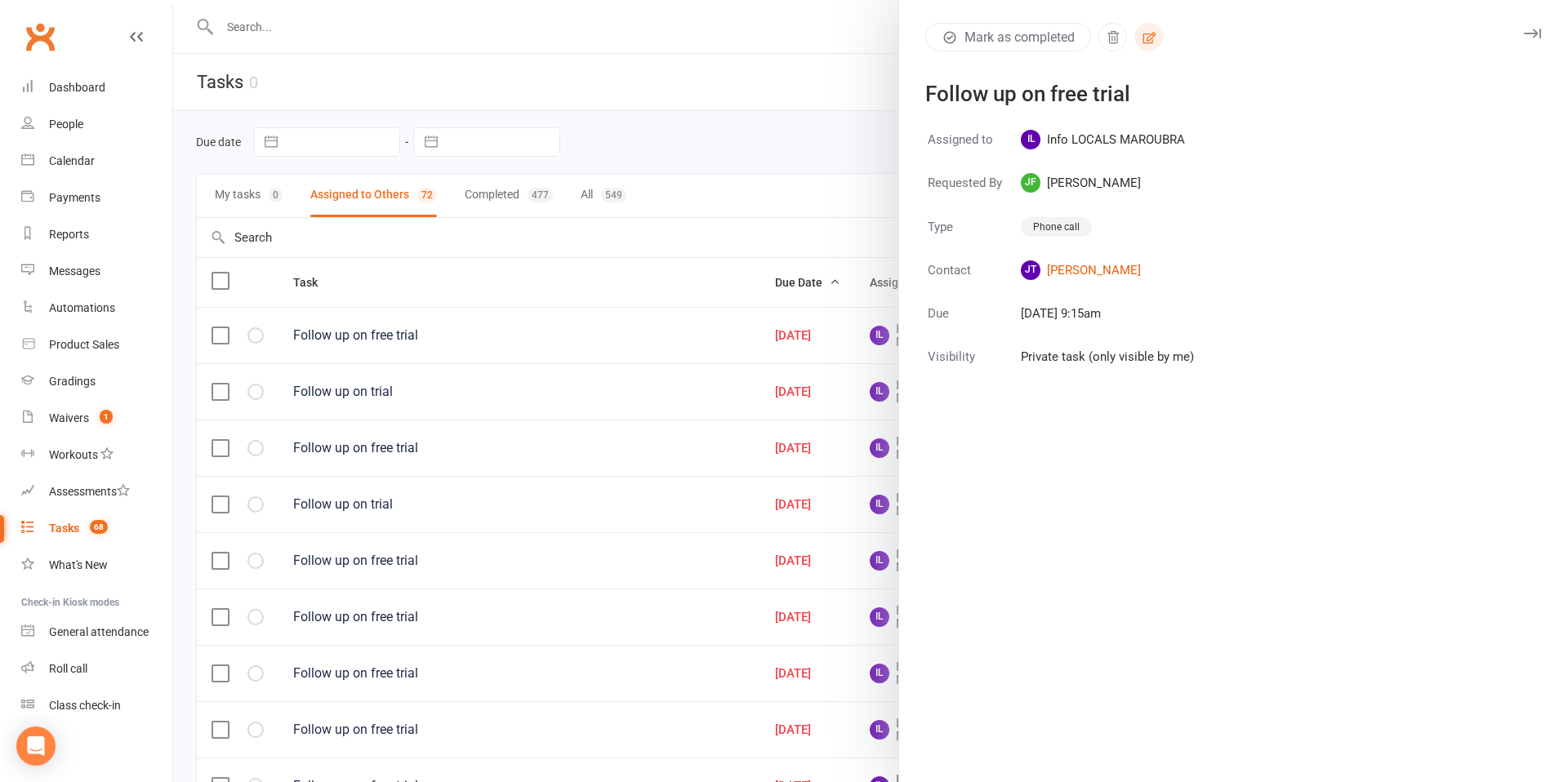
click at [1157, 41] on button "button" at bounding box center [1148, 37] width 29 height 29
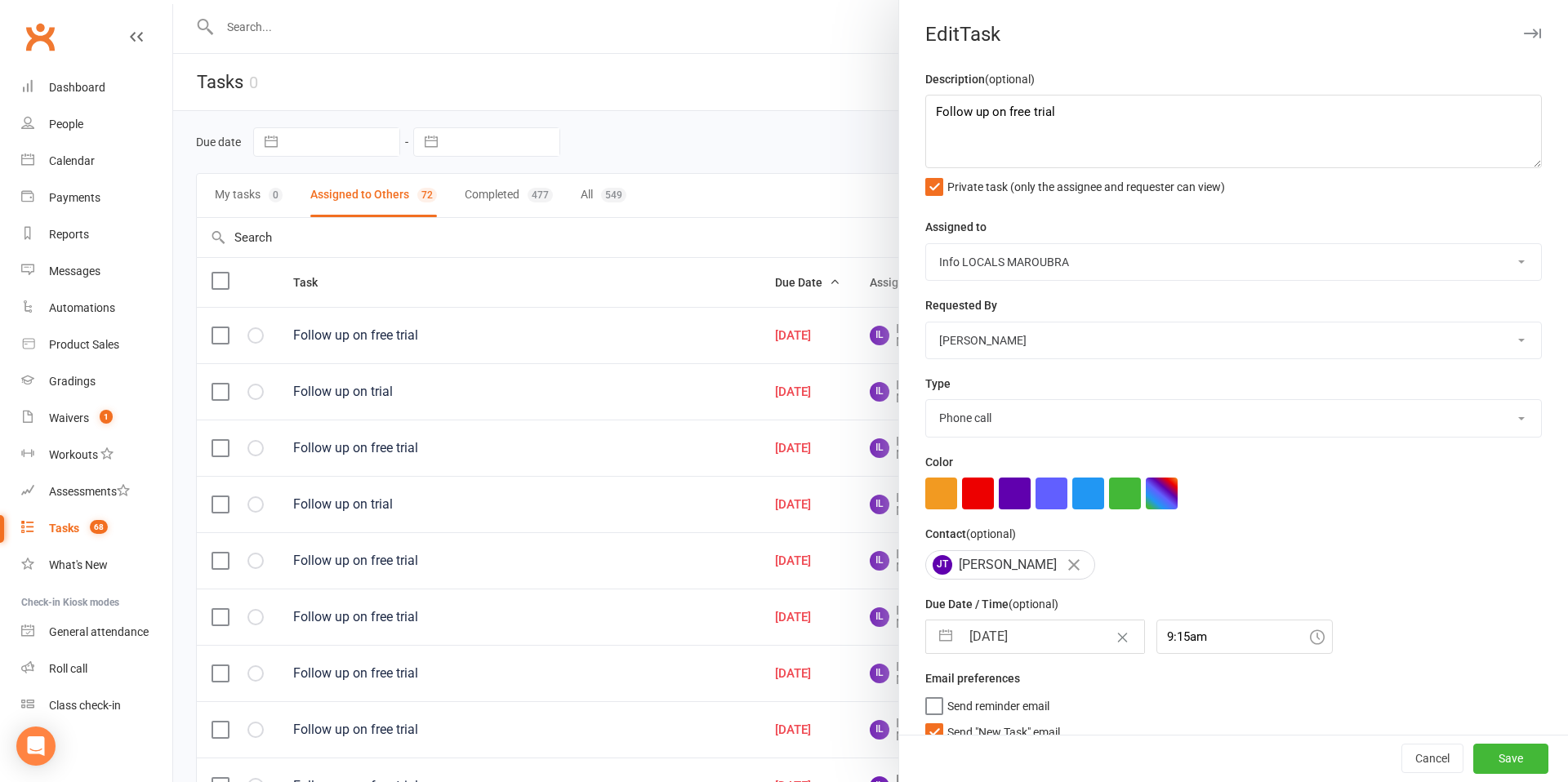
click at [1534, 35] on icon "button" at bounding box center [1532, 34] width 17 height 10
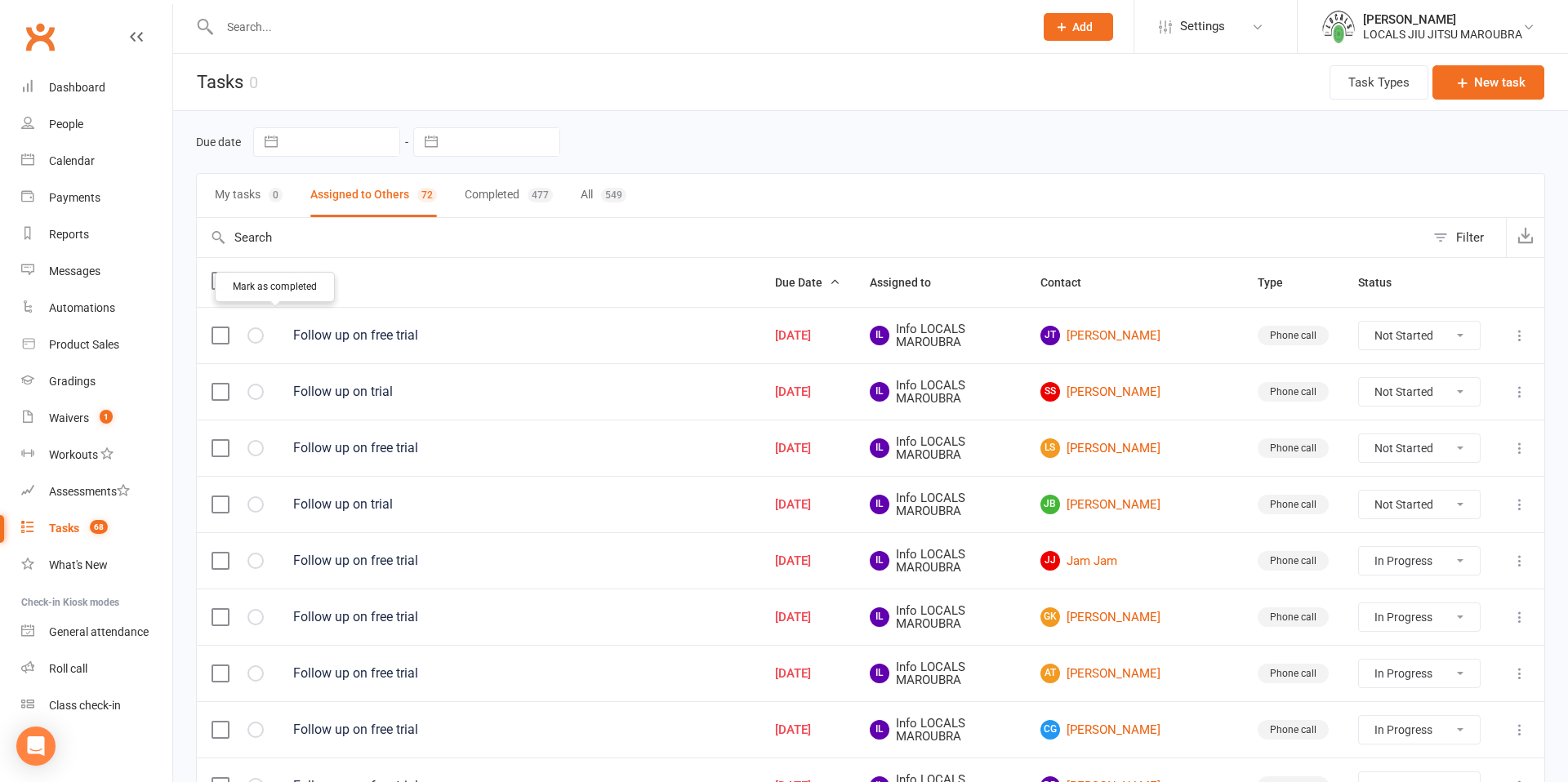
click at [261, 336] on button "button" at bounding box center [255, 335] width 16 height 16
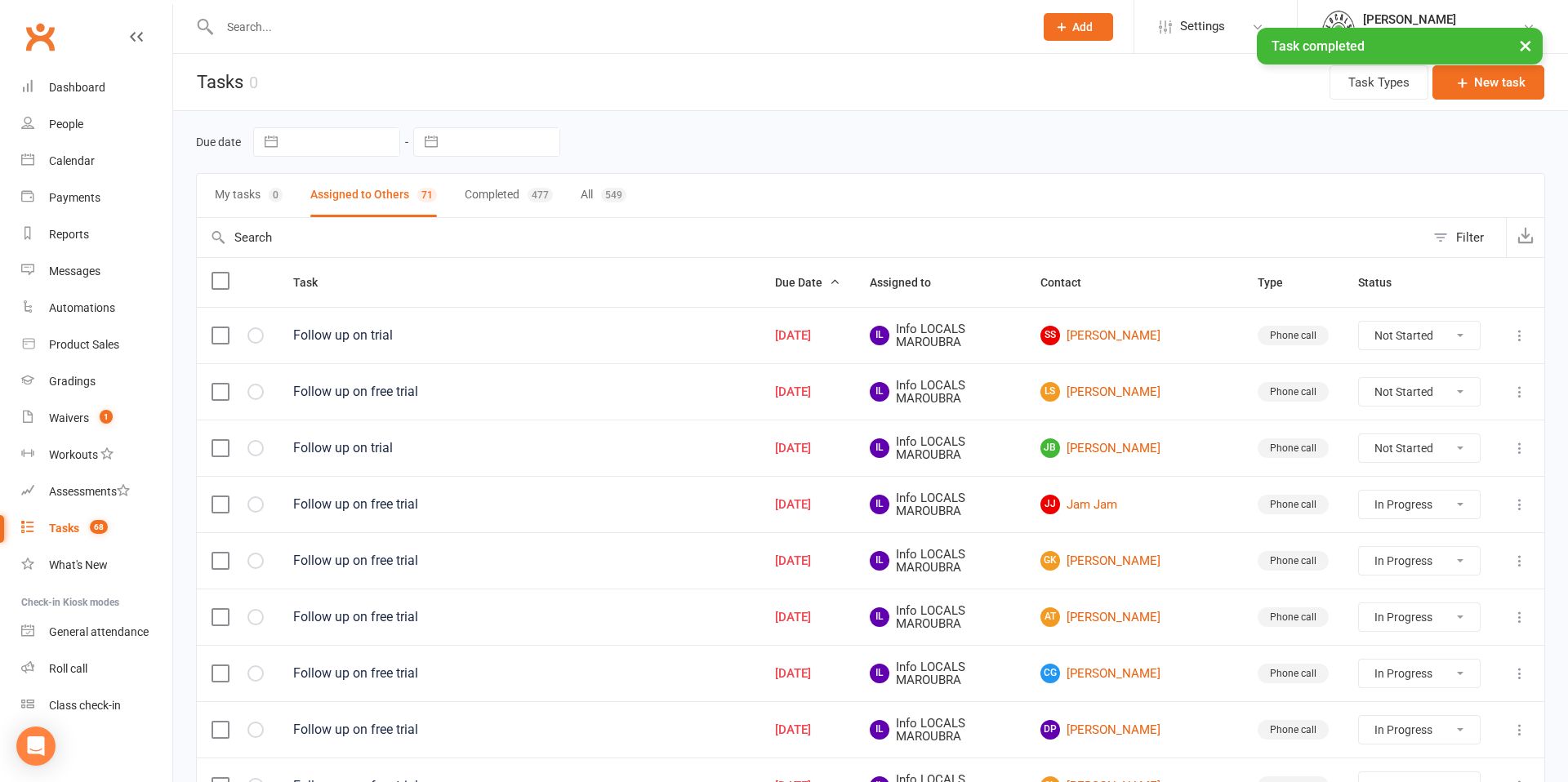
click at [260, 335] on button "button" at bounding box center [255, 335] width 16 height 16
click at [0, 0] on icon "button" at bounding box center [0, 0] width 0 height 0
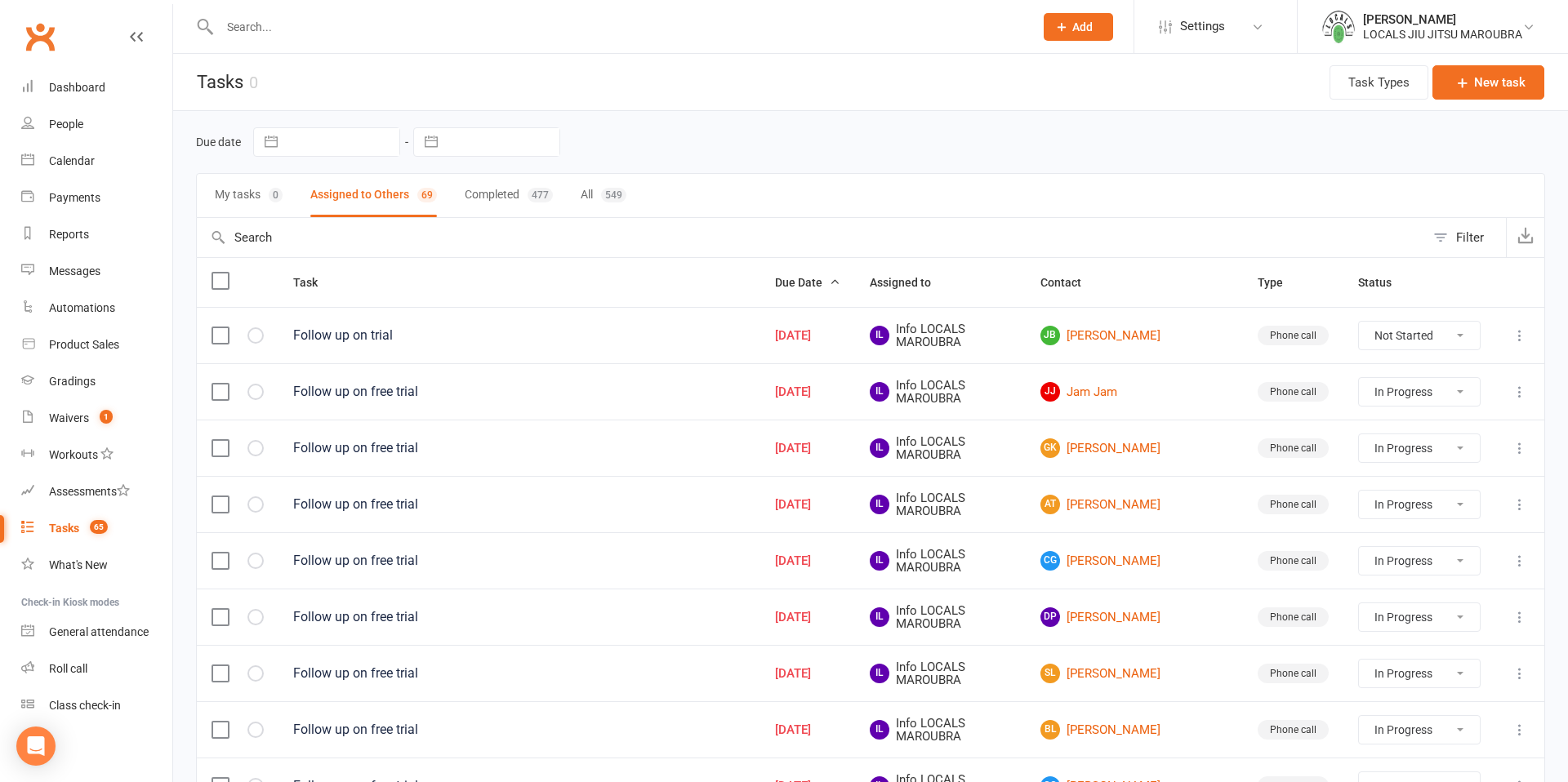
click at [1454, 330] on select "Not Started In Progress Waiting Complete" at bounding box center [1419, 336] width 121 height 28
click at [1454, 332] on select "Not Started In Progress Waiting Complete" at bounding box center [1419, 336] width 121 height 28
click at [354, 193] on button "Assigned to Others 69" at bounding box center [373, 195] width 127 height 43
click at [492, 194] on button "Completed 477" at bounding box center [509, 195] width 88 height 43
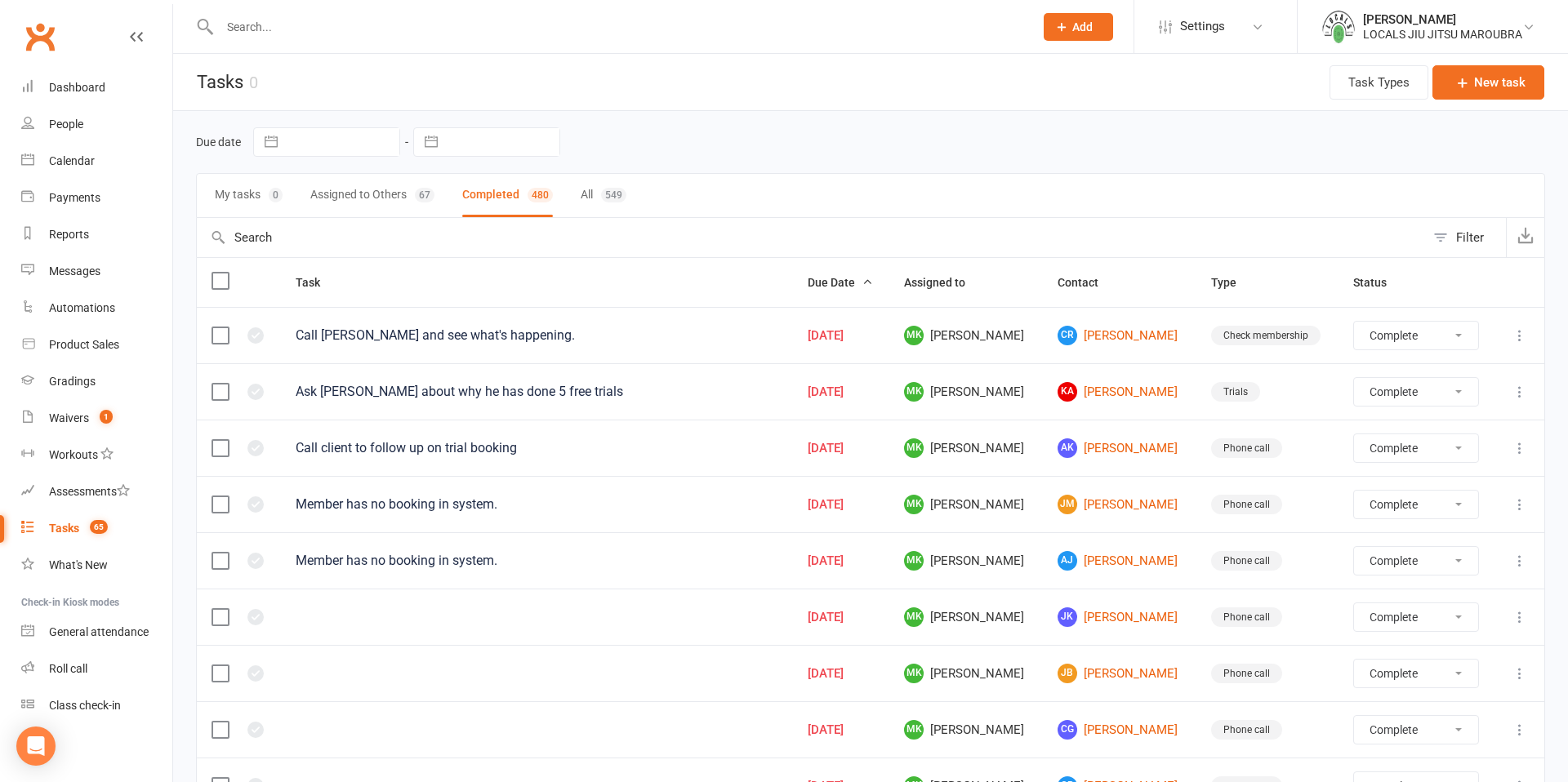
click at [354, 190] on button "Assigned to Others 67" at bounding box center [372, 195] width 124 height 43
